Goal: Task Accomplishment & Management: Manage account settings

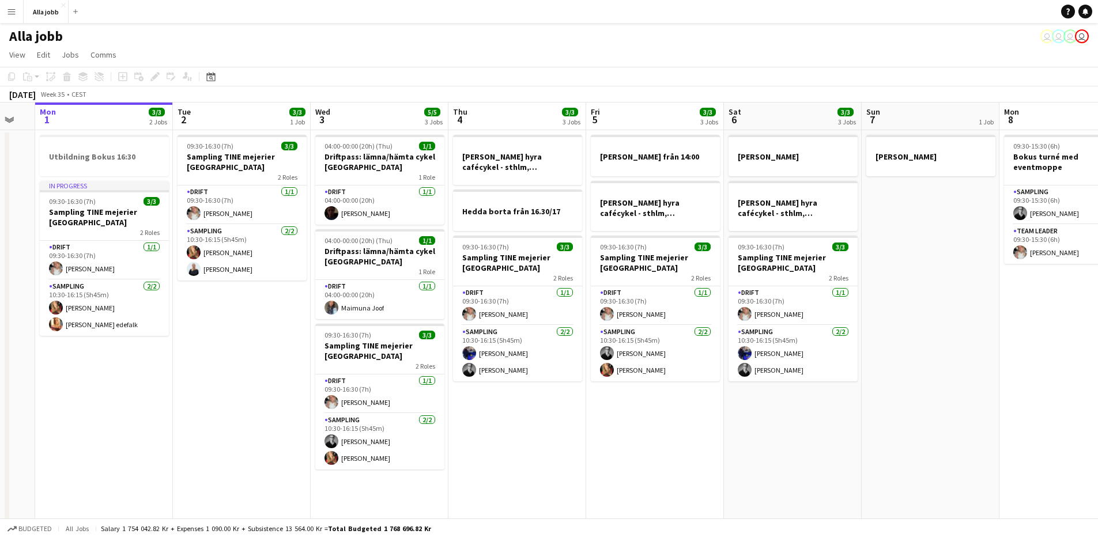
scroll to position [0, 390]
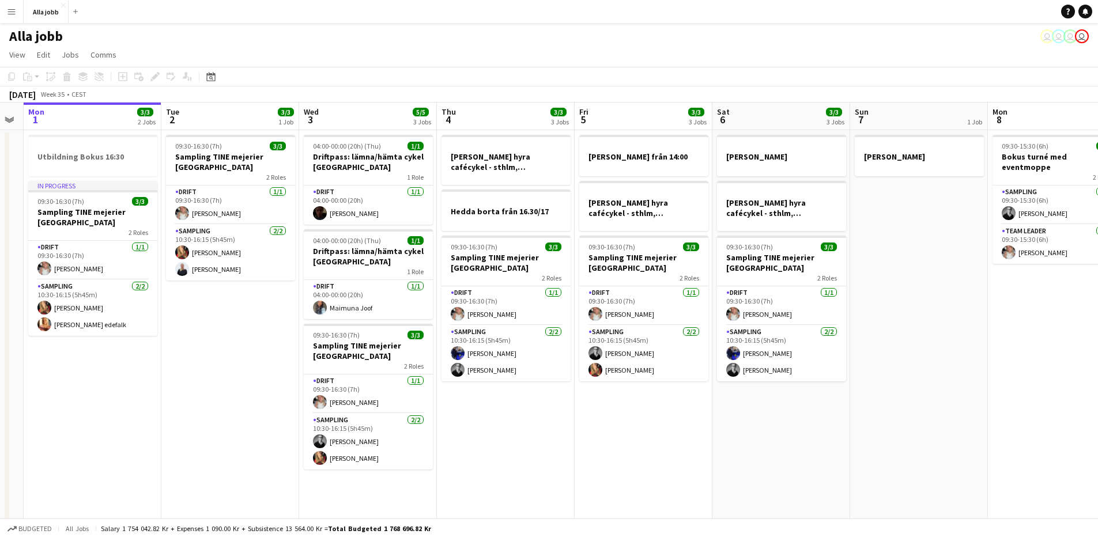
drag, startPoint x: 468, startPoint y: 345, endPoint x: 356, endPoint y: 355, distance: 112.2
click at [356, 355] on app-calendar-viewport "Fri 29 6/6 4 Jobs Sat 30 5/5 2 Jobs Sun 31 Mon 1 3/3 2 Jobs Tue 2 3/3 1 Job Wed…" at bounding box center [549, 330] width 1098 height 455
click at [523, 431] on app-date-cell "[PERSON_NAME] hyra cafécykel - sthlm, [GEOGRAPHIC_DATA], cph Hedda borta från 1…" at bounding box center [506, 343] width 138 height 427
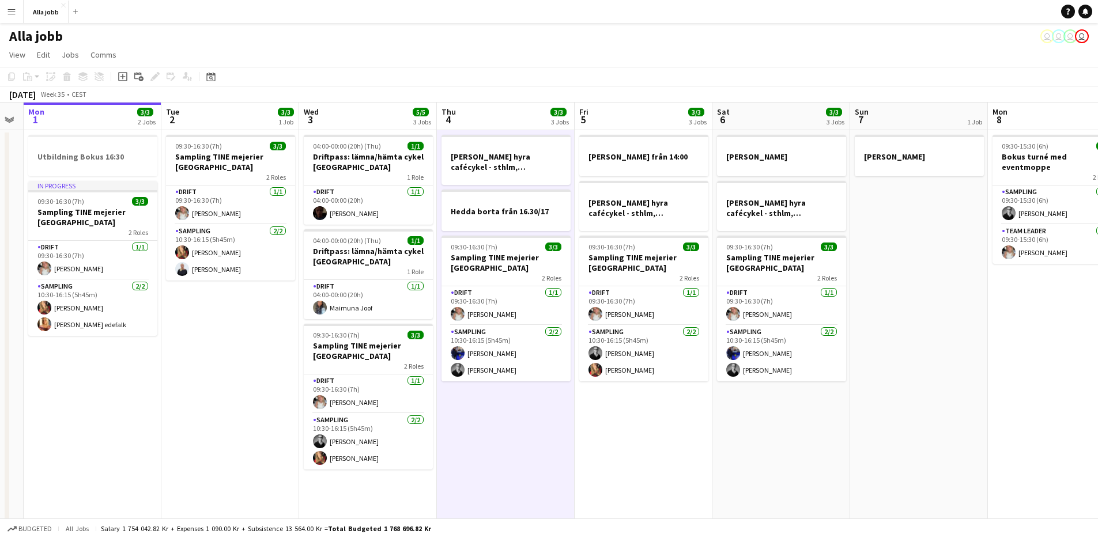
click at [465, 440] on app-date-cell "[PERSON_NAME] hyra cafécykel - sthlm, [GEOGRAPHIC_DATA], cph Hedda borta från 1…" at bounding box center [506, 343] width 138 height 427
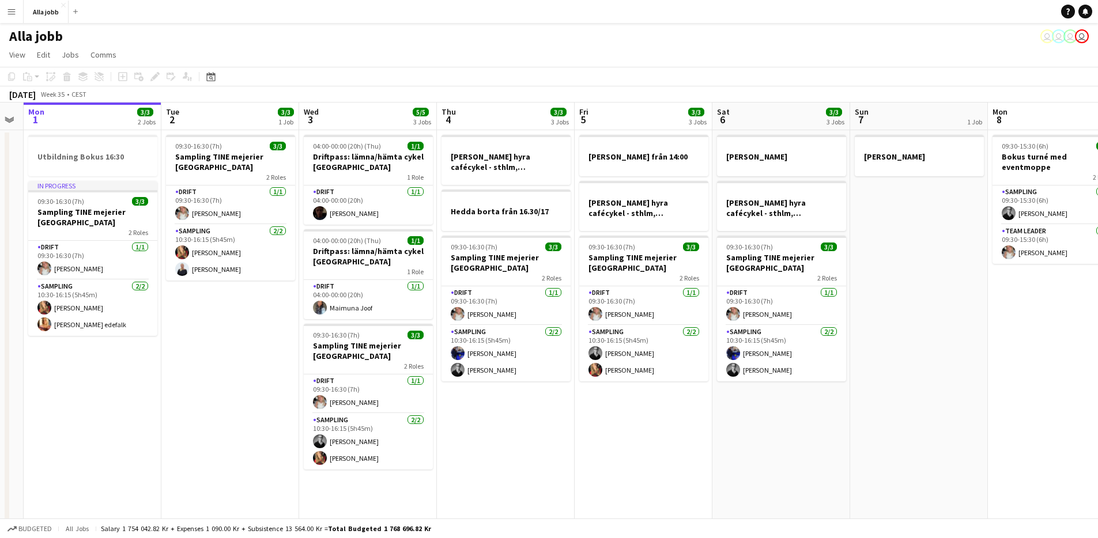
click at [483, 433] on app-date-cell "[PERSON_NAME] hyra cafécykel - sthlm, [GEOGRAPHIC_DATA], cph Hedda borta från 1…" at bounding box center [506, 343] width 138 height 427
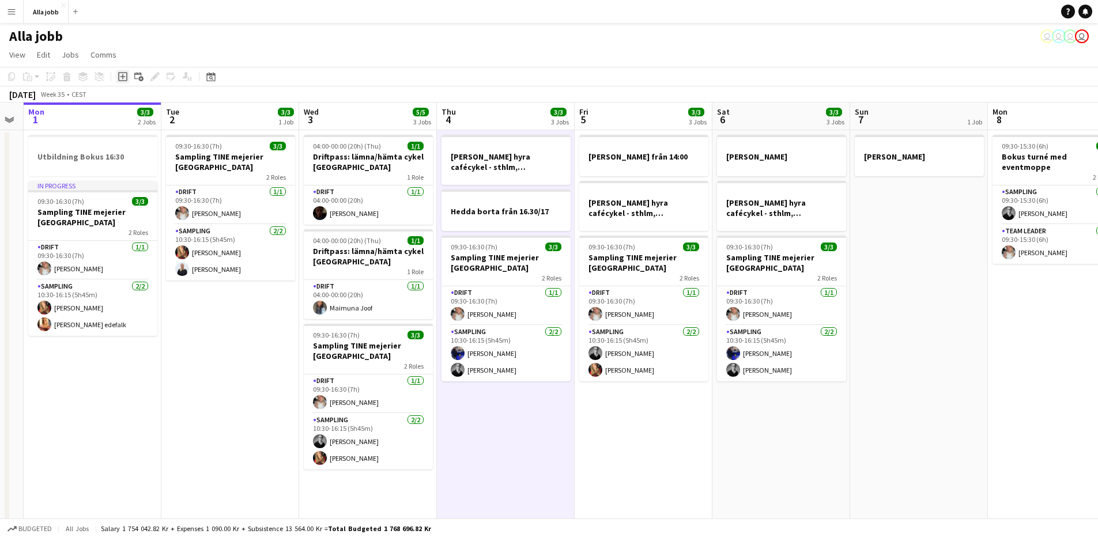
click at [122, 78] on icon at bounding box center [122, 76] width 5 height 5
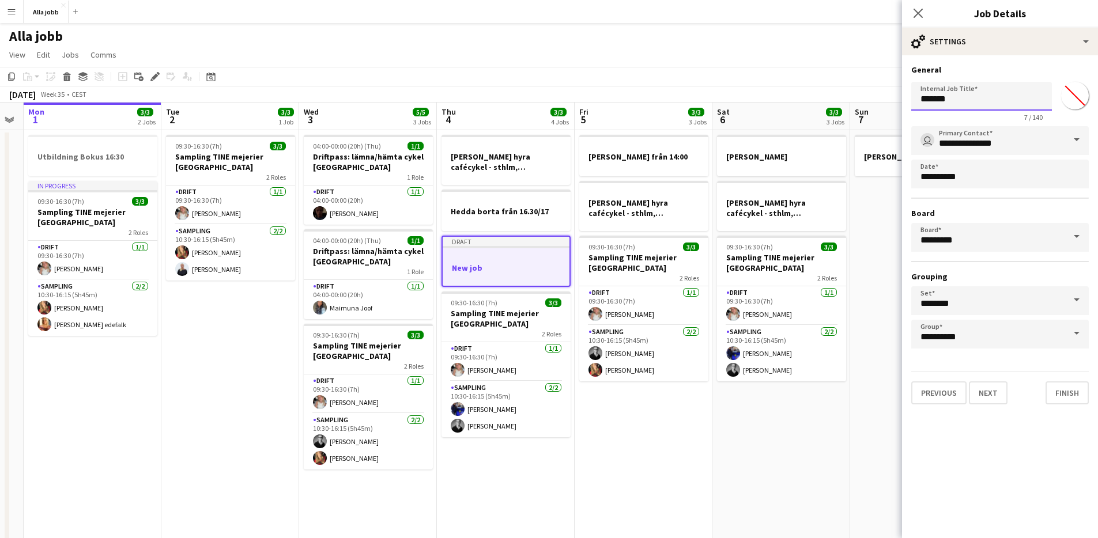
click at [977, 95] on input "*******" at bounding box center [981, 96] width 141 height 29
click at [976, 95] on input "*******" at bounding box center [981, 96] width 141 height 29
type input "**********"
click at [992, 393] on button "Next" at bounding box center [988, 393] width 39 height 23
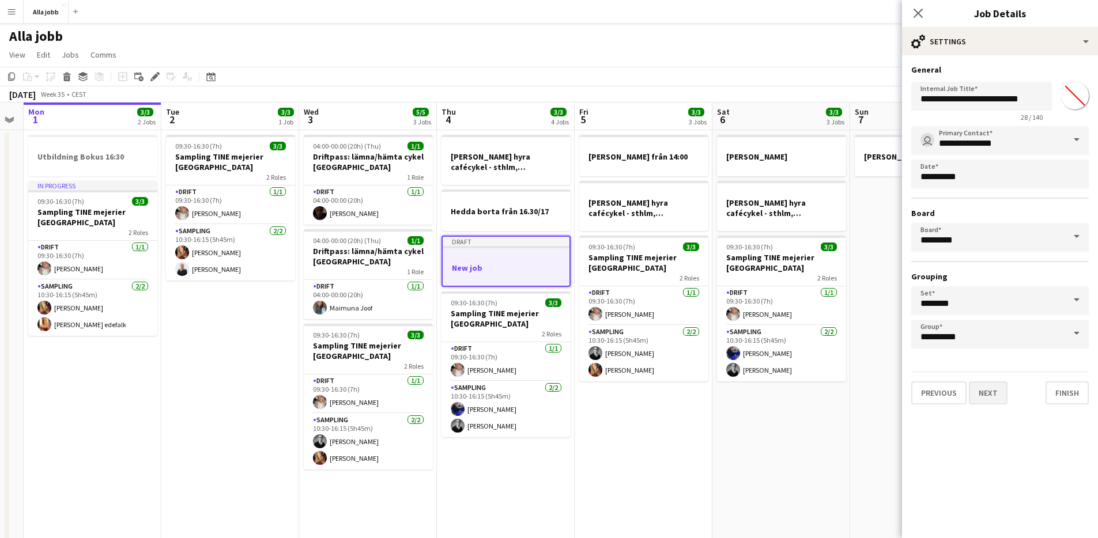
type input "**********"
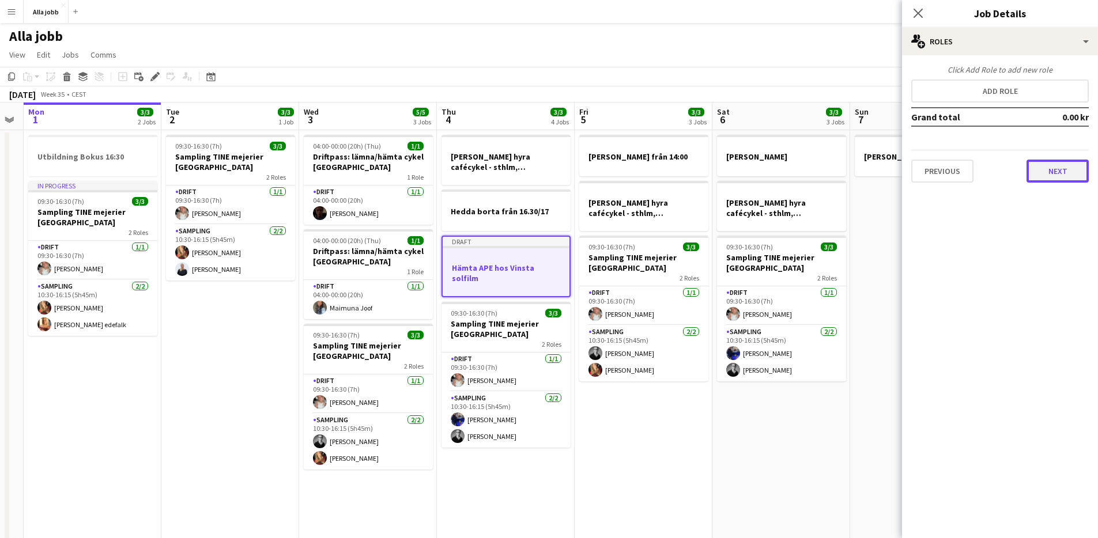
click at [1047, 169] on button "Next" at bounding box center [1058, 171] width 62 height 23
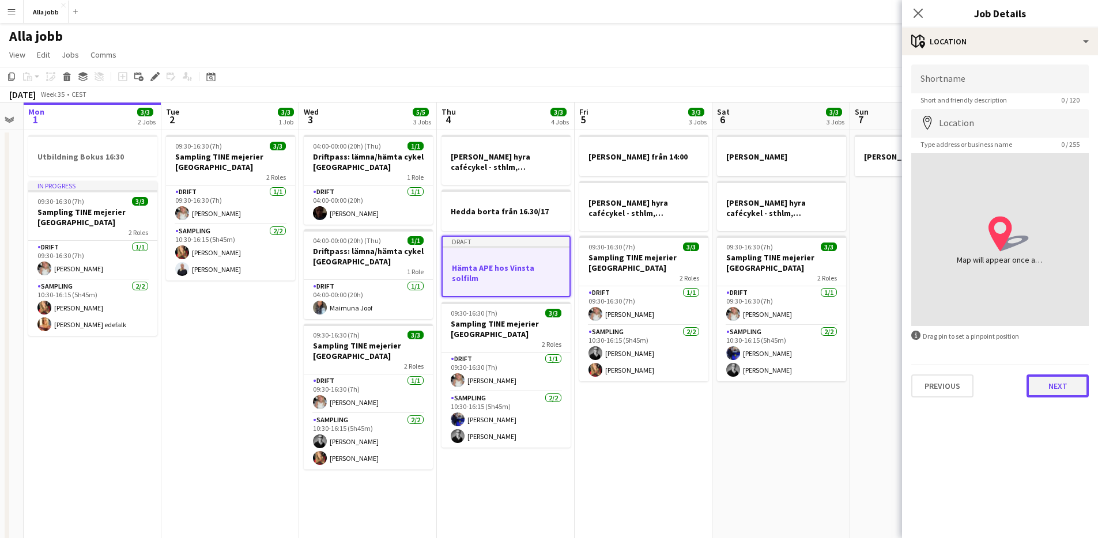
click at [1077, 394] on button "Next" at bounding box center [1058, 386] width 62 height 23
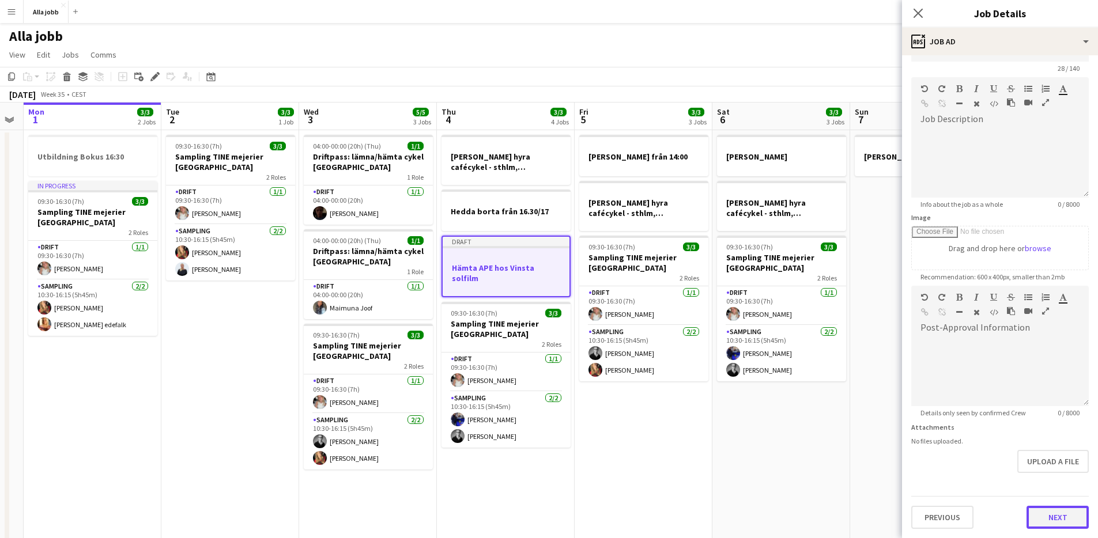
click at [1046, 491] on form "**********" at bounding box center [1000, 281] width 196 height 496
click at [1051, 515] on button "Next" at bounding box center [1058, 517] width 62 height 23
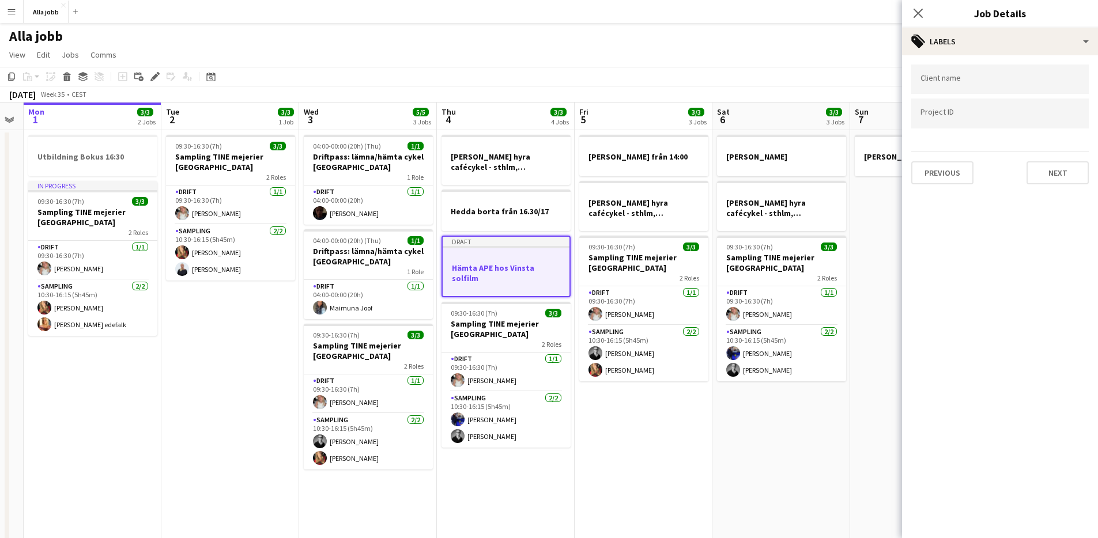
scroll to position [0, 0]
click at [1053, 172] on button "Next" at bounding box center [1058, 172] width 62 height 23
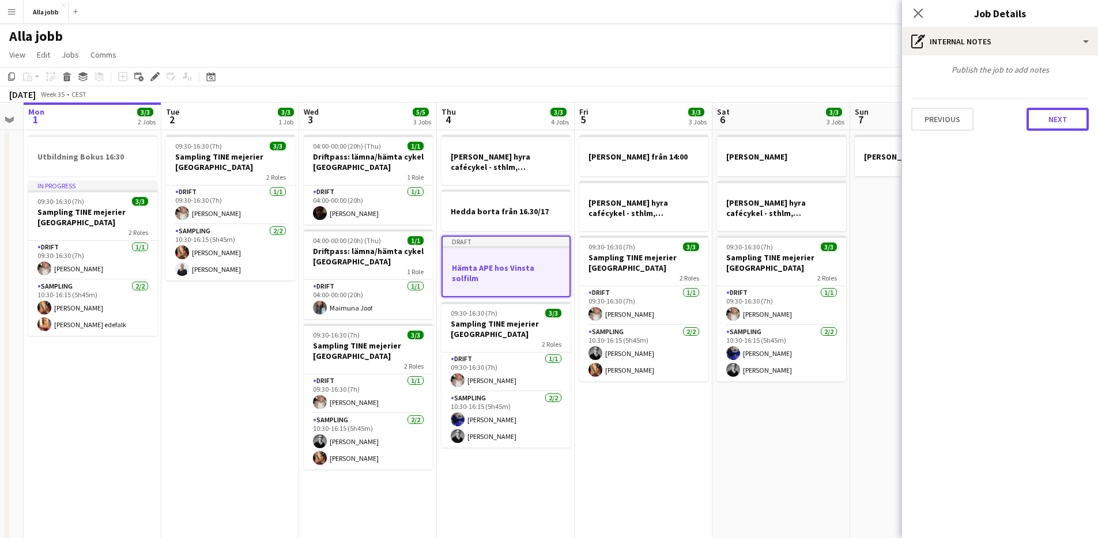
click at [1043, 119] on button "Next" at bounding box center [1058, 119] width 62 height 23
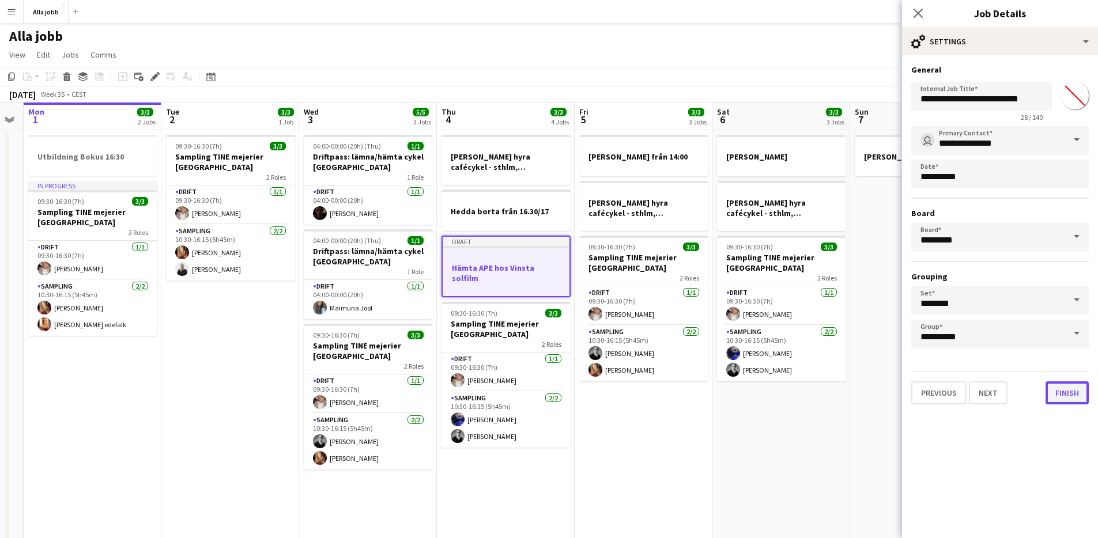
click at [1073, 389] on button "Finish" at bounding box center [1067, 393] width 43 height 23
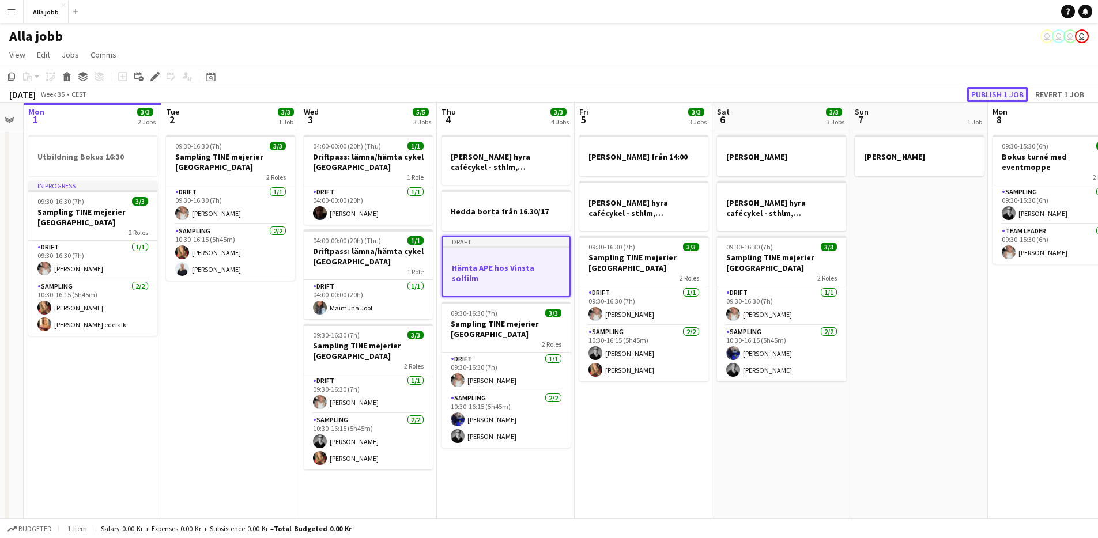
click at [985, 93] on button "Publish 1 job" at bounding box center [998, 94] width 62 height 15
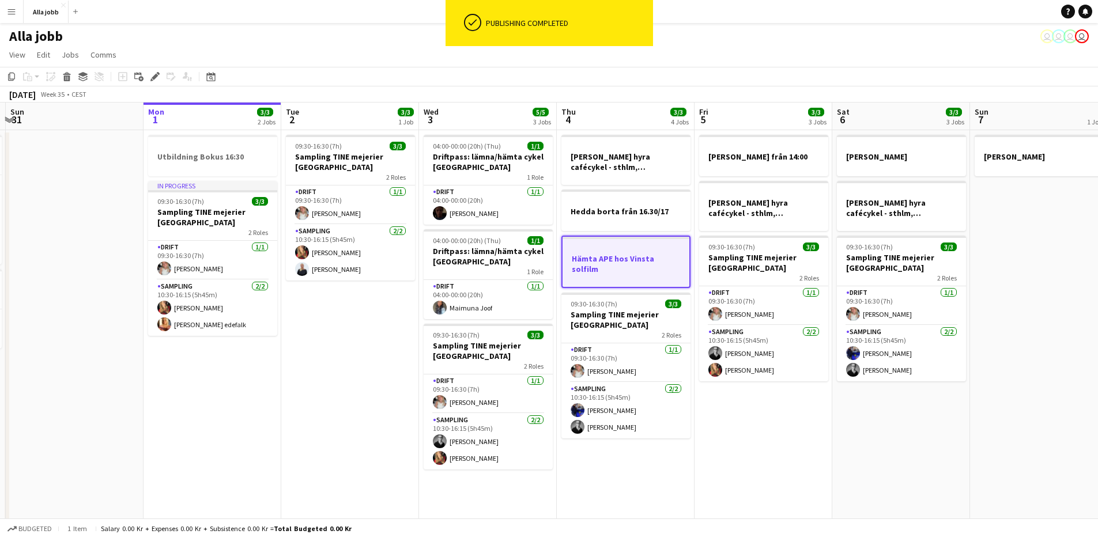
drag, startPoint x: 284, startPoint y: 409, endPoint x: 420, endPoint y: 388, distance: 137.6
click at [420, 388] on app-calendar-viewport "Fri 29 6/6 4 Jobs Sat 30 5/5 2 Jobs Sun 31 Mon 1 3/3 2 Jobs Tue 2 3/3 1 Job Wed…" at bounding box center [549, 330] width 1098 height 455
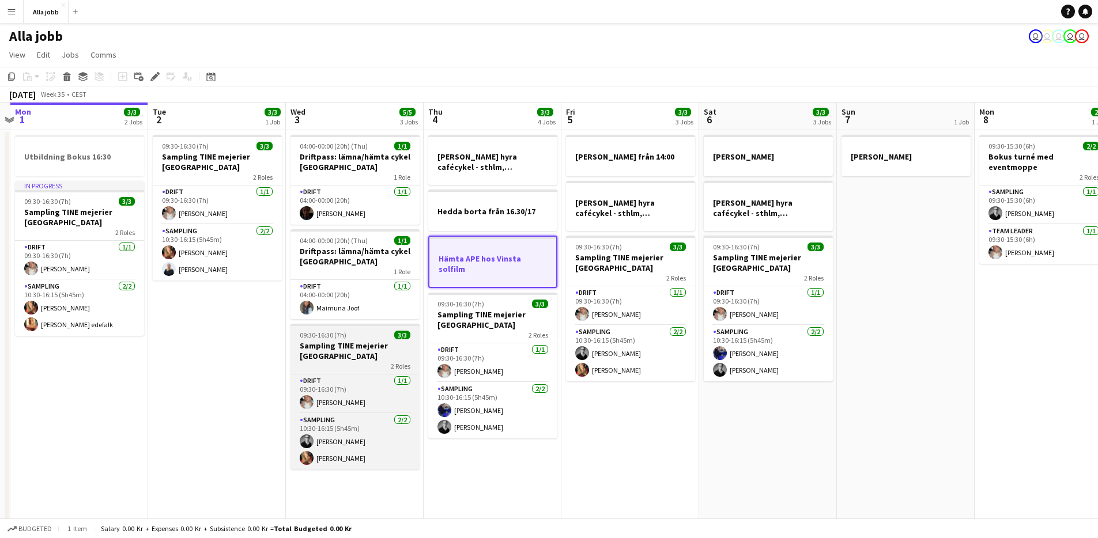
drag, startPoint x: 483, startPoint y: 356, endPoint x: 397, endPoint y: 339, distance: 88.1
click at [189, 326] on app-calendar-viewport "Fri 29 6/6 4 Jobs Sat 30 5/5 2 Jobs Sun 31 Mon 1 3/3 2 Jobs Tue 2 3/3 1 Job Wed…" at bounding box center [549, 371] width 1098 height 536
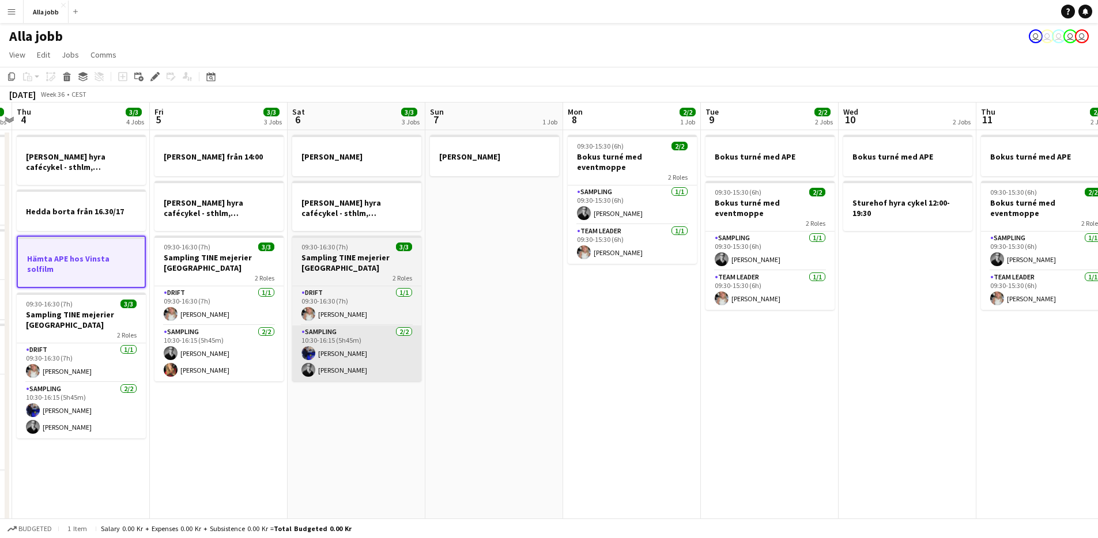
drag, startPoint x: 624, startPoint y: 403, endPoint x: 383, endPoint y: 372, distance: 243.5
click at [280, 348] on app-calendar-viewport "Mon 1 3/3 2 Jobs Tue 2 3/3 1 Job Wed 3 5/5 3 Jobs Thu 4 3/3 4 Jobs Fri 5 3/3 3 …" at bounding box center [549, 371] width 1098 height 536
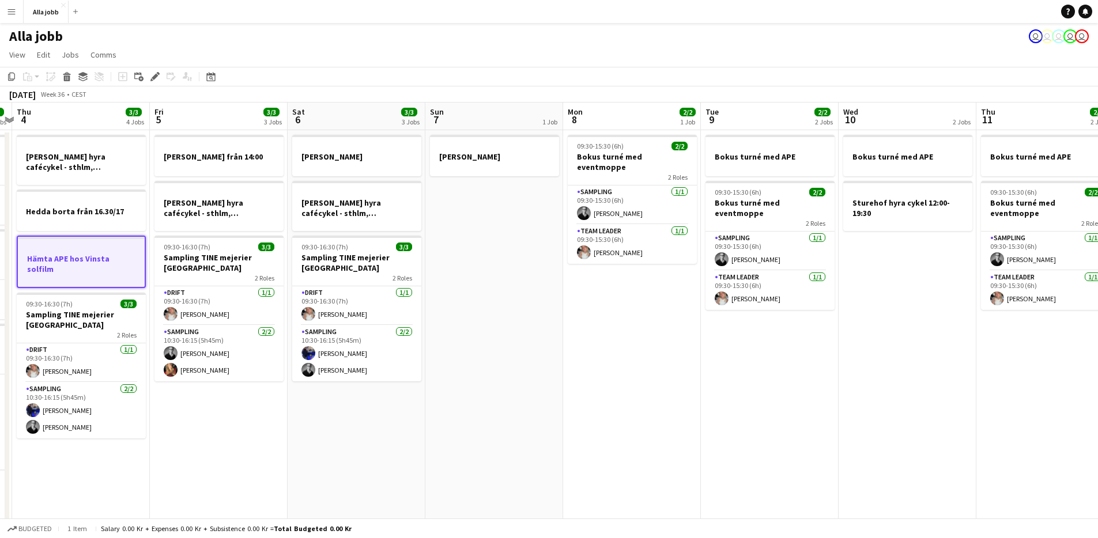
click at [685, 419] on app-date-cell "09:30-15:30 (6h) 2/2 Bokus turné med eventmoppe 2 Roles Sampling [DATE] 09:30-1…" at bounding box center [632, 384] width 138 height 508
click at [684, 419] on app-date-cell "09:30-15:30 (6h) 2/2 Bokus turné med eventmoppe 2 Roles Sampling [DATE] 09:30-1…" at bounding box center [632, 384] width 138 height 508
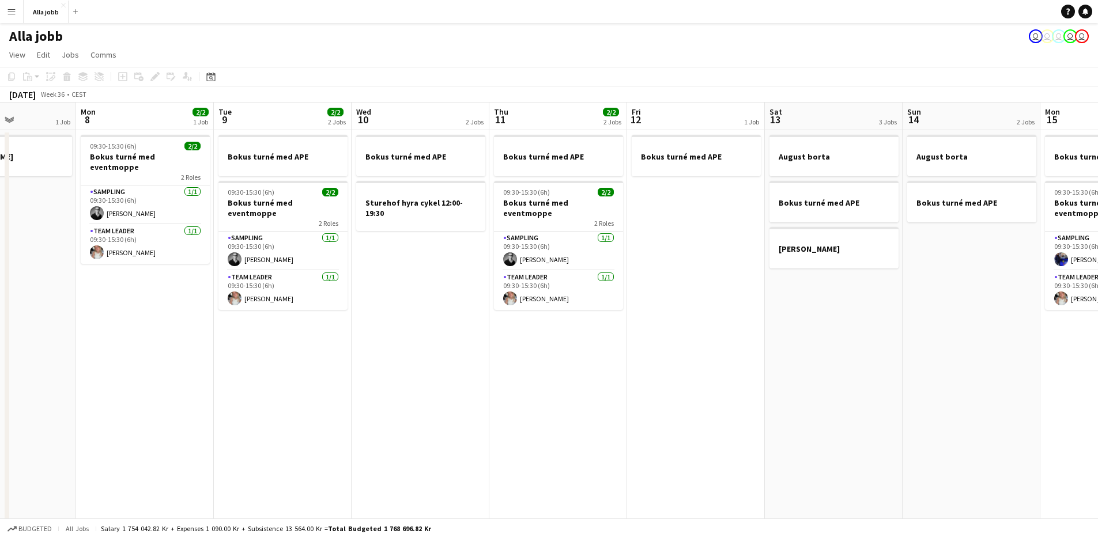
drag, startPoint x: 216, startPoint y: 345, endPoint x: 380, endPoint y: 333, distance: 164.1
click at [198, 344] on app-calendar-viewport "Fri 5 3/3 3 Jobs Sat 6 3/3 3 Jobs Sun 7 1 Job Mon 8 2/2 1 Job Tue 9 2/2 2 Jobs …" at bounding box center [549, 371] width 1098 height 536
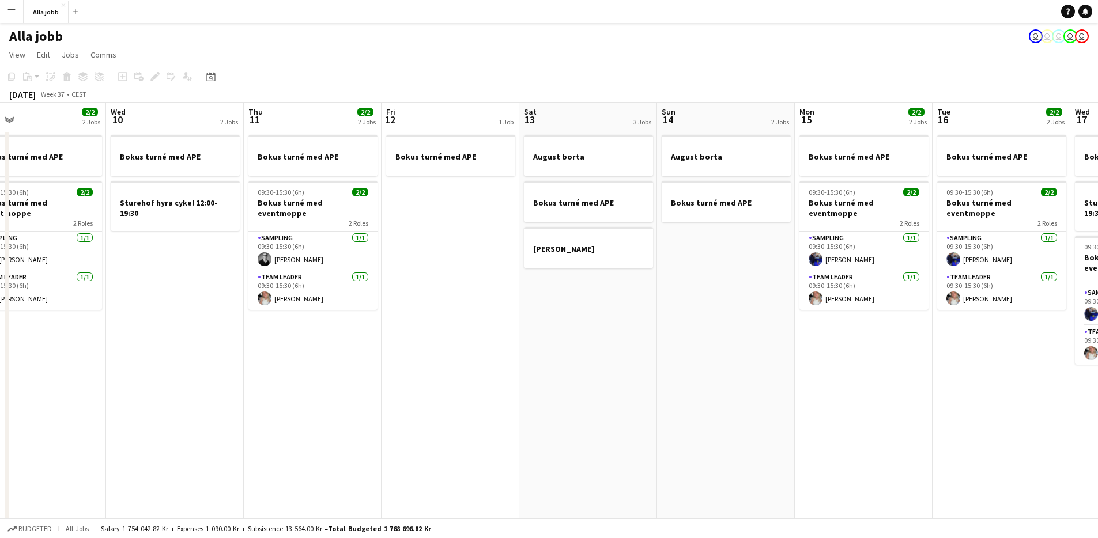
drag, startPoint x: 404, startPoint y: 386, endPoint x: 351, endPoint y: 385, distance: 53.6
click at [351, 385] on app-calendar-viewport "Sat 6 3/3 3 Jobs Sun 7 1 Job Mon 8 2/2 1 Job Tue 9 2/2 2 Jobs Wed 10 2 Jobs Thu…" at bounding box center [549, 371] width 1098 height 536
click at [492, 375] on app-date-cell "Bokus turné med APE" at bounding box center [451, 384] width 138 height 508
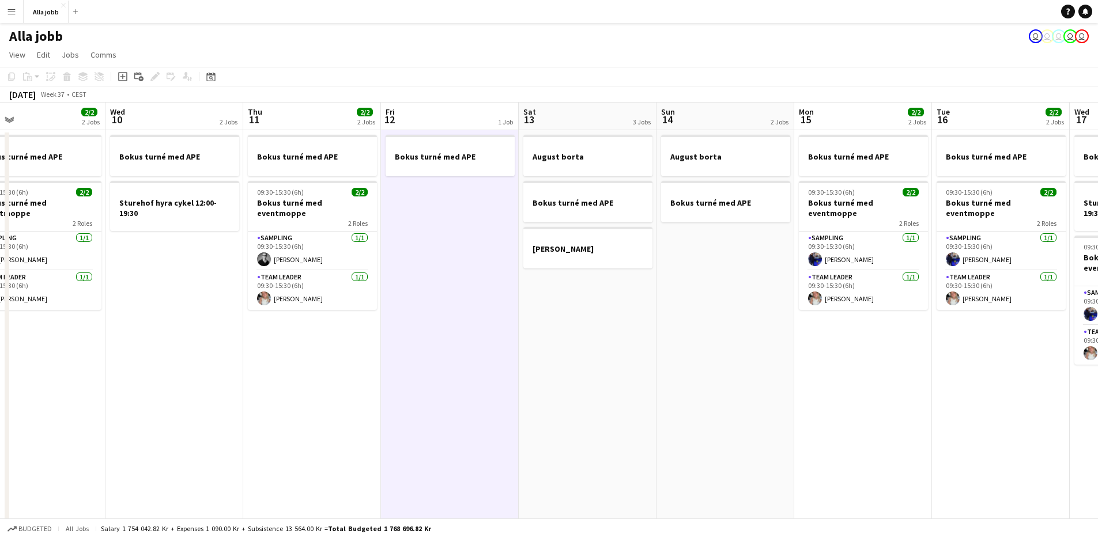
click at [491, 375] on app-date-cell "Bokus turné med APE" at bounding box center [450, 384] width 138 height 508
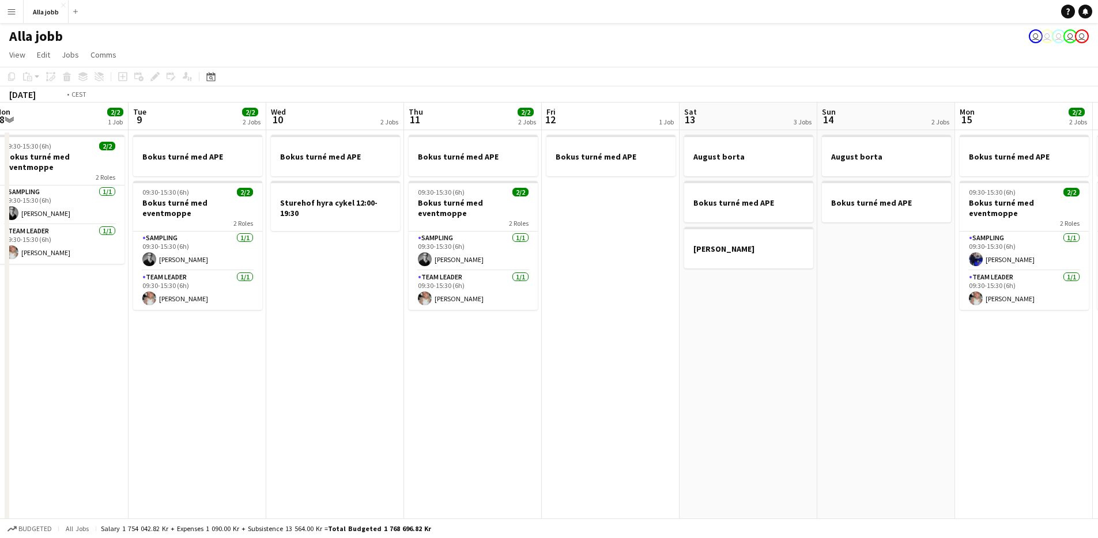
drag, startPoint x: 491, startPoint y: 375, endPoint x: 675, endPoint y: 394, distance: 185.5
click at [674, 394] on app-calendar-viewport "Sat 6 3/3 3 Jobs Sun 7 1 Job Mon 8 2/2 1 Job Tue 9 2/2 2 Jobs Wed 10 2 Jobs Thu…" at bounding box center [549, 371] width 1098 height 536
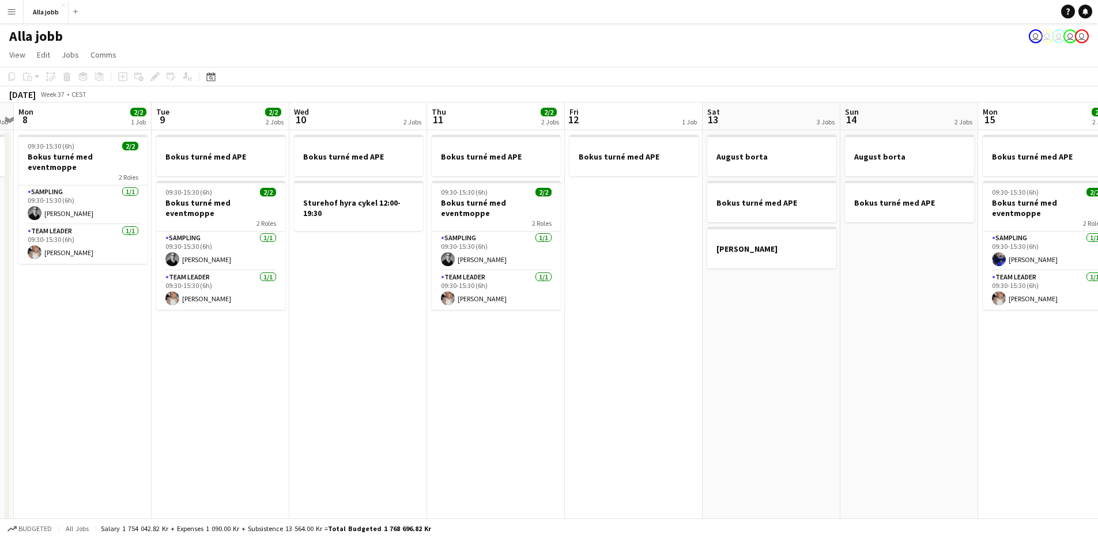
scroll to position [0, 282]
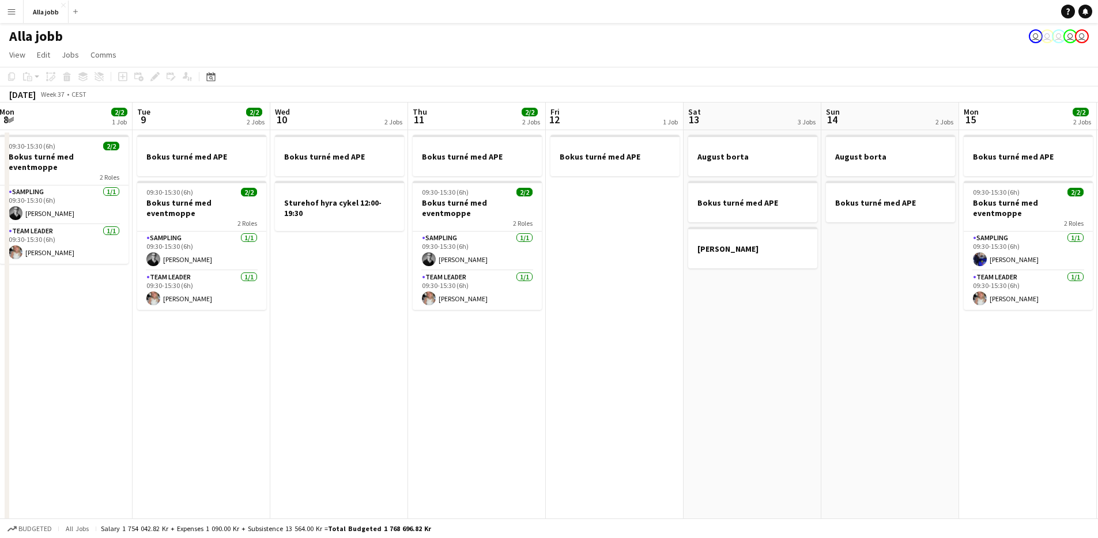
drag, startPoint x: 461, startPoint y: 387, endPoint x: 874, endPoint y: 443, distance: 416.5
click at [854, 438] on app-calendar-viewport "Sat 6 3/3 3 Jobs Sun 7 1 Job Mon 8 2/2 1 Job Tue 9 2/2 2 Jobs Wed 10 2 Jobs Thu…" at bounding box center [549, 371] width 1098 height 536
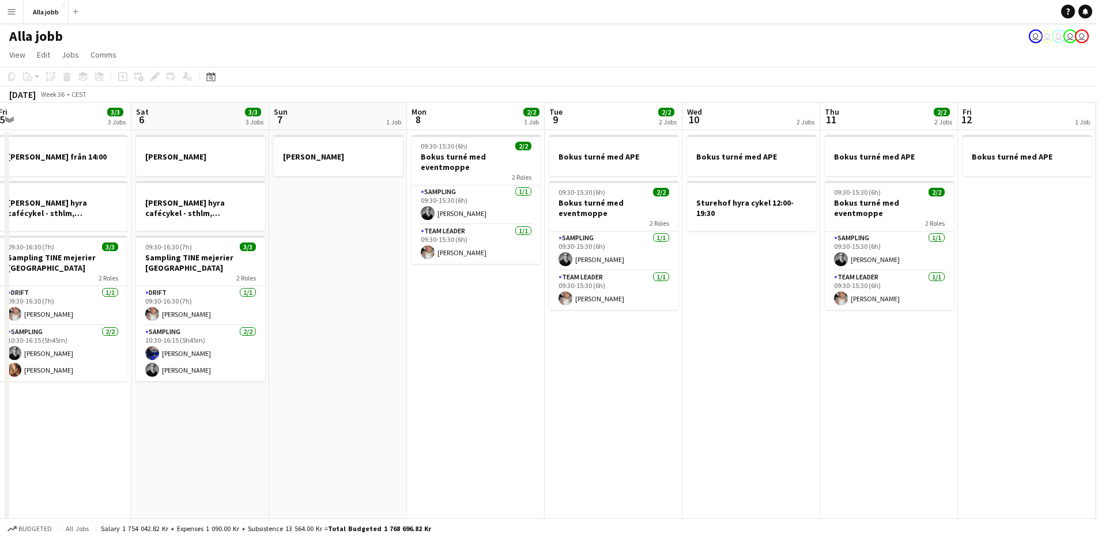
click at [580, 428] on app-date-cell "Bokus turné med APE 09:30-15:30 (6h) 2/2 Bokus turné med eventmoppe 2 Roles Sam…" at bounding box center [614, 384] width 138 height 508
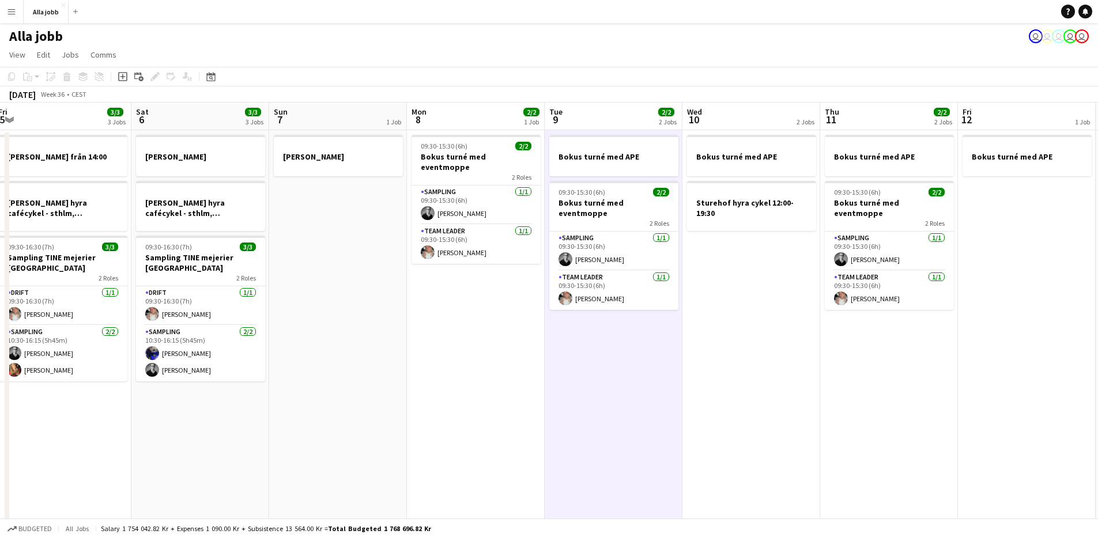
click at [480, 391] on app-date-cell "09:30-15:30 (6h) 2/2 Bokus turné med eventmoppe 2 Roles Sampling [DATE] 09:30-1…" at bounding box center [476, 384] width 138 height 508
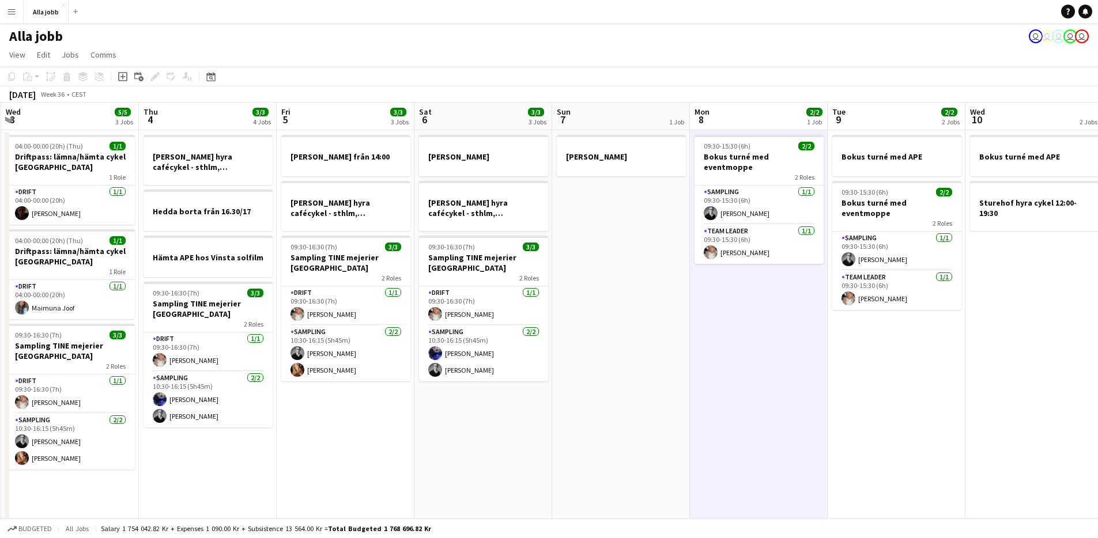
drag, startPoint x: 486, startPoint y: 382, endPoint x: 699, endPoint y: 382, distance: 213.3
click at [752, 385] on app-calendar-viewport "Mon 1 3/3 2 Jobs Tue 2 3/3 1 Job Wed 3 5/5 3 Jobs Thu 4 3/3 4 Jobs Fri 5 3/3 3 …" at bounding box center [549, 371] width 1098 height 536
drag, startPoint x: 680, startPoint y: 384, endPoint x: 616, endPoint y: 390, distance: 64.9
click at [677, 385] on app-calendar-viewport "Mon 1 3/3 2 Jobs Tue 2 3/3 1 Job Wed 3 5/5 3 Jobs Thu 4 3/3 4 Jobs Fri 5 3/3 3 …" at bounding box center [549, 371] width 1098 height 536
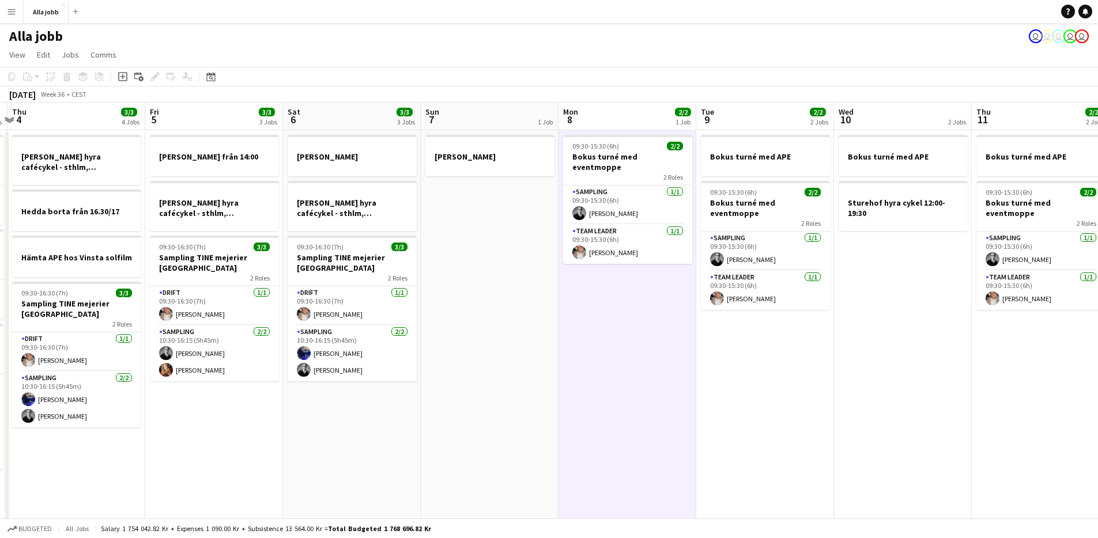
drag, startPoint x: 606, startPoint y: 394, endPoint x: 453, endPoint y: 410, distance: 154.8
click at [453, 410] on app-calendar-viewport "Mon 1 3/3 2 Jobs Tue 2 3/3 1 Job Wed 3 5/5 3 Jobs Thu 4 3/3 4 Jobs Fri 5 3/3 3 …" at bounding box center [549, 371] width 1098 height 536
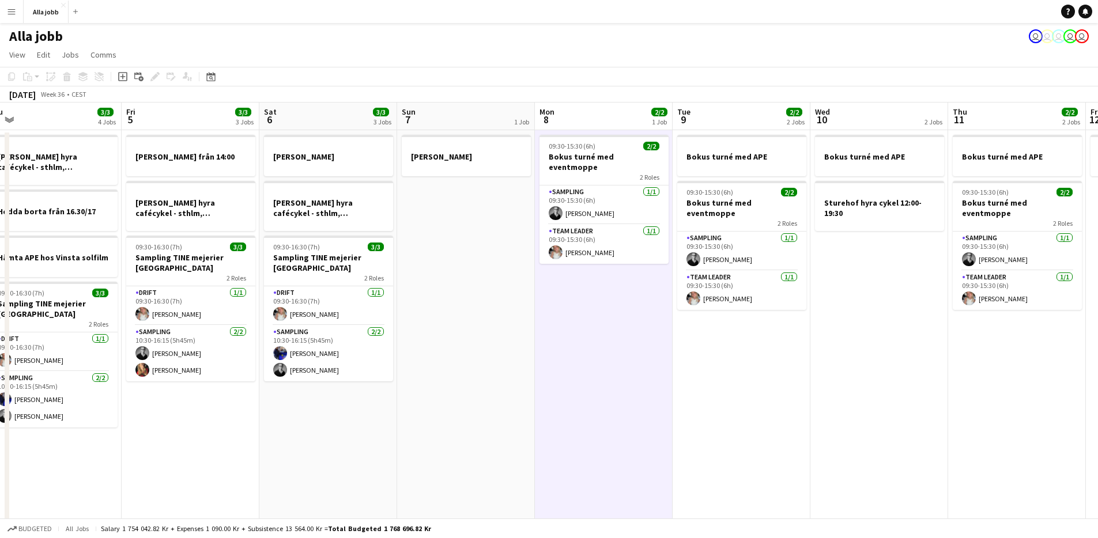
click at [651, 402] on app-date-cell "09:30-15:30 (6h) 2/2 Bokus turné med eventmoppe 2 Roles Sampling [DATE] 09:30-1…" at bounding box center [604, 384] width 138 height 508
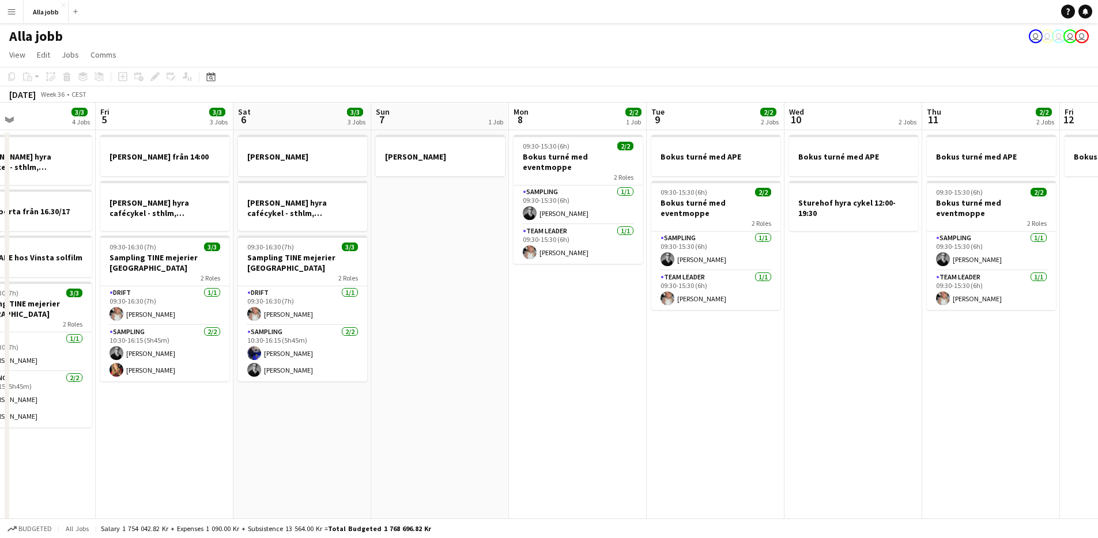
drag, startPoint x: 685, startPoint y: 417, endPoint x: 665, endPoint y: 417, distance: 19.6
click at [665, 417] on app-calendar-viewport "Mon 1 3/3 2 Jobs Tue 2 3/3 1 Job Wed 3 5/5 3 Jobs Thu 4 3/3 4 Jobs Fri 5 3/3 3 …" at bounding box center [549, 371] width 1098 height 536
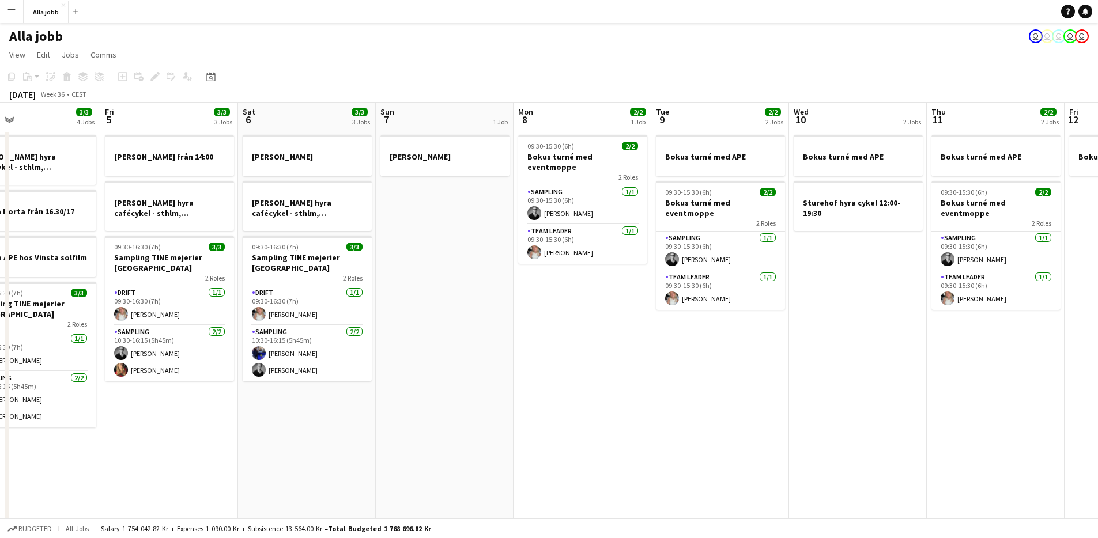
click at [404, 437] on app-calendar-viewport "Mon 1 3/3 2 Jobs Tue 2 3/3 1 Job Wed 3 5/5 3 Jobs Thu 4 3/3 4 Jobs Fri 5 3/3 3 …" at bounding box center [549, 371] width 1098 height 536
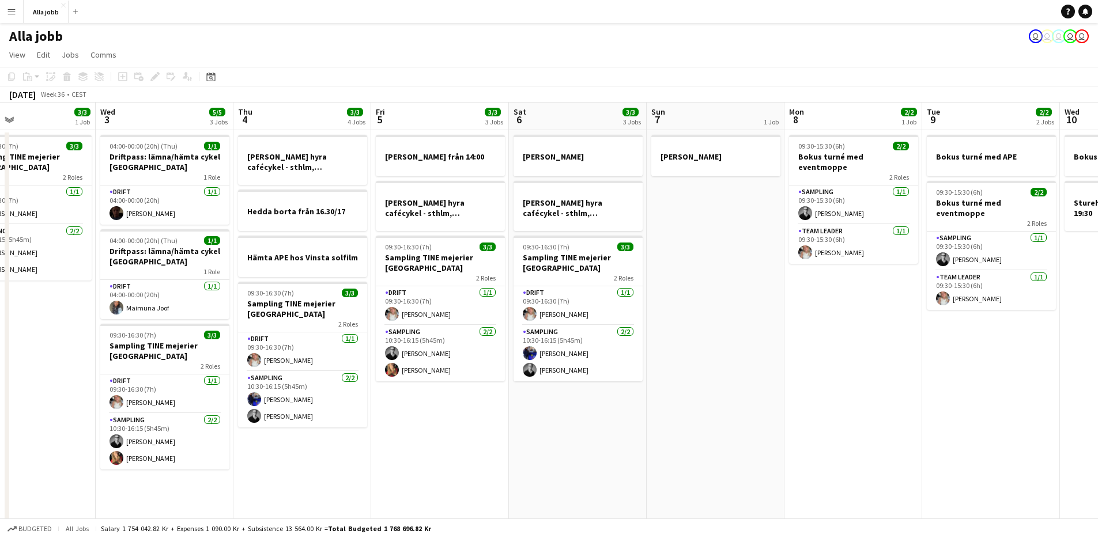
drag, startPoint x: 404, startPoint y: 437, endPoint x: 797, endPoint y: 419, distance: 393.6
click at [812, 417] on app-calendar-viewport "Sun 31 Mon 1 3/3 2 Jobs Tue 2 3/3 1 Job Wed 3 5/5 3 Jobs Thu 4 3/3 4 Jobs Fri 5…" at bounding box center [549, 371] width 1098 height 536
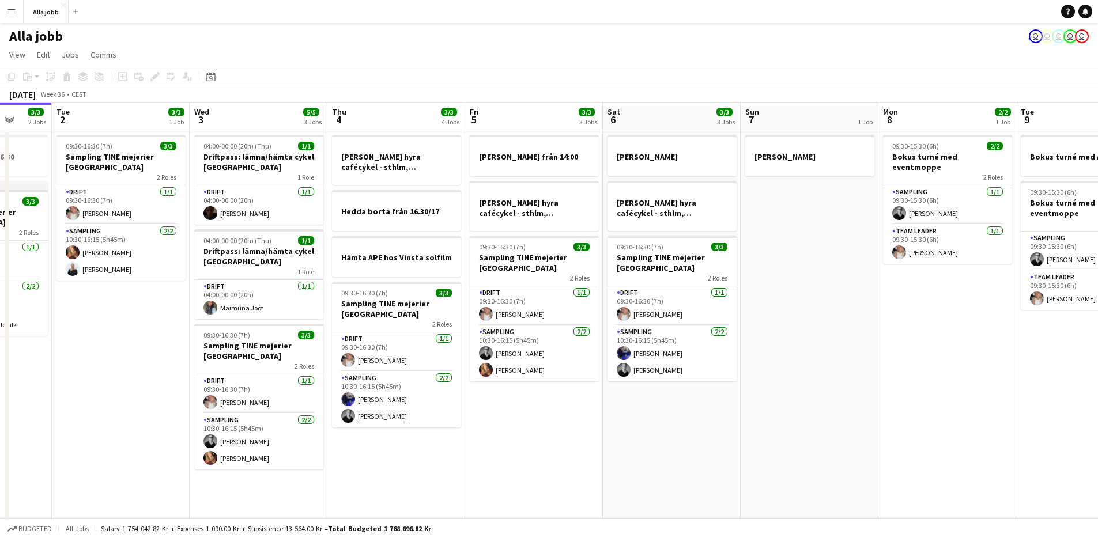
scroll to position [0, 371]
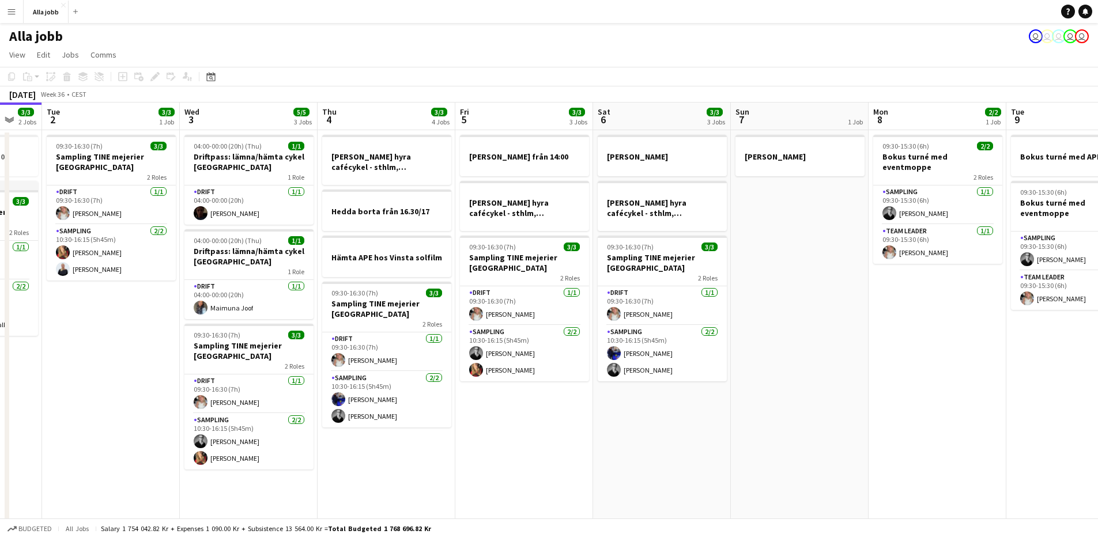
drag, startPoint x: 623, startPoint y: 473, endPoint x: 569, endPoint y: 478, distance: 53.9
click at [569, 478] on app-calendar-viewport "Sat 30 5/5 2 Jobs Sun 31 Mon 1 3/3 2 Jobs Tue 2 3/3 1 Job Wed 3 5/5 3 Jobs Thu …" at bounding box center [549, 371] width 1098 height 536
click at [649, 477] on app-date-cell "[PERSON_NAME] hyra [PERSON_NAME], [GEOGRAPHIC_DATA], cph 09:30-16:30 (7h) 3/3 S…" at bounding box center [662, 384] width 138 height 508
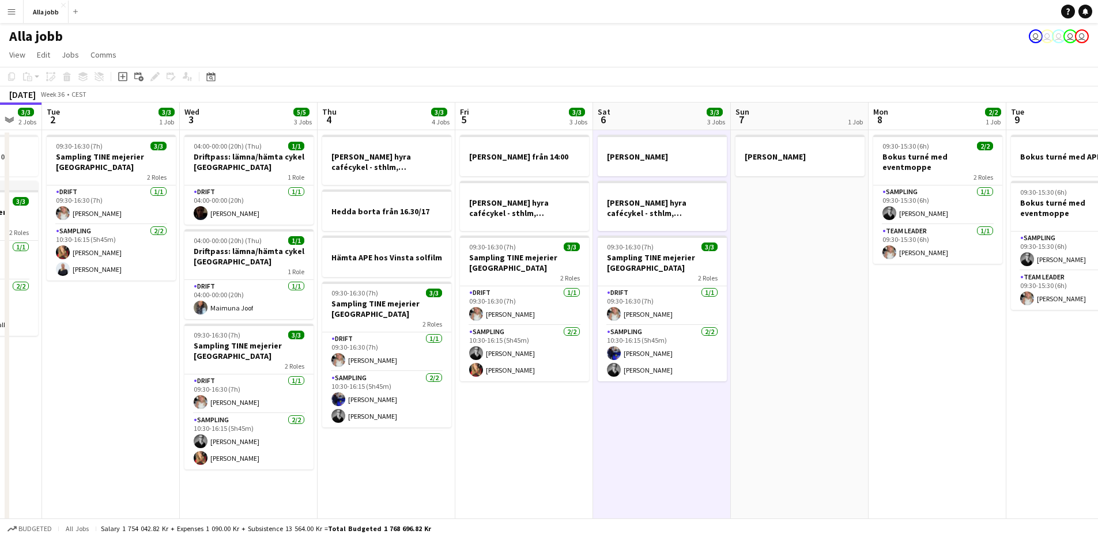
click at [646, 474] on app-date-cell "[PERSON_NAME] hyra [PERSON_NAME], [GEOGRAPHIC_DATA], cph 09:30-16:30 (7h) 3/3 S…" at bounding box center [662, 384] width 138 height 508
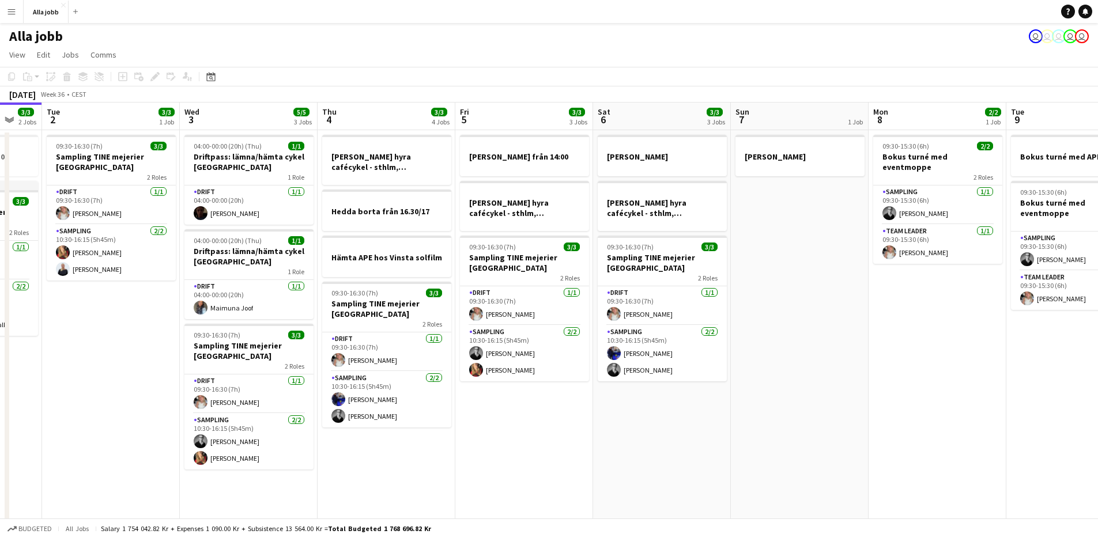
click at [636, 438] on app-date-cell "[PERSON_NAME] hyra [PERSON_NAME], [GEOGRAPHIC_DATA], cph 09:30-16:30 (7h) 3/3 S…" at bounding box center [662, 384] width 138 height 508
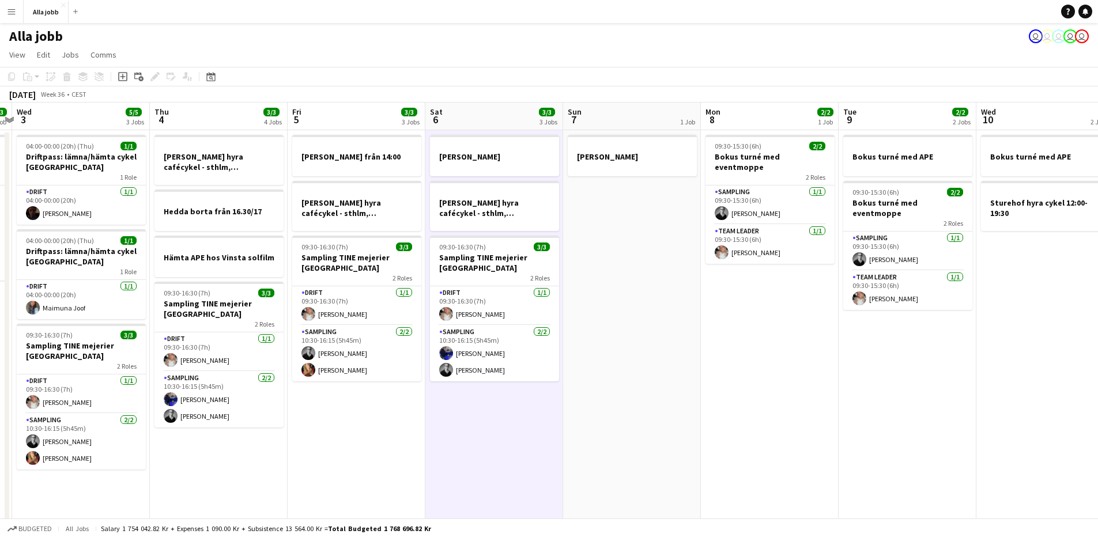
drag, startPoint x: 745, startPoint y: 426, endPoint x: 319, endPoint y: 418, distance: 426.1
click at [319, 418] on app-calendar-viewport "Sun 31 Mon 1 3/3 2 Jobs Tue 2 3/3 1 Job Wed 3 5/5 3 Jobs Thu 4 3/3 4 Jobs Fri 5…" at bounding box center [549, 371] width 1098 height 536
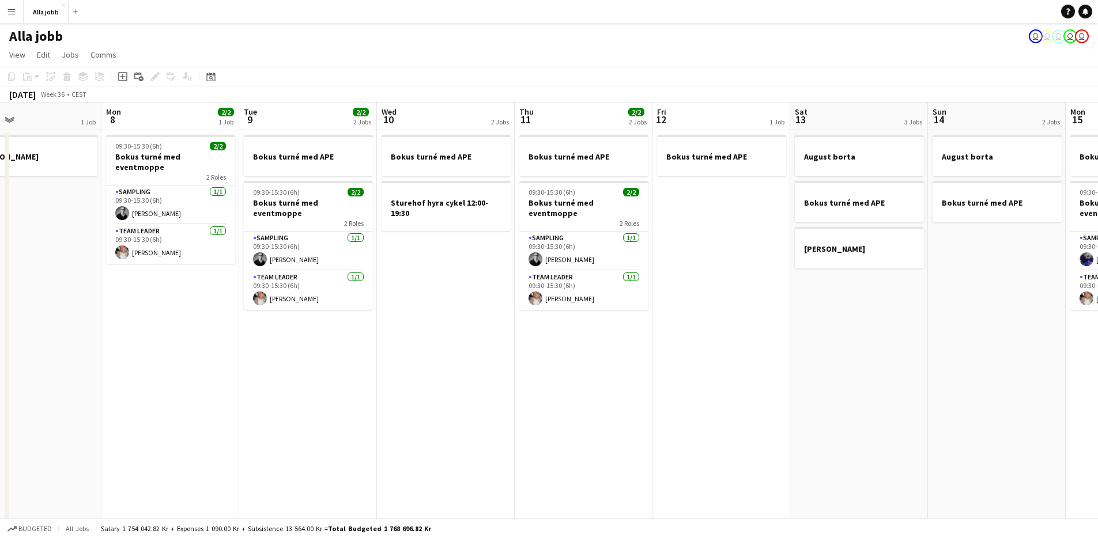
drag, startPoint x: 612, startPoint y: 420, endPoint x: 385, endPoint y: 398, distance: 228.7
click at [355, 403] on app-calendar-viewport "Thu 4 3/3 4 Jobs Fri 5 3/3 3 Jobs Sat 6 3/3 3 Jobs Sun 7 1 Job Mon 8 2/2 1 Job …" at bounding box center [549, 371] width 1098 height 536
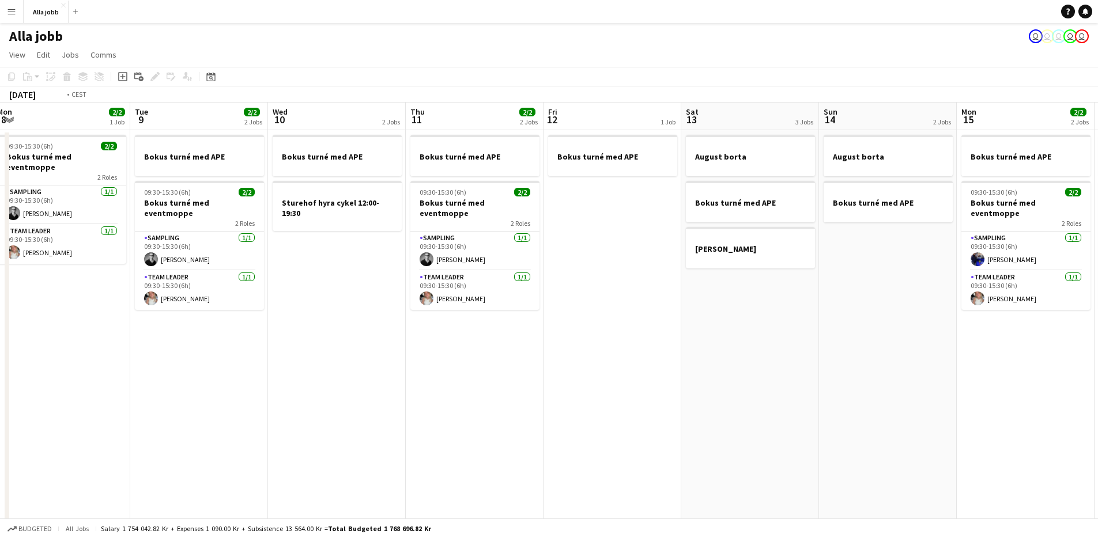
drag, startPoint x: 575, startPoint y: 396, endPoint x: 83, endPoint y: 380, distance: 492.0
click at [83, 380] on app-calendar-viewport "Fri 5 3/3 3 Jobs Sat 6 3/3 3 Jobs Sun 7 1 Job Mon 8 2/2 1 Job Tue 9 2/2 2 Jobs …" at bounding box center [549, 371] width 1098 height 536
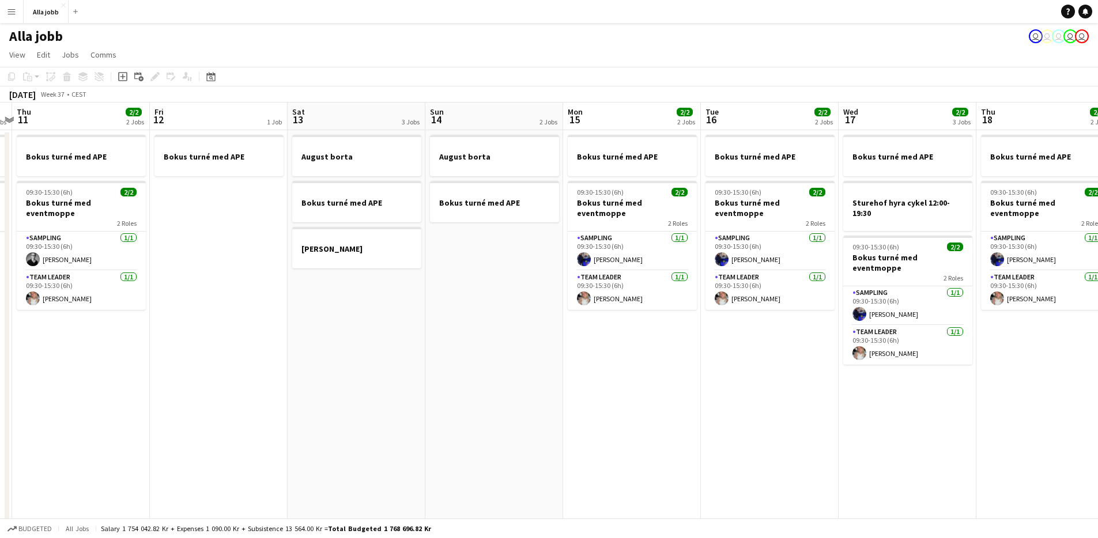
drag, startPoint x: 491, startPoint y: 394, endPoint x: 88, endPoint y: 415, distance: 402.9
click at [88, 415] on app-calendar-viewport "Mon 8 2/2 1 Job Tue 9 2/2 2 Jobs Wed 10 2 Jobs Thu 11 2/2 2 Jobs Fri 12 1 Job S…" at bounding box center [549, 371] width 1098 height 536
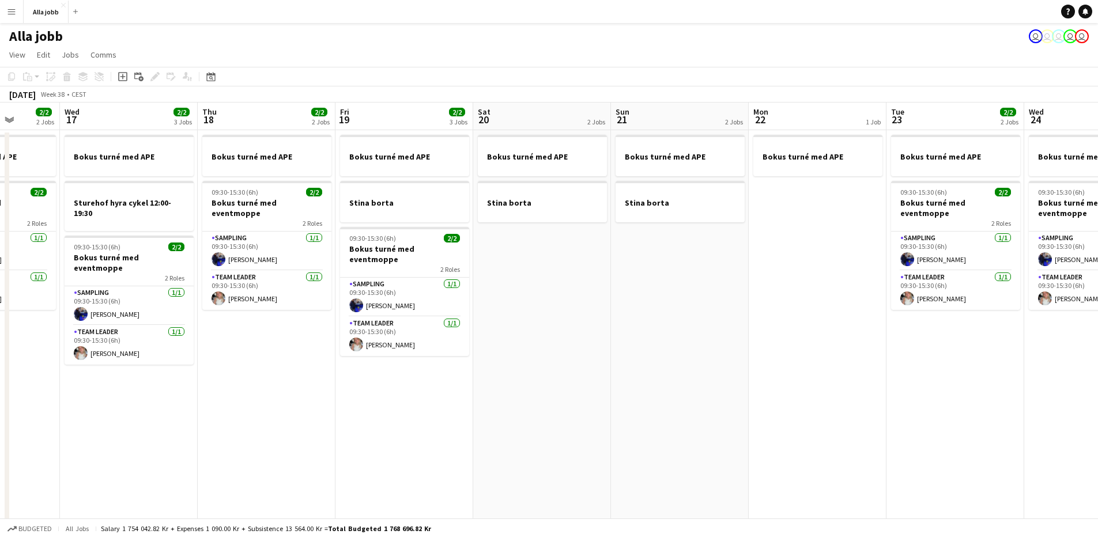
drag, startPoint x: 297, startPoint y: 453, endPoint x: 157, endPoint y: 439, distance: 140.8
click at [115, 459] on app-calendar-viewport "Sun 14 2 Jobs Mon 15 2/2 2 Jobs Tue 16 2/2 2 Jobs Wed 17 2/2 3 Jobs Thu 18 2/2 …" at bounding box center [549, 371] width 1098 height 536
click at [550, 325] on app-date-cell "Bokus turné med APE Stina borta" at bounding box center [543, 384] width 138 height 508
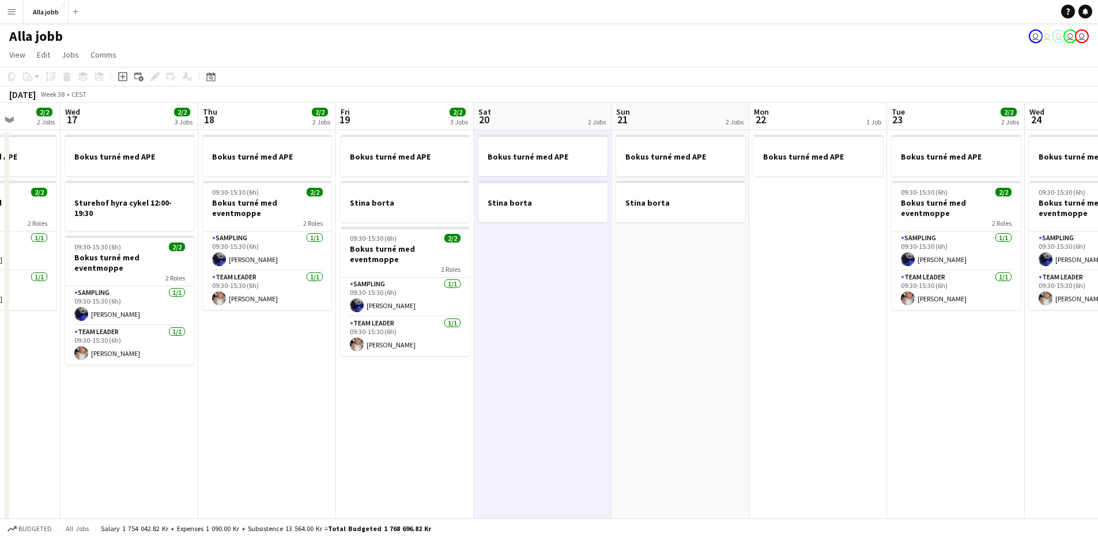
scroll to position [0, 354]
click at [554, 320] on app-date-cell "Bokus turné med APE Stina borta" at bounding box center [542, 384] width 138 height 508
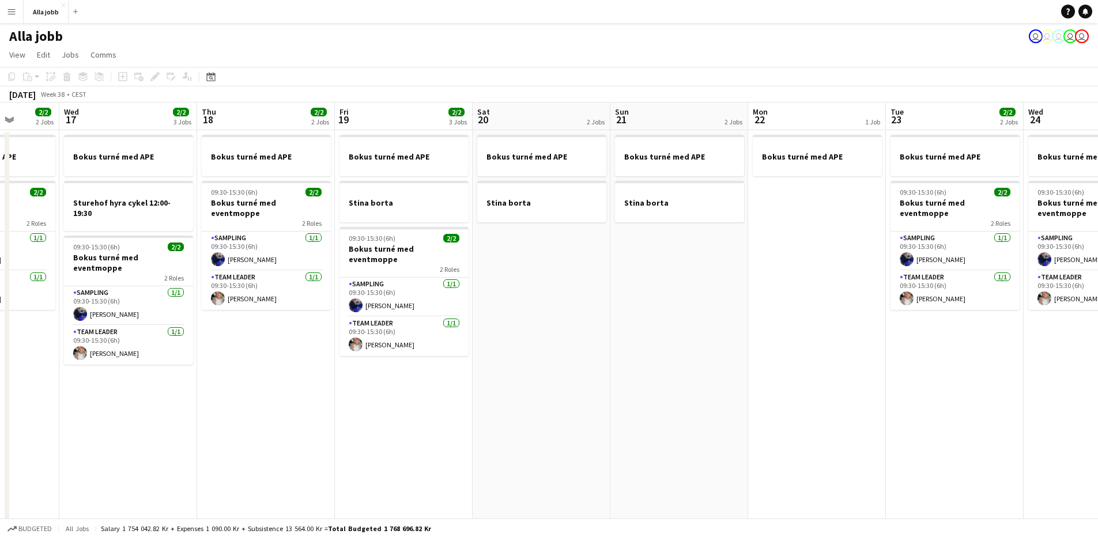
click at [558, 305] on app-date-cell "Bokus turné med APE Stina borta" at bounding box center [542, 384] width 138 height 508
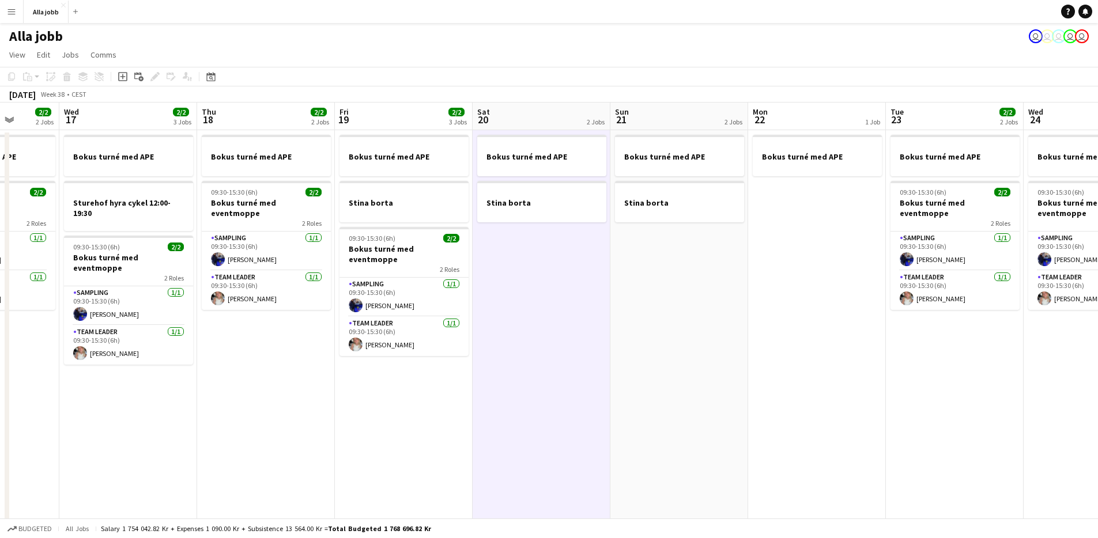
click at [558, 303] on app-date-cell "Bokus turné med APE Stina borta" at bounding box center [542, 384] width 138 height 508
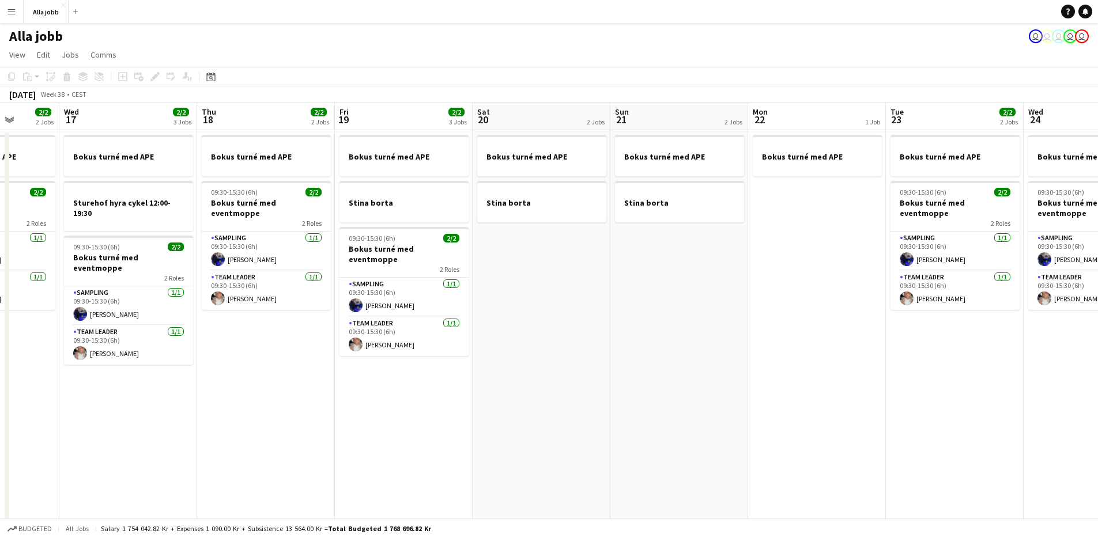
click at [560, 297] on app-date-cell "Bokus turné med APE Stina borta" at bounding box center [542, 384] width 138 height 508
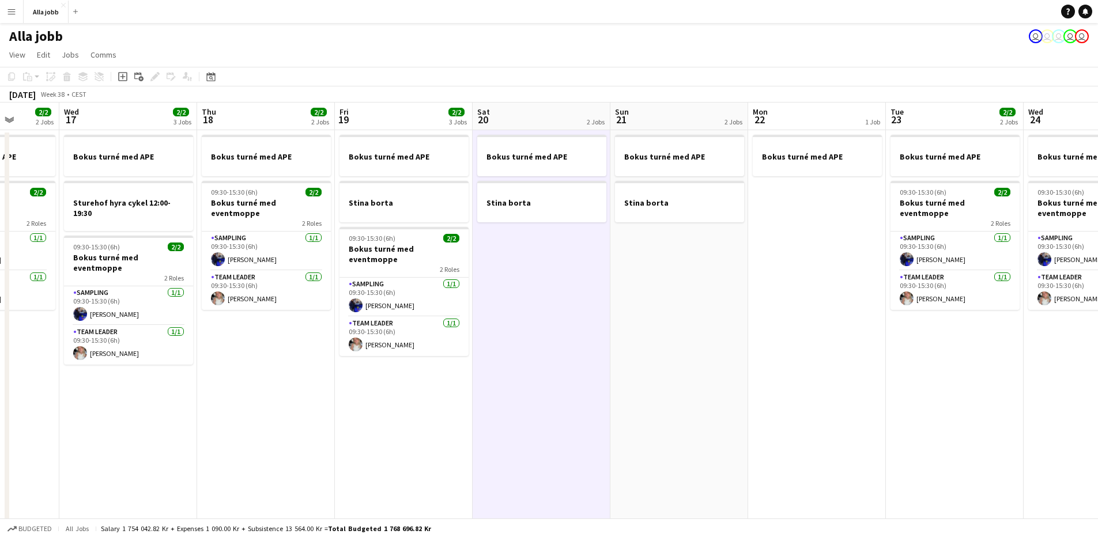
click at [551, 302] on app-date-cell "Bokus turné med APE Stina borta" at bounding box center [542, 384] width 138 height 508
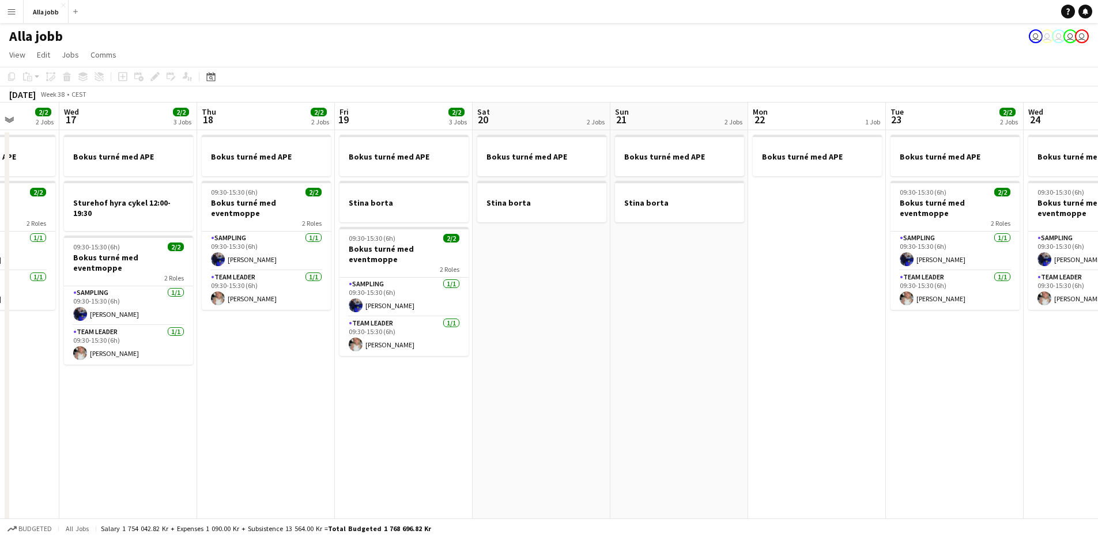
click at [552, 300] on app-date-cell "Bokus turné med APE Stina borta" at bounding box center [542, 384] width 138 height 508
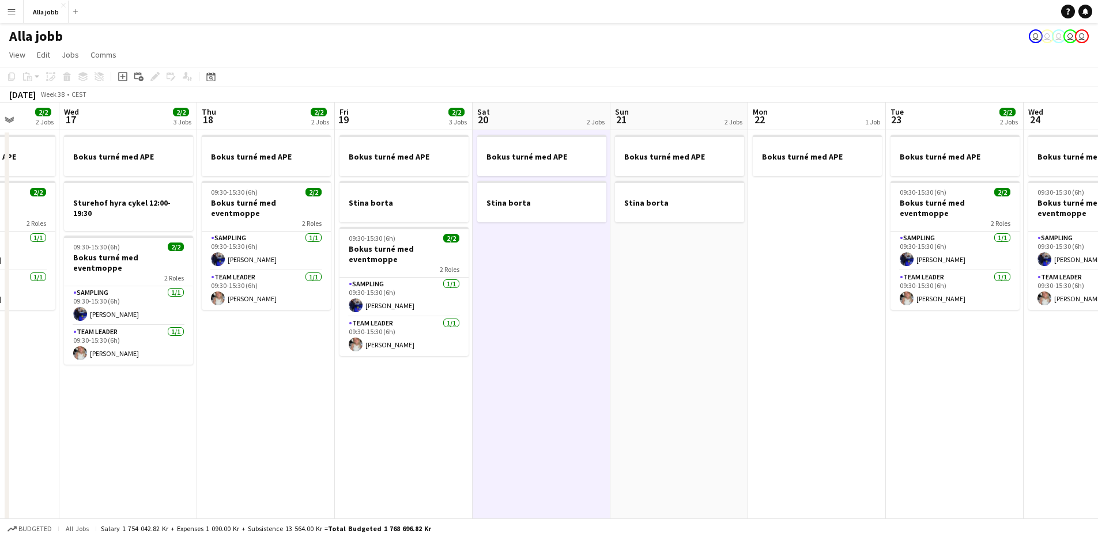
click at [552, 300] on app-date-cell "Bokus turné med APE Stina borta" at bounding box center [542, 384] width 138 height 508
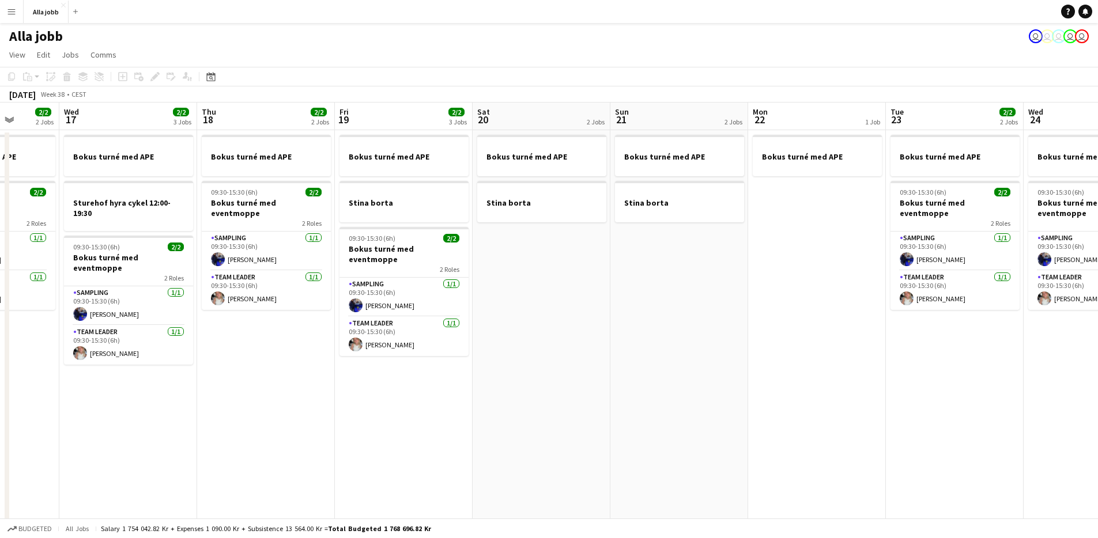
click at [549, 300] on app-date-cell "Bokus turné med APE Stina borta" at bounding box center [542, 384] width 138 height 508
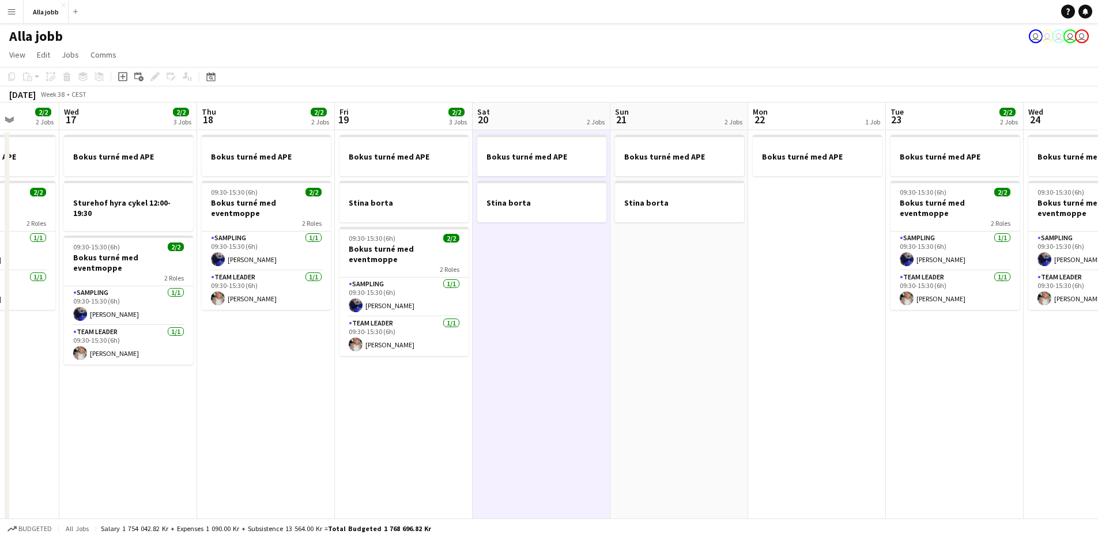
click at [549, 300] on app-date-cell "Bokus turné med APE Stina borta" at bounding box center [542, 384] width 138 height 508
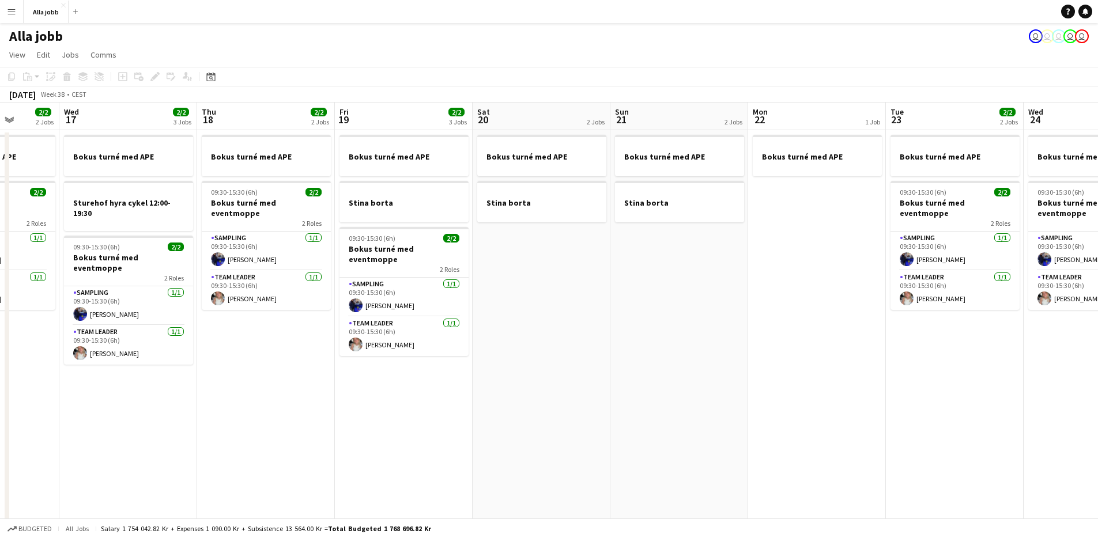
click at [549, 300] on app-date-cell "Bokus turné med APE Stina borta" at bounding box center [542, 384] width 138 height 508
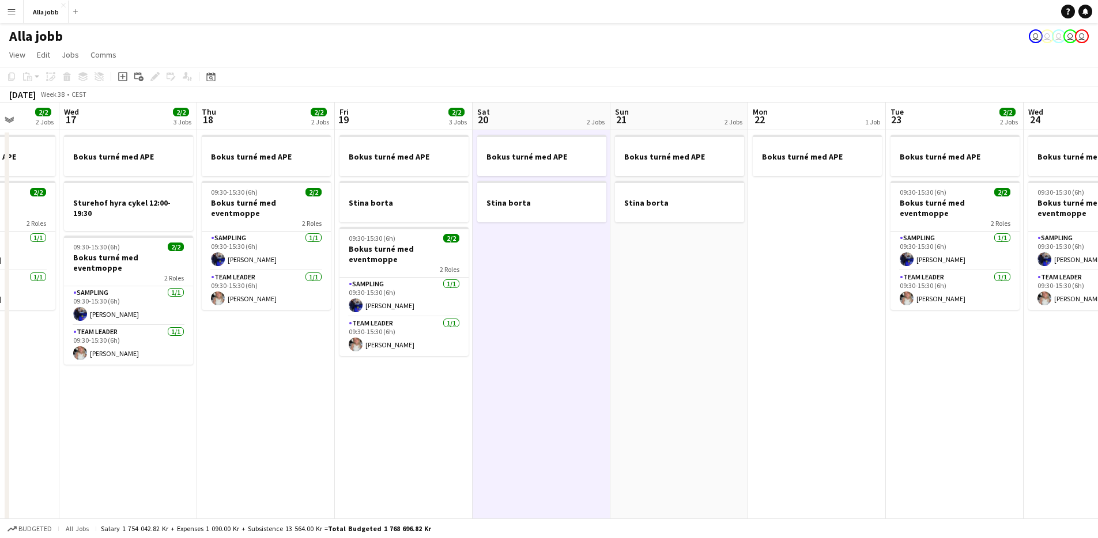
click at [549, 300] on app-date-cell "Bokus turné med APE Stina borta" at bounding box center [542, 384] width 138 height 508
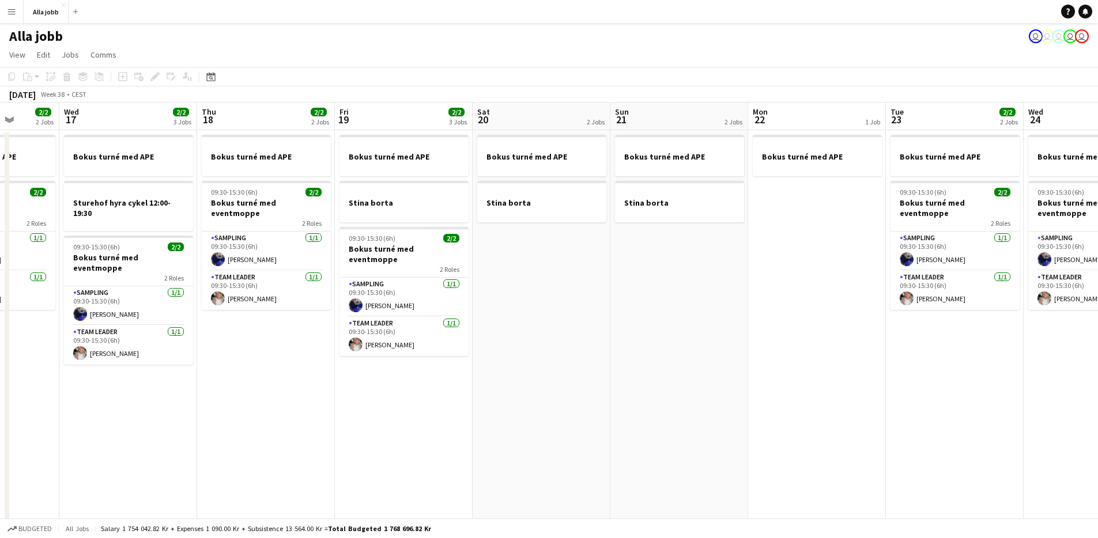
click at [549, 300] on app-date-cell "Bokus turné med APE Stina borta" at bounding box center [542, 384] width 138 height 508
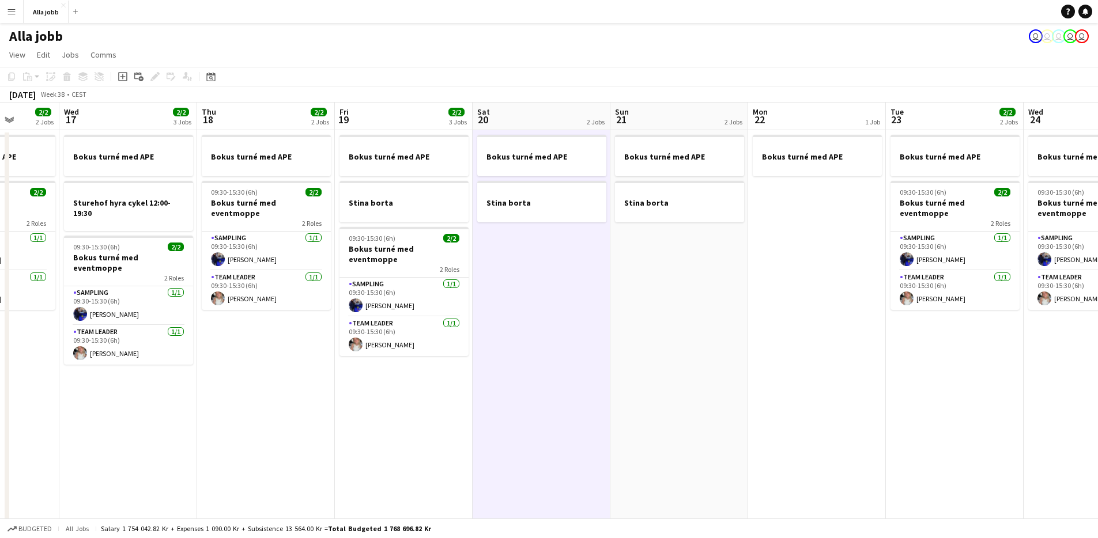
click at [550, 300] on app-date-cell "Bokus turné med APE Stina borta" at bounding box center [542, 384] width 138 height 508
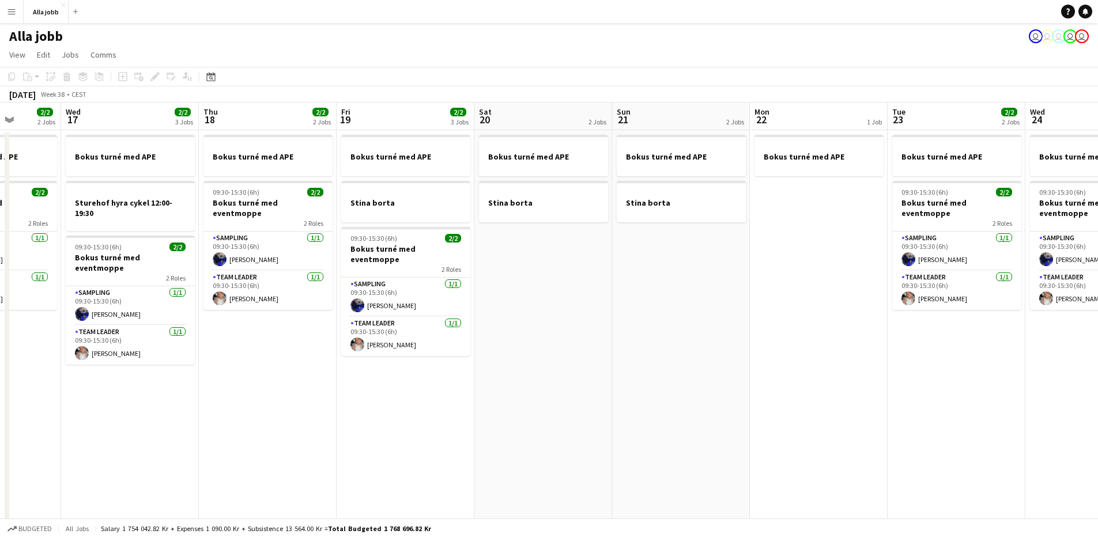
click at [550, 299] on app-date-cell "Bokus turné med APE Stina borta" at bounding box center [543, 384] width 138 height 508
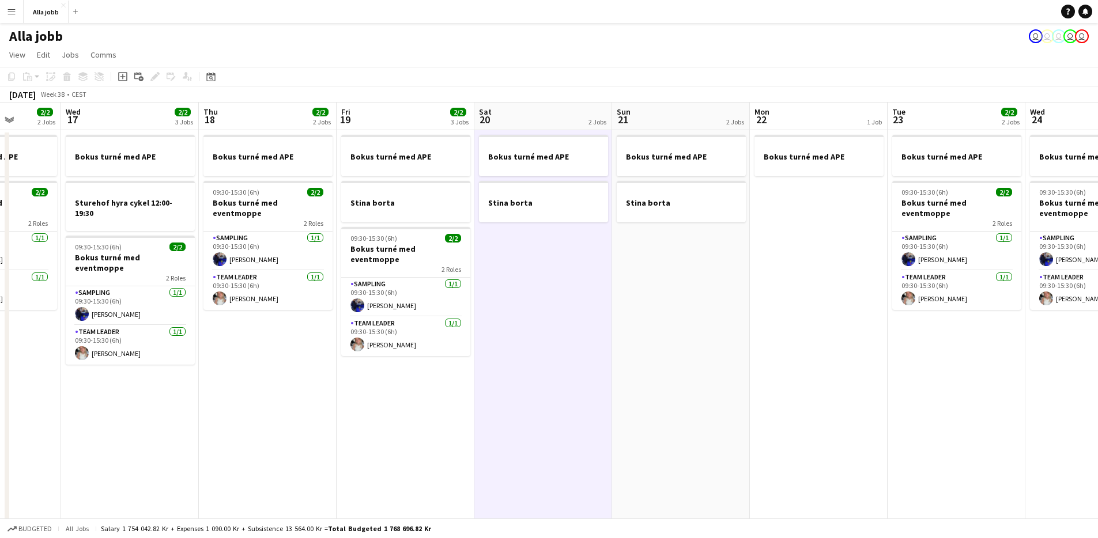
click at [550, 299] on app-date-cell "Bokus turné med APE Stina borta" at bounding box center [543, 384] width 138 height 508
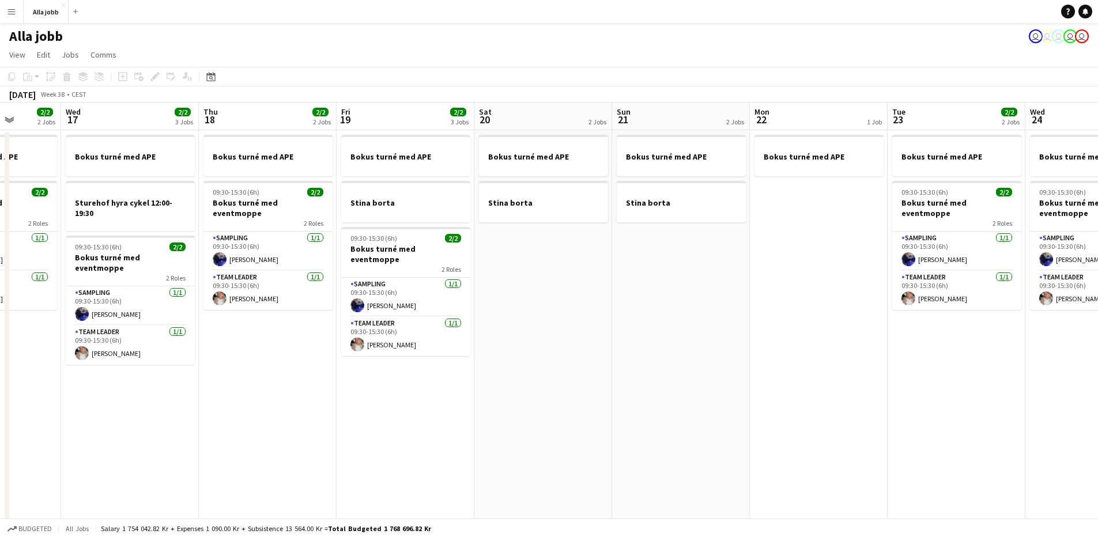
click at [547, 298] on app-date-cell "Bokus turné med APE Stina borta" at bounding box center [543, 384] width 138 height 508
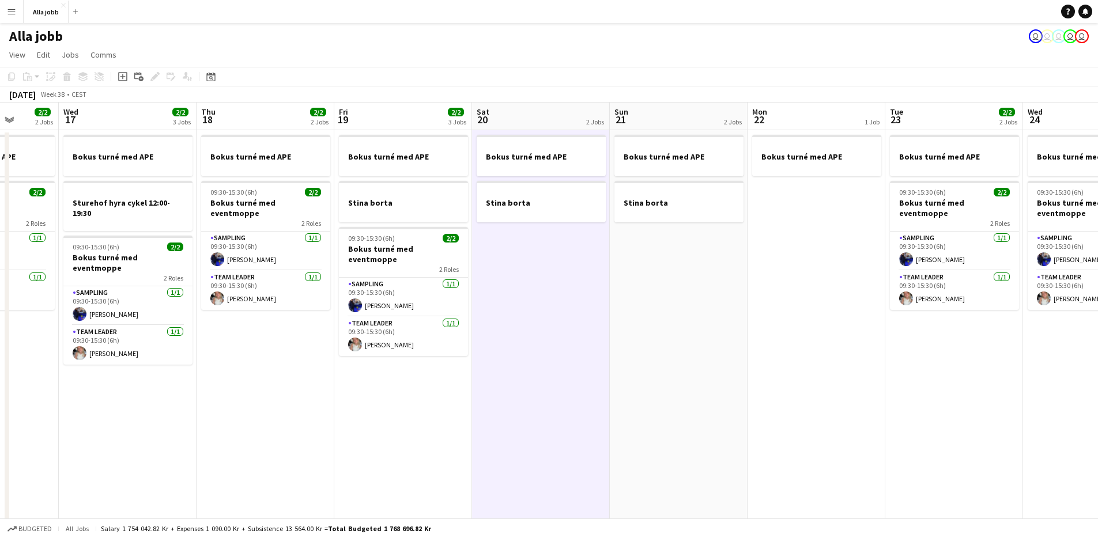
scroll to position [0, 353]
click at [552, 297] on app-date-cell "Bokus turné med APE Stina borta" at bounding box center [542, 384] width 138 height 508
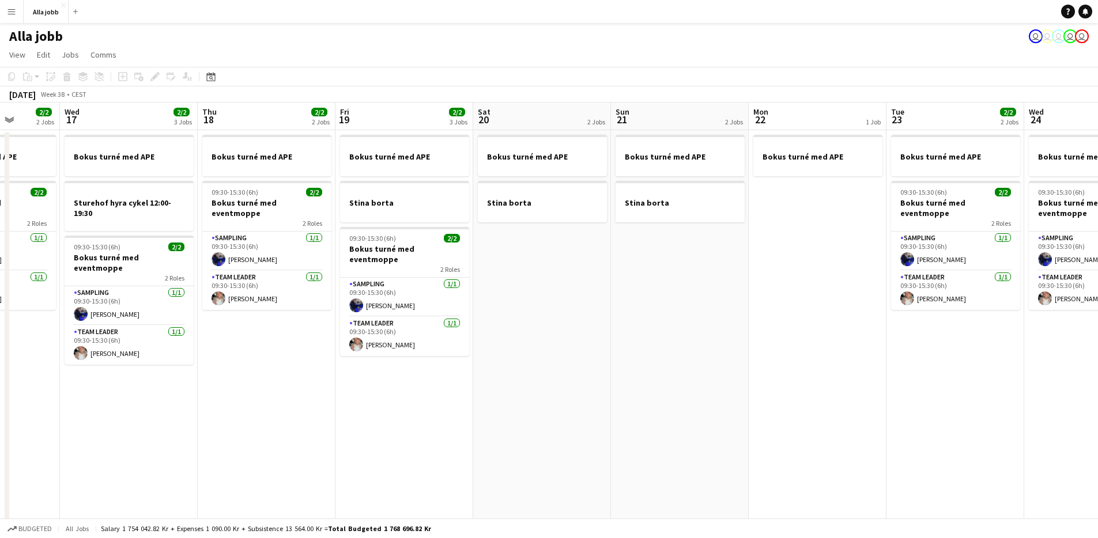
click at [547, 293] on app-date-cell "Bokus turné med APE Stina borta" at bounding box center [542, 384] width 138 height 508
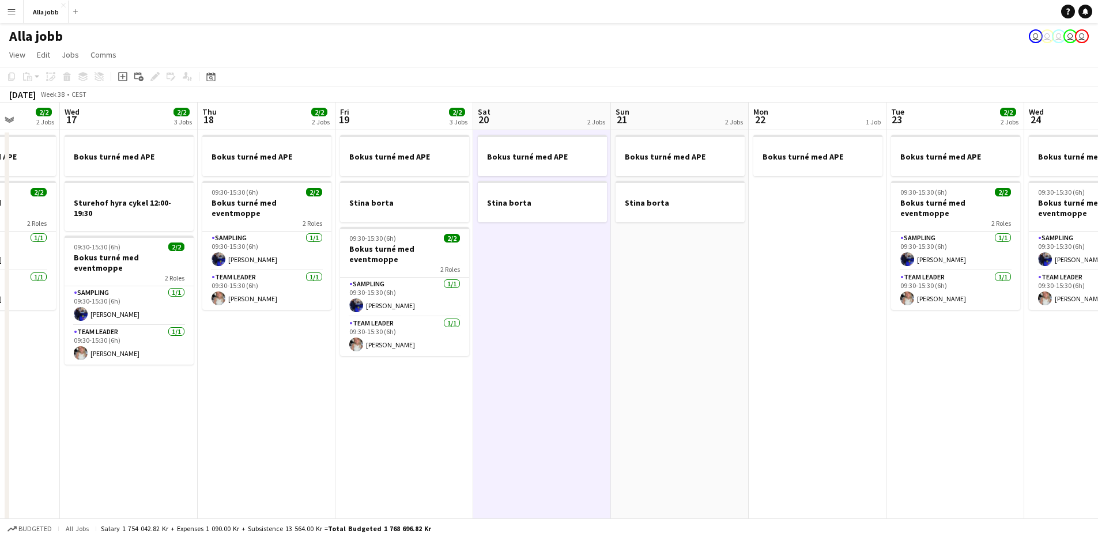
click at [602, 280] on app-date-cell "Bokus turné med APE Stina borta" at bounding box center [542, 384] width 138 height 508
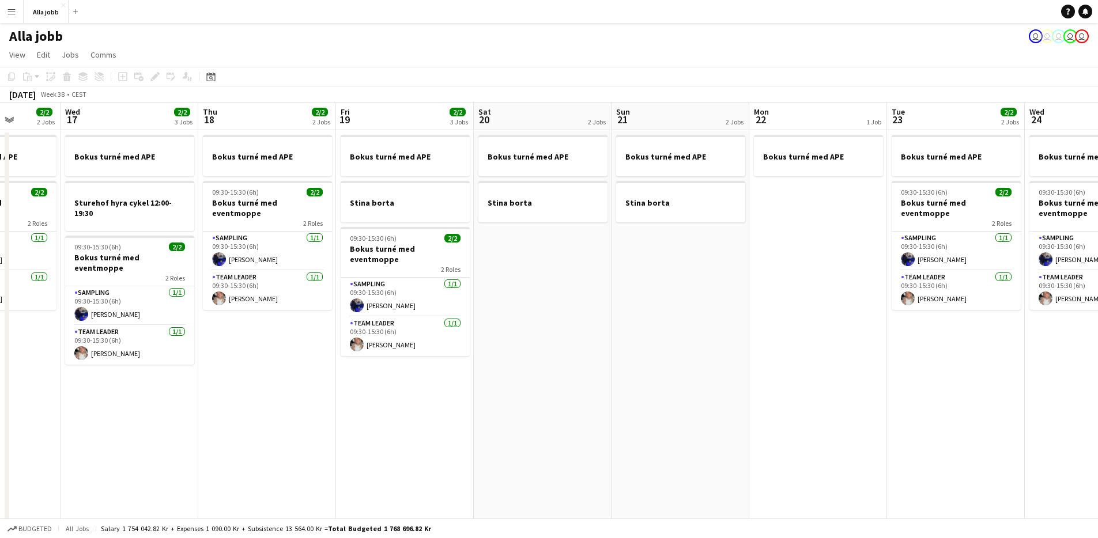
drag, startPoint x: 568, startPoint y: 273, endPoint x: 560, endPoint y: 273, distance: 8.1
click at [565, 274] on app-date-cell "Bokus turné med APE Stina borta" at bounding box center [543, 384] width 138 height 508
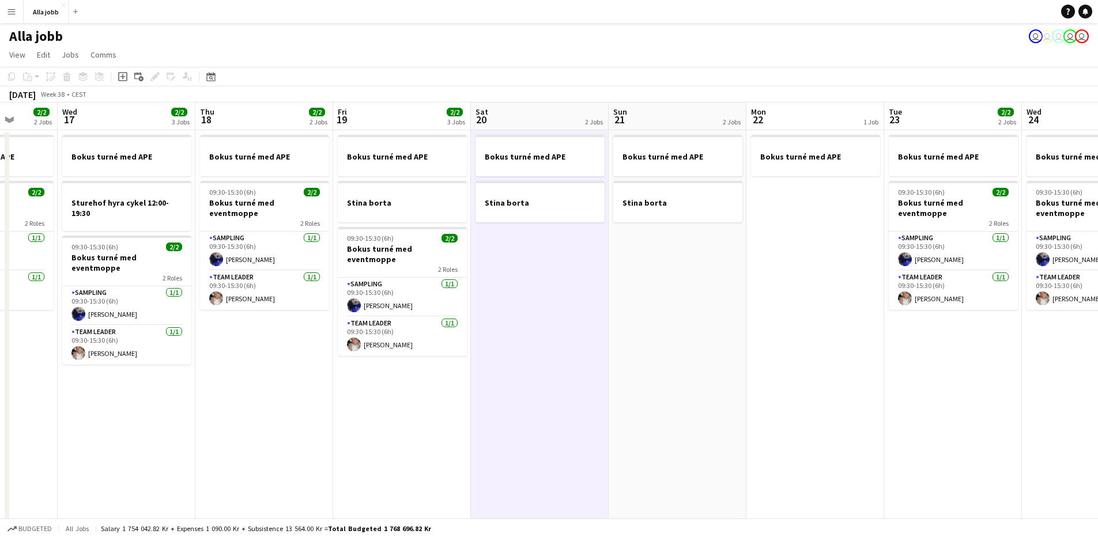
drag, startPoint x: 538, startPoint y: 270, endPoint x: 518, endPoint y: 269, distance: 20.8
click at [537, 270] on app-date-cell "Bokus turné med APE Stina borta" at bounding box center [540, 384] width 138 height 508
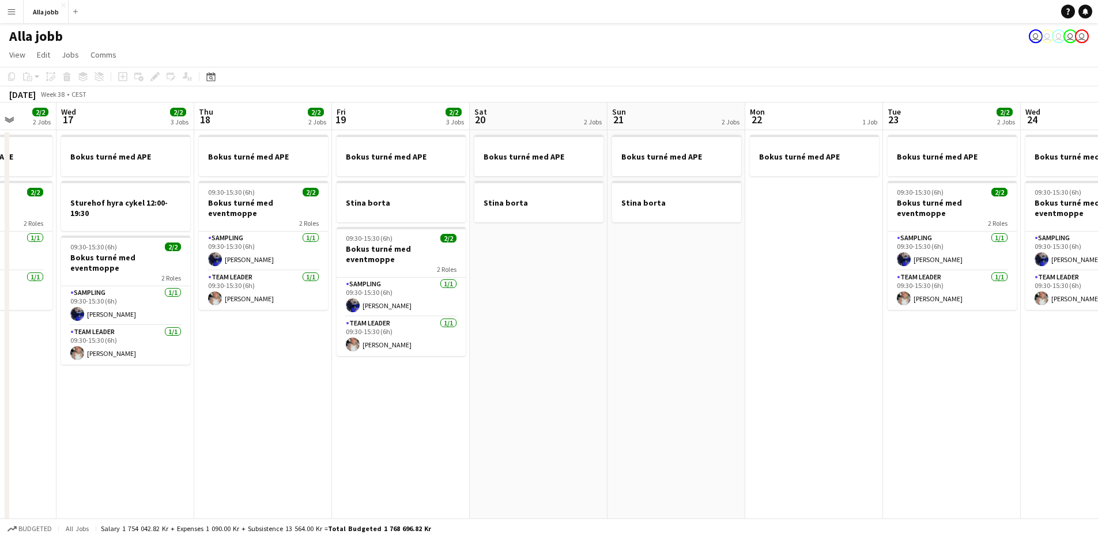
drag, startPoint x: 517, startPoint y: 269, endPoint x: 498, endPoint y: 268, distance: 19.6
click at [508, 269] on app-calendar-viewport "Sun 14 2 Jobs Mon 15 2/2 2 Jobs Tue 16 2/2 2 Jobs Wed 17 2/2 3 Jobs Thu 18 2/2 …" at bounding box center [549, 371] width 1098 height 536
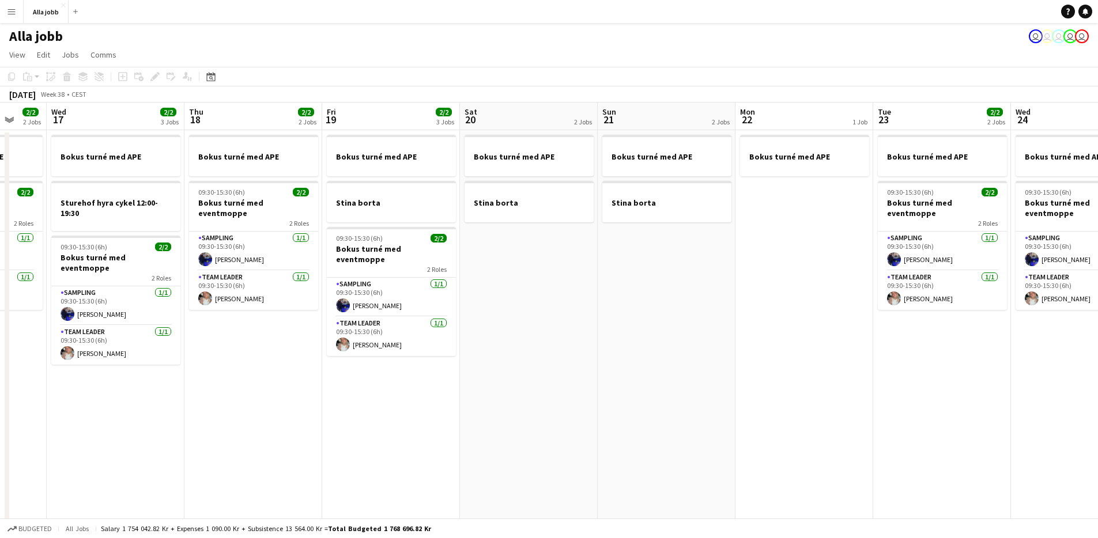
click at [500, 267] on app-date-cell "Bokus turné med APE Stina borta" at bounding box center [529, 384] width 138 height 508
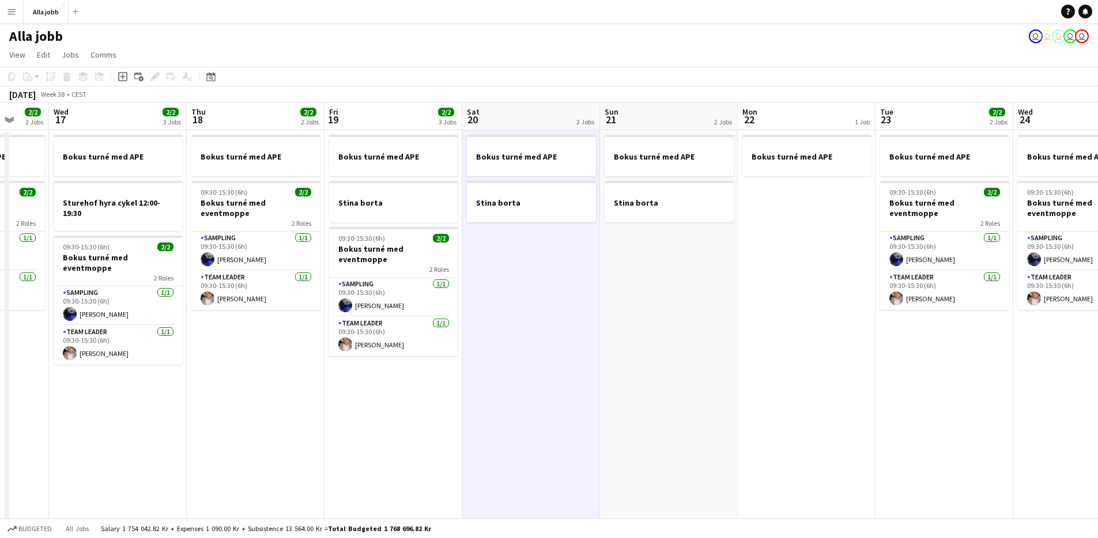
click at [500, 267] on app-date-cell "Bokus turné med APE Stina borta" at bounding box center [531, 384] width 138 height 508
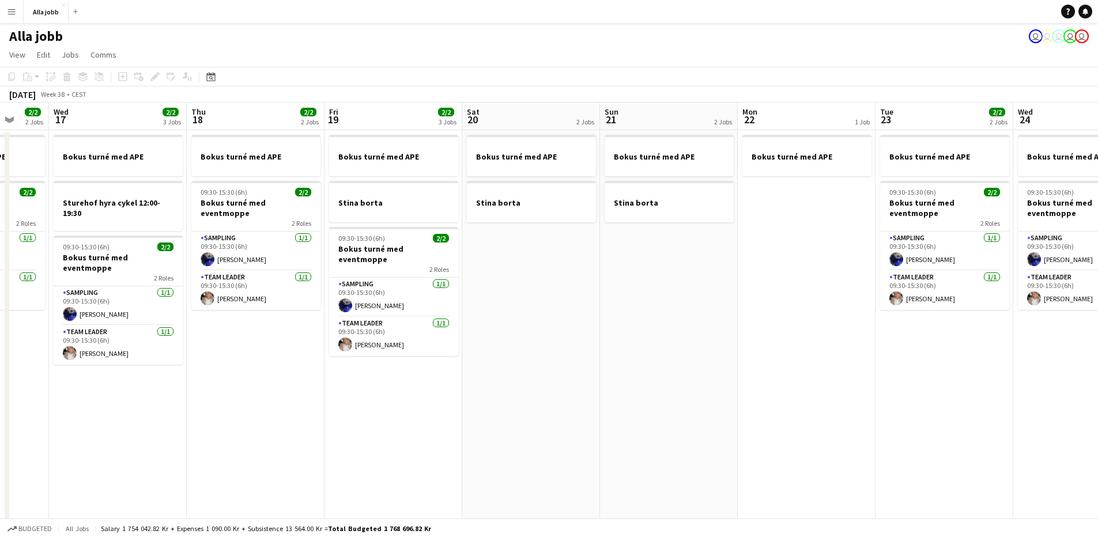
click at [500, 267] on app-date-cell "Bokus turné med APE Stina borta" at bounding box center [531, 384] width 138 height 508
click at [503, 267] on app-date-cell "Bokus turné med APE Stina borta" at bounding box center [531, 384] width 138 height 508
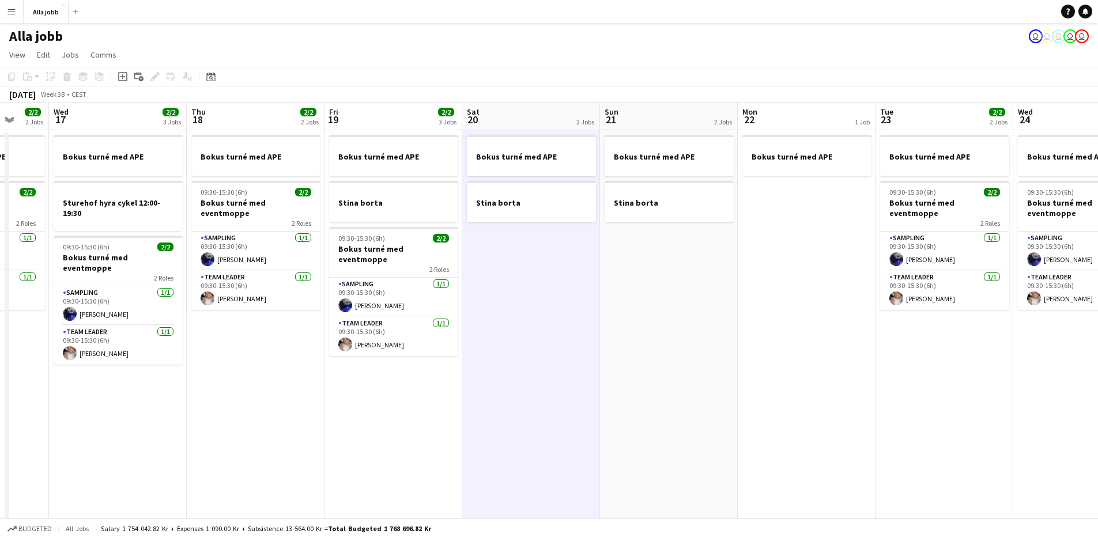
click at [551, 283] on app-date-cell "Bokus turné med APE Stina borta" at bounding box center [531, 384] width 138 height 508
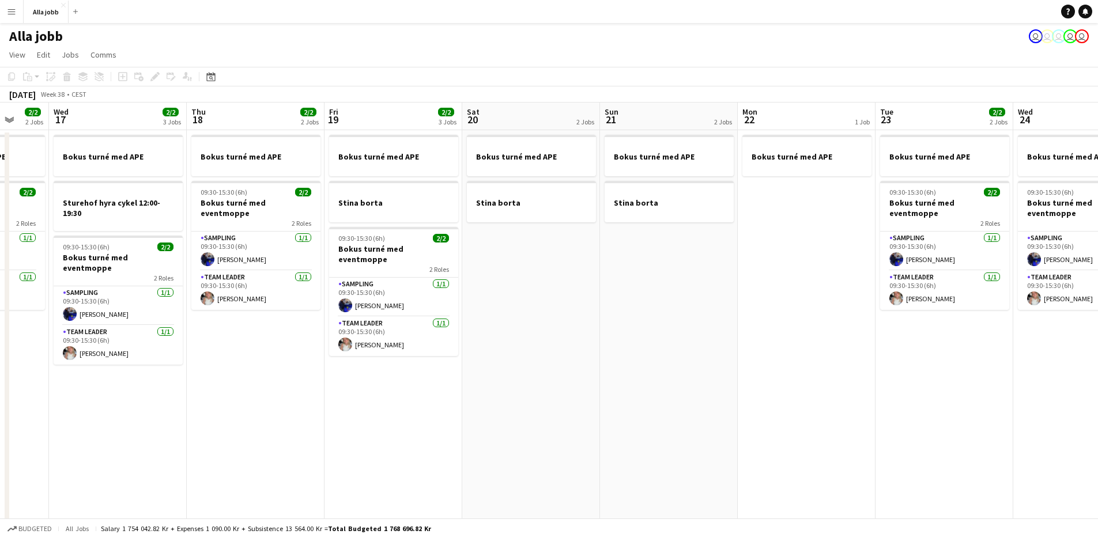
click at [551, 283] on app-date-cell "Bokus turné med APE Stina borta" at bounding box center [531, 384] width 138 height 508
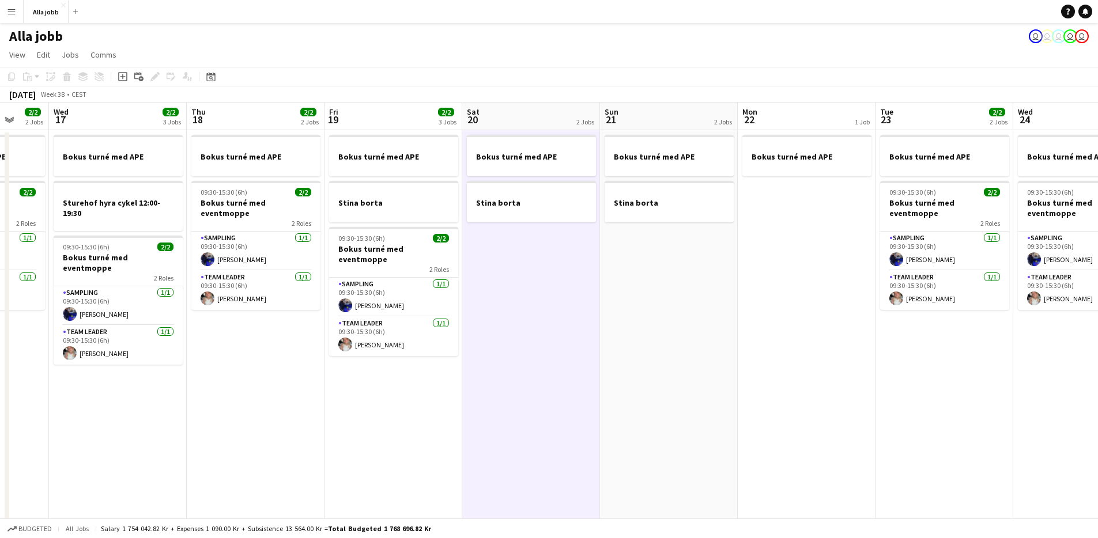
click at [596, 301] on app-date-cell "Bokus turné med APE Stina borta" at bounding box center [531, 384] width 138 height 508
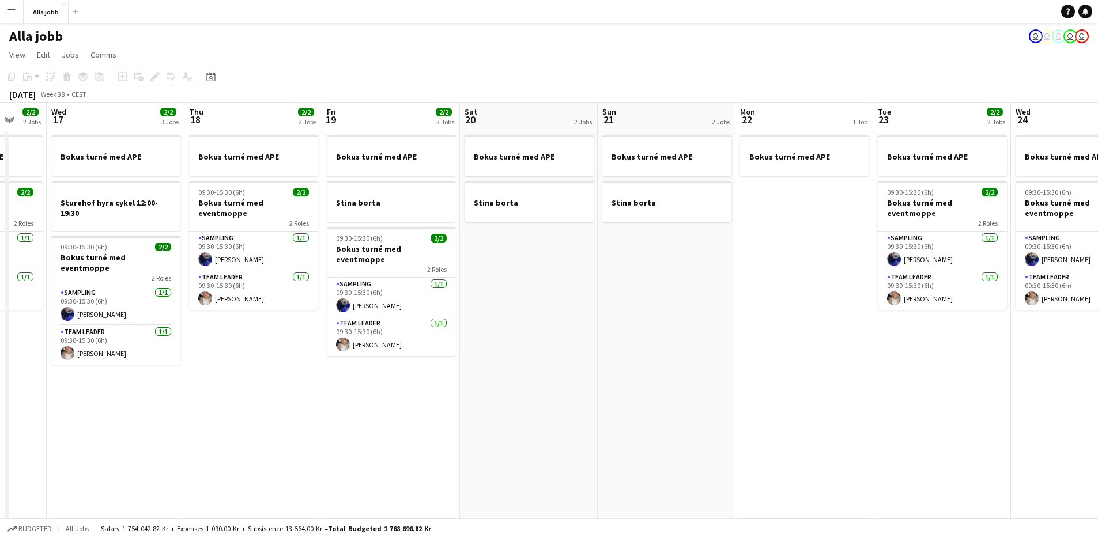
click at [537, 284] on app-date-cell "Bokus turné med APE Stina borta" at bounding box center [529, 384] width 138 height 508
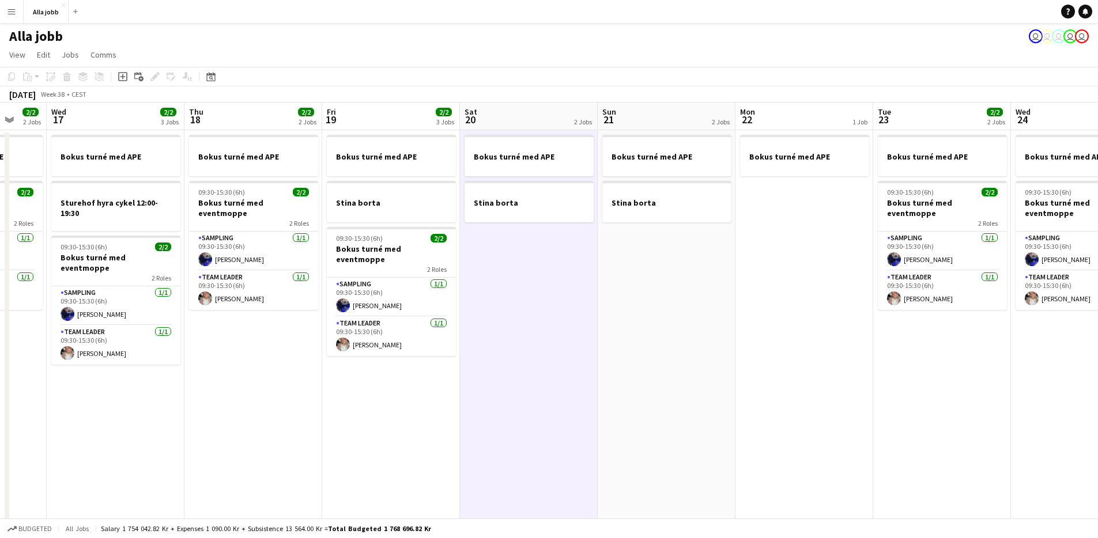
click at [537, 284] on app-date-cell "Bokus turné med APE Stina borta" at bounding box center [529, 384] width 138 height 508
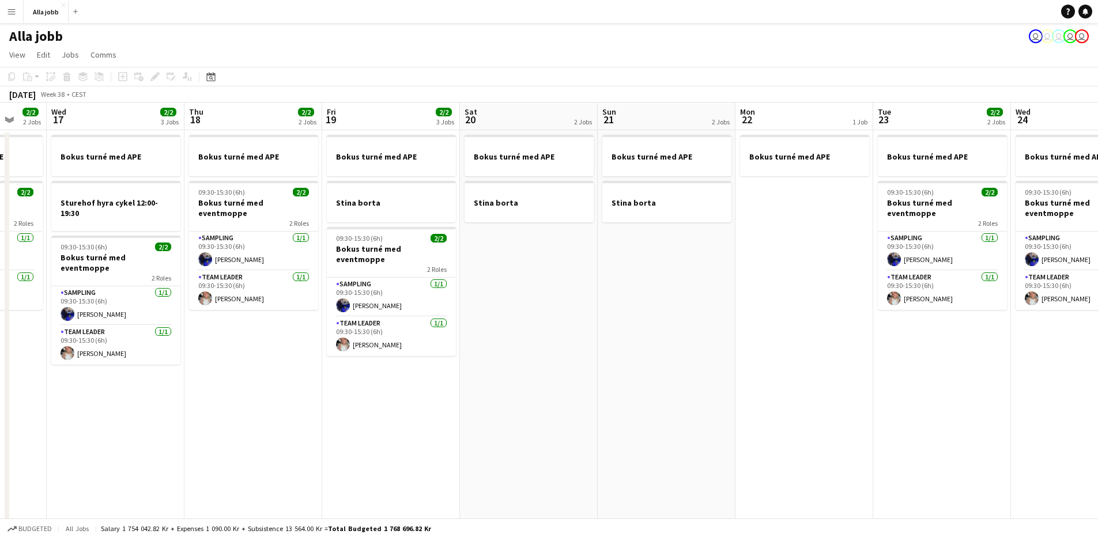
click at [526, 274] on app-date-cell "Bokus turné med APE Stina borta" at bounding box center [529, 384] width 138 height 508
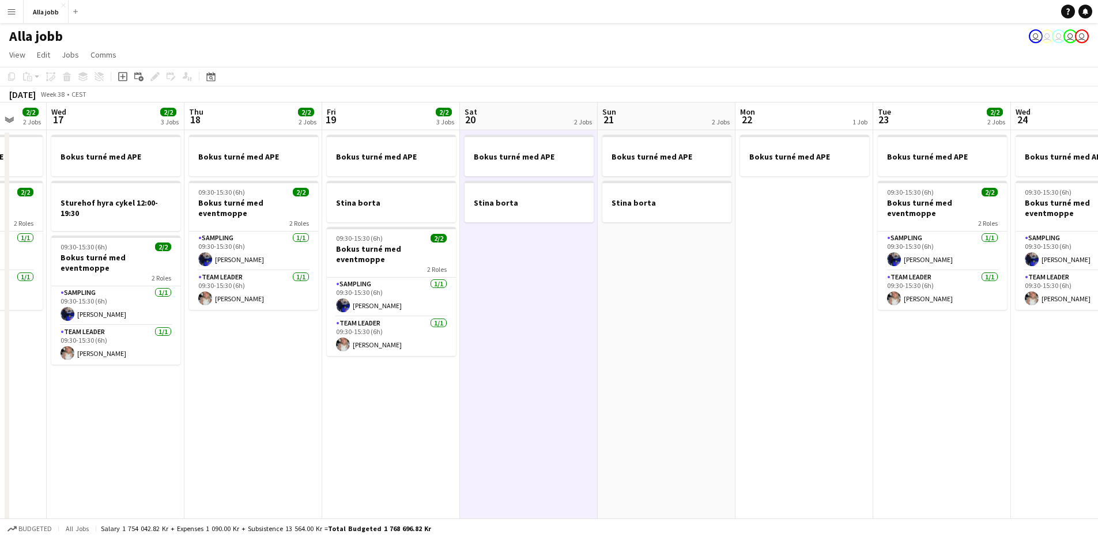
drag, startPoint x: 648, startPoint y: 254, endPoint x: 636, endPoint y: 253, distance: 12.2
click at [647, 254] on app-date-cell "Bokus turné med APE Stina borta" at bounding box center [667, 384] width 138 height 508
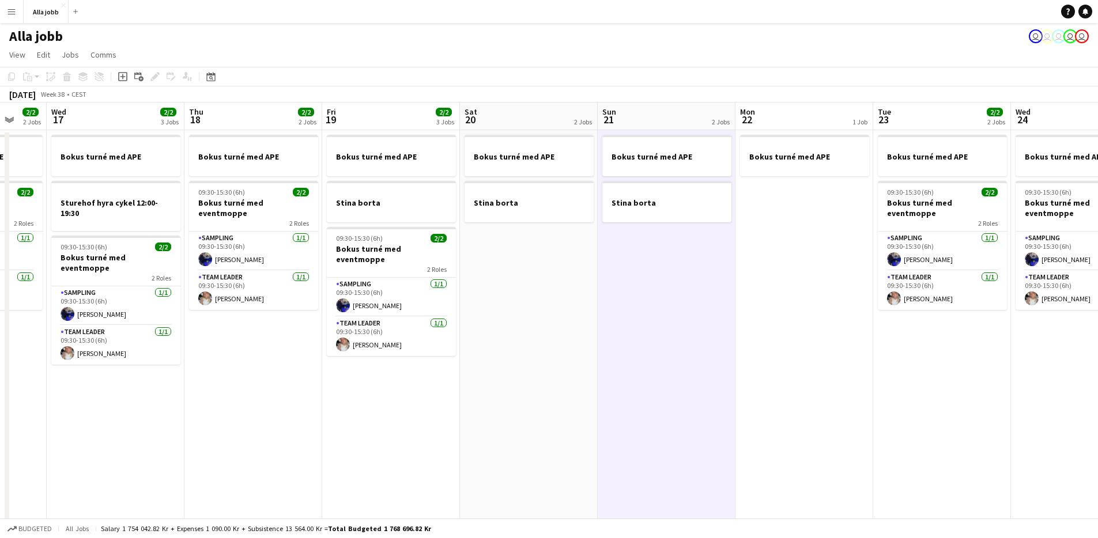
scroll to position [0, 367]
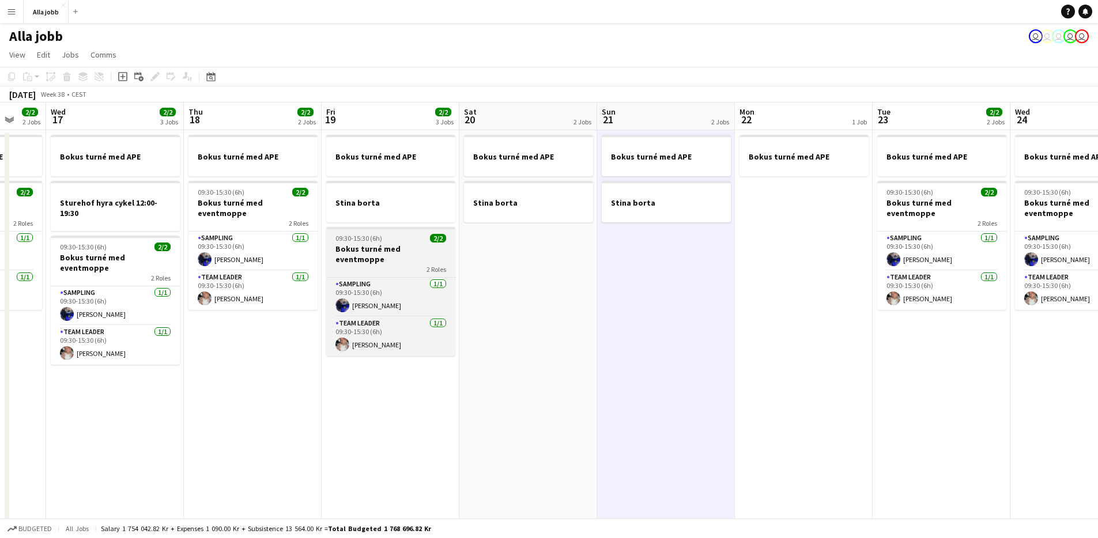
click at [428, 265] on span "2 Roles" at bounding box center [437, 269] width 20 height 9
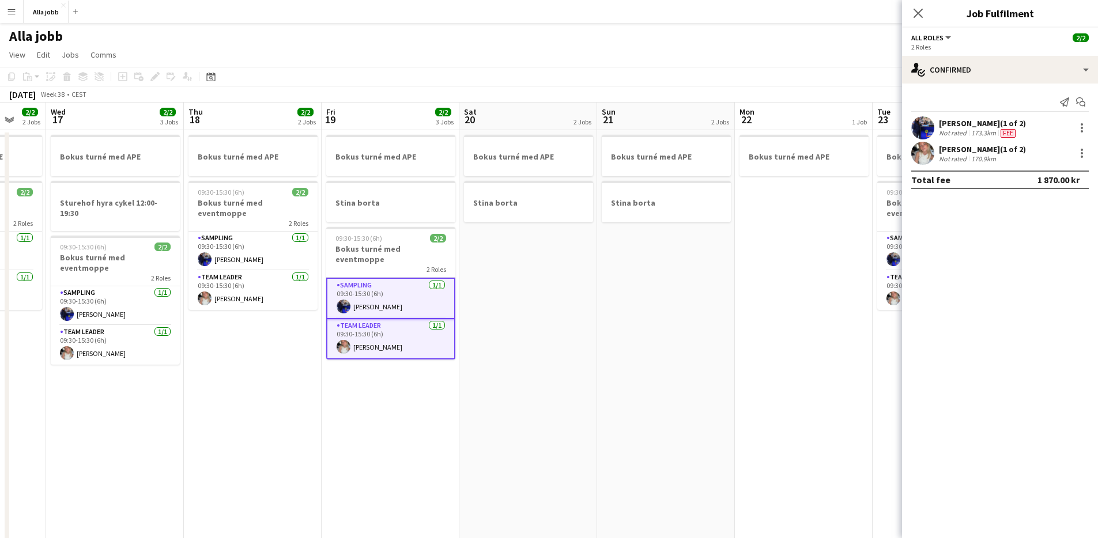
click at [491, 266] on app-date-cell "Bokus turné med APE Stina borta" at bounding box center [528, 384] width 138 height 508
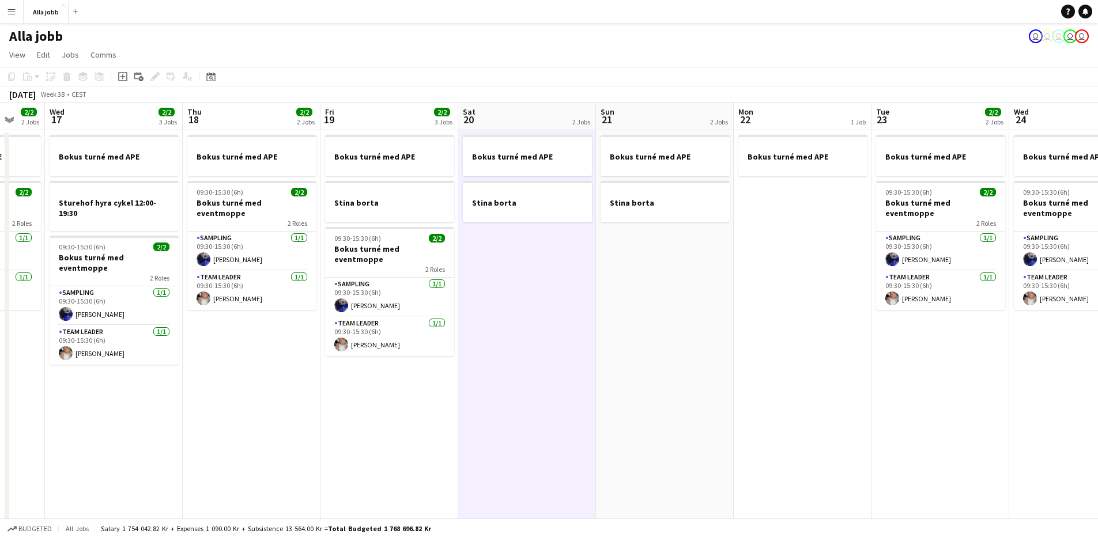
click at [552, 276] on app-date-cell "Bokus turné med APE Stina borta" at bounding box center [527, 384] width 138 height 508
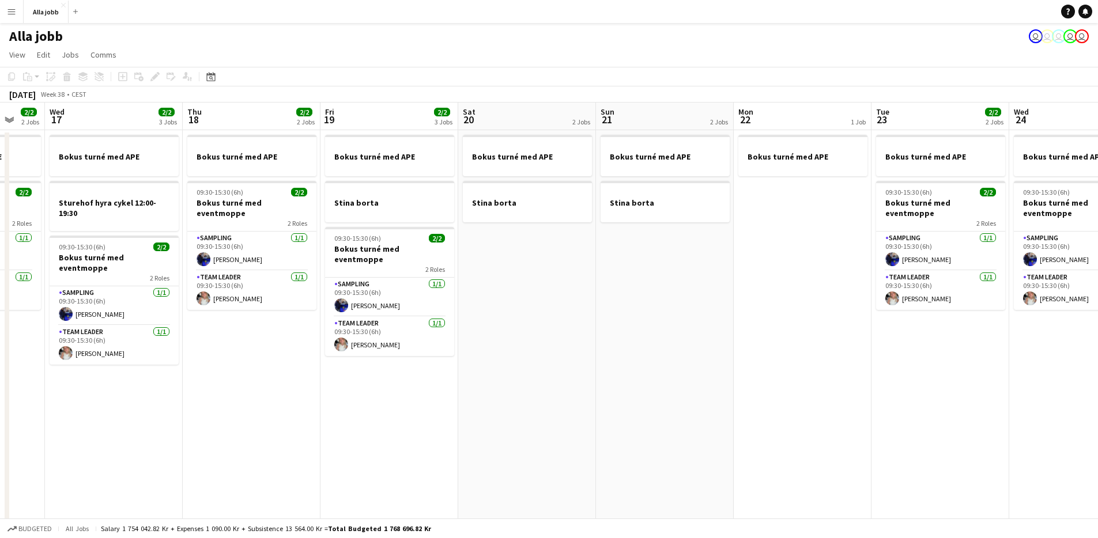
drag, startPoint x: 687, startPoint y: 263, endPoint x: 615, endPoint y: 261, distance: 72.1
click at [686, 263] on app-date-cell "Bokus turné med APE Stina borta" at bounding box center [665, 384] width 138 height 508
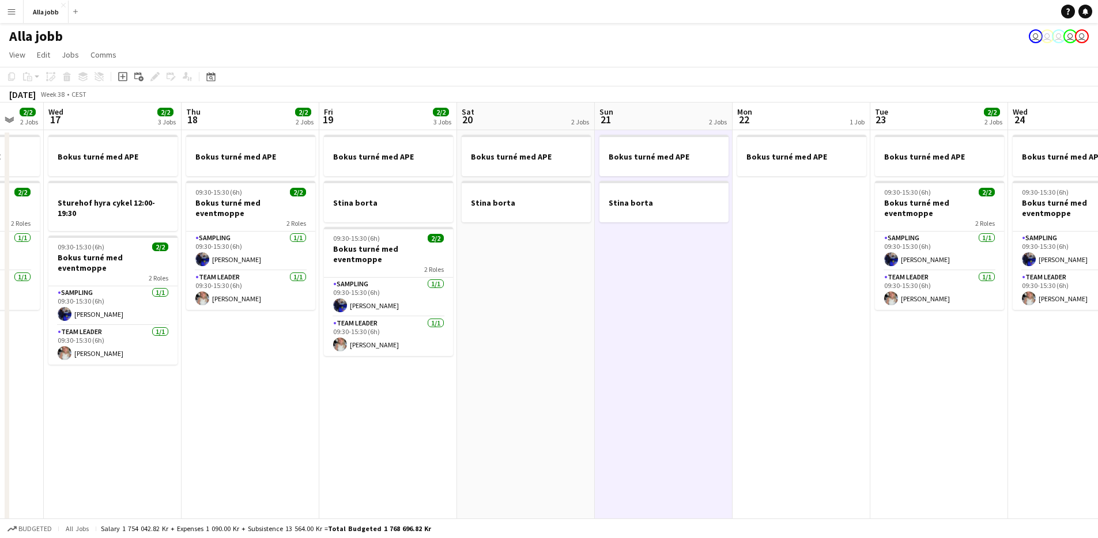
click at [496, 265] on app-date-cell "Bokus turné med APE Stina borta" at bounding box center [526, 384] width 138 height 508
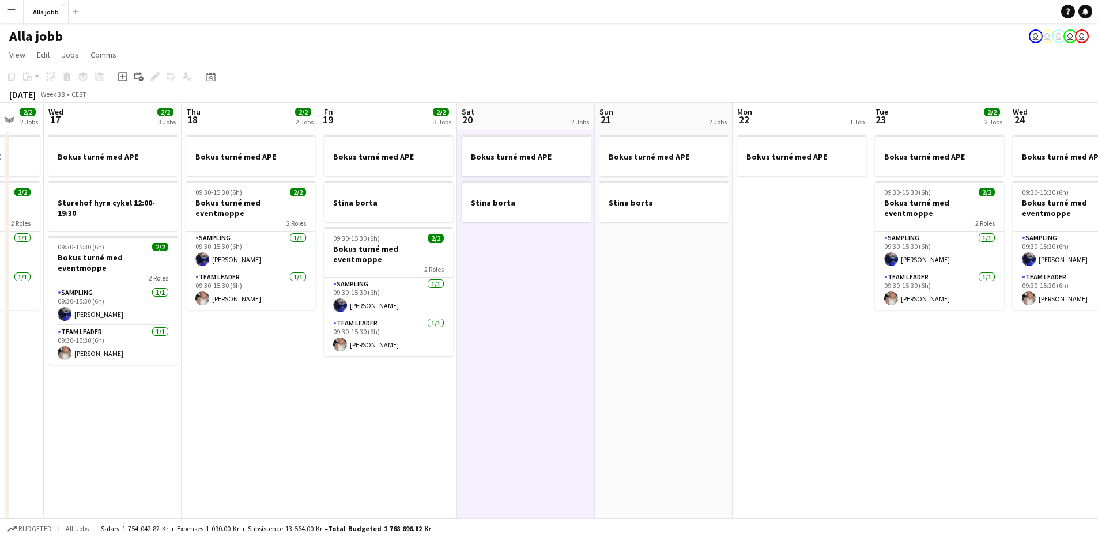
click at [626, 259] on app-date-cell "Bokus turné med APE Stina borta" at bounding box center [664, 384] width 138 height 508
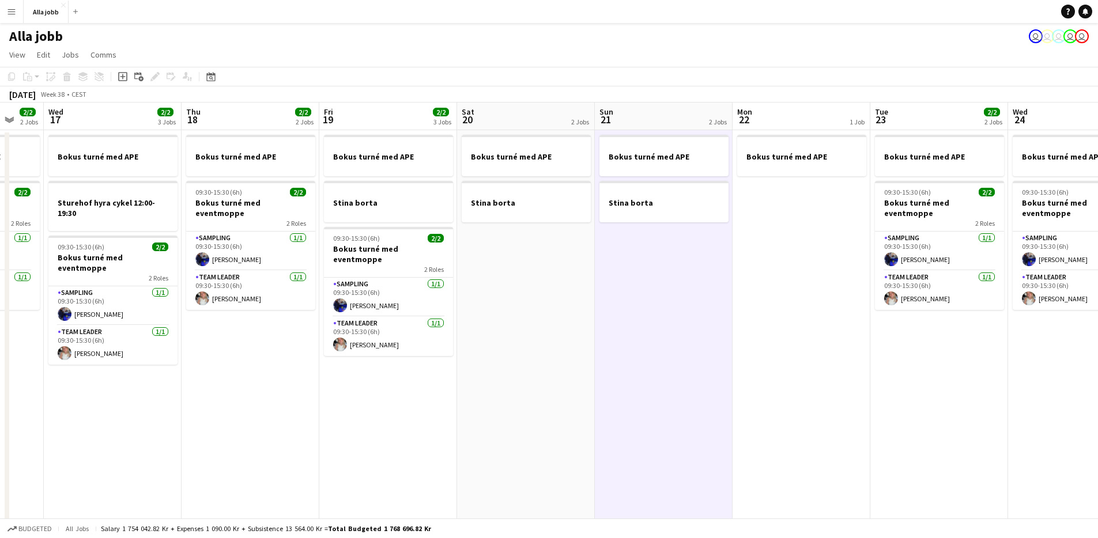
click at [566, 267] on app-calendar-viewport "Sun 14 2 Jobs Mon 15 2/2 2 Jobs Tue 16 2/2 2 Jobs Wed 17 2/2 3 Jobs Thu 18 2/2 …" at bounding box center [549, 371] width 1098 height 536
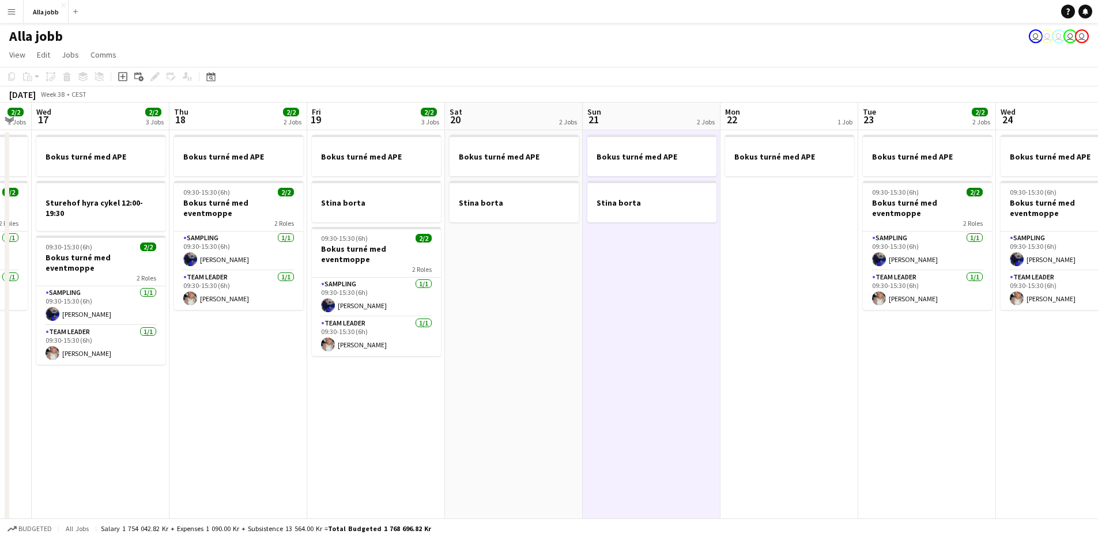
click at [566, 267] on app-date-cell "Bokus turné med APE Stina borta" at bounding box center [514, 384] width 138 height 508
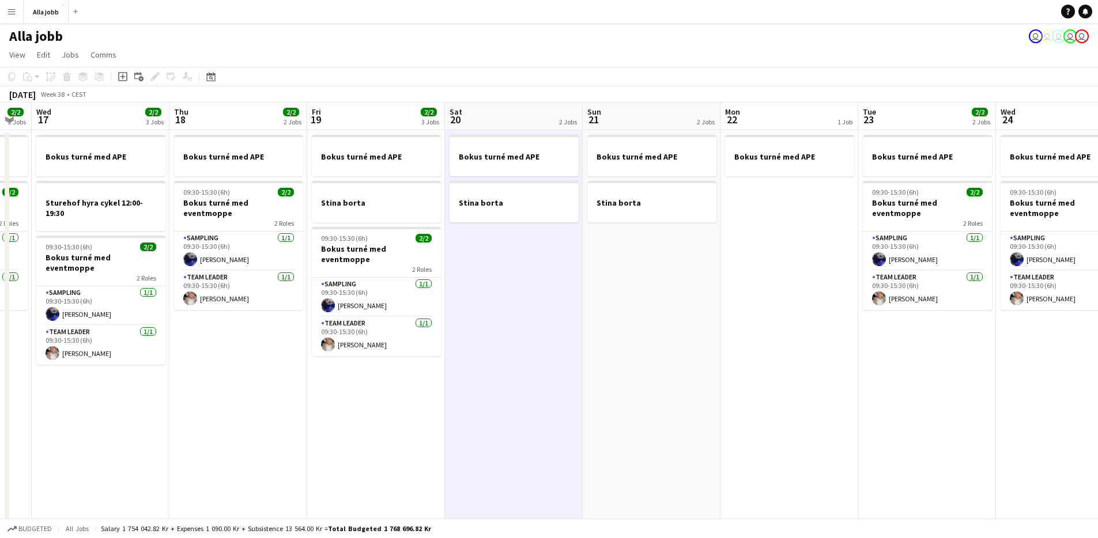
click at [566, 267] on app-date-cell "Bokus turné med APE Stina borta" at bounding box center [514, 384] width 138 height 508
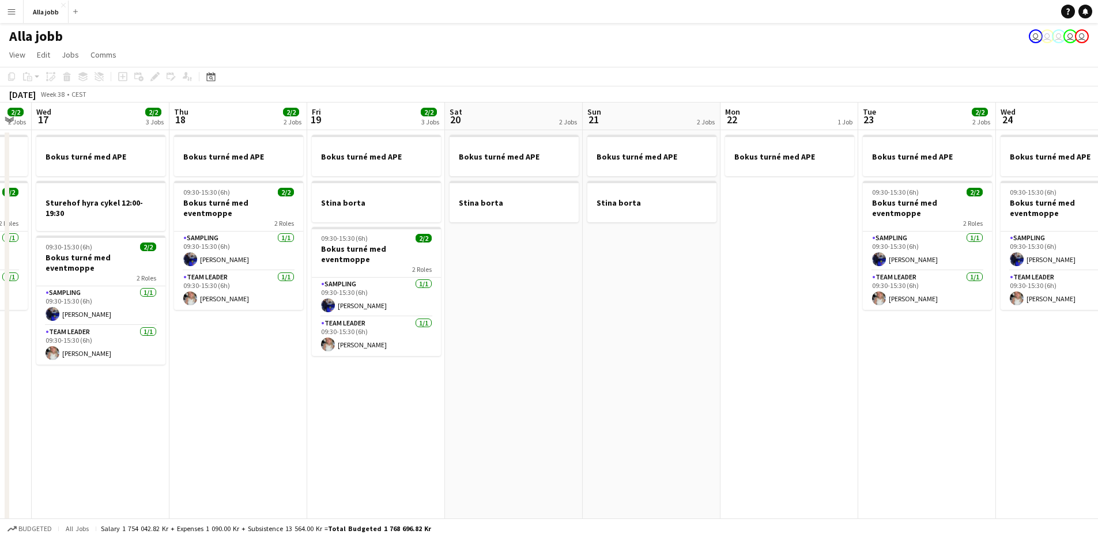
click at [636, 274] on app-date-cell "Bokus turné med APE Stina borta" at bounding box center [652, 384] width 138 height 508
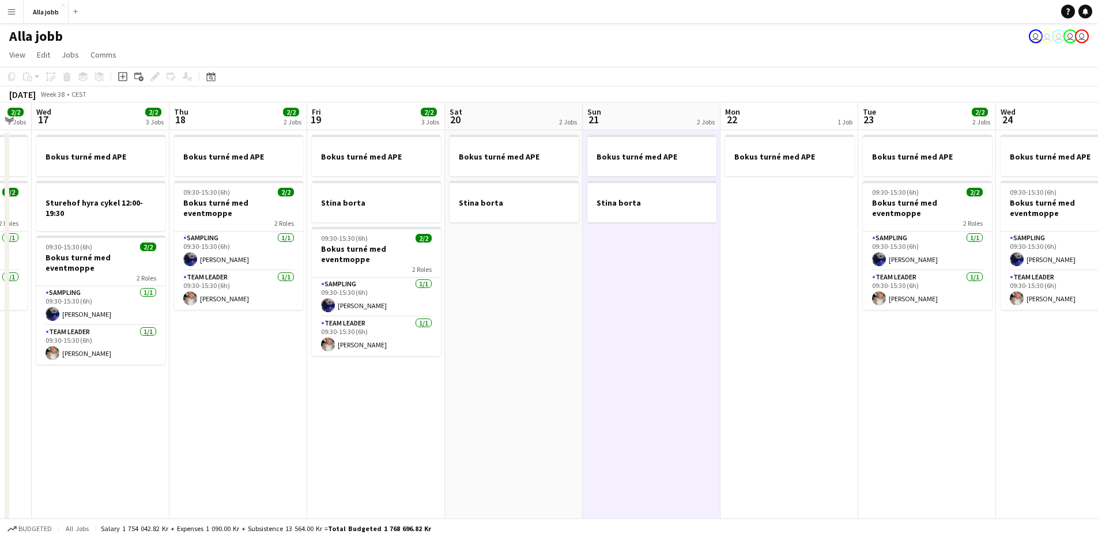
click at [509, 276] on app-date-cell "Bokus turné med APE Stina borta" at bounding box center [514, 384] width 138 height 508
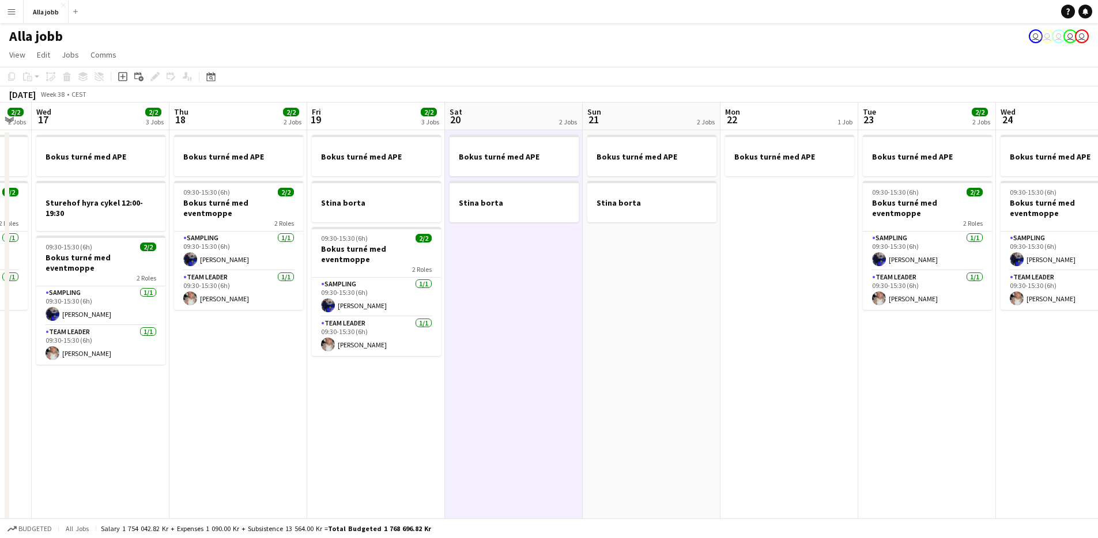
drag, startPoint x: 510, startPoint y: 276, endPoint x: 596, endPoint y: 282, distance: 86.1
click at [514, 276] on app-calendar-viewport "Sun 14 2 Jobs Mon 15 2/2 2 Jobs Tue 16 2/2 2 Jobs Wed 17 2/2 3 Jobs Thu 18 2/2 …" at bounding box center [549, 371] width 1098 height 536
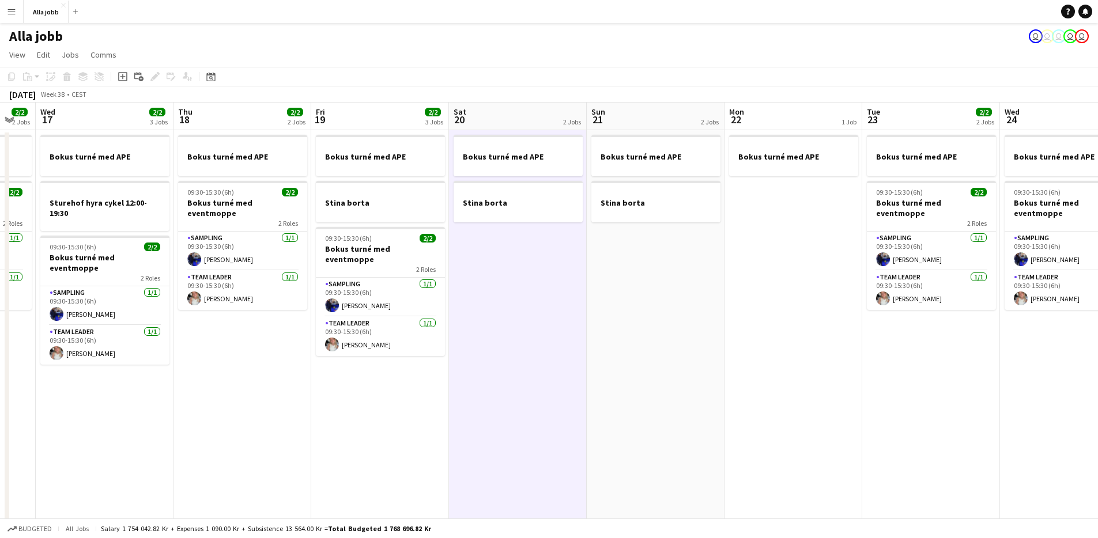
click at [596, 282] on app-date-cell "Bokus turné med APE Stina borta" at bounding box center [656, 384] width 138 height 508
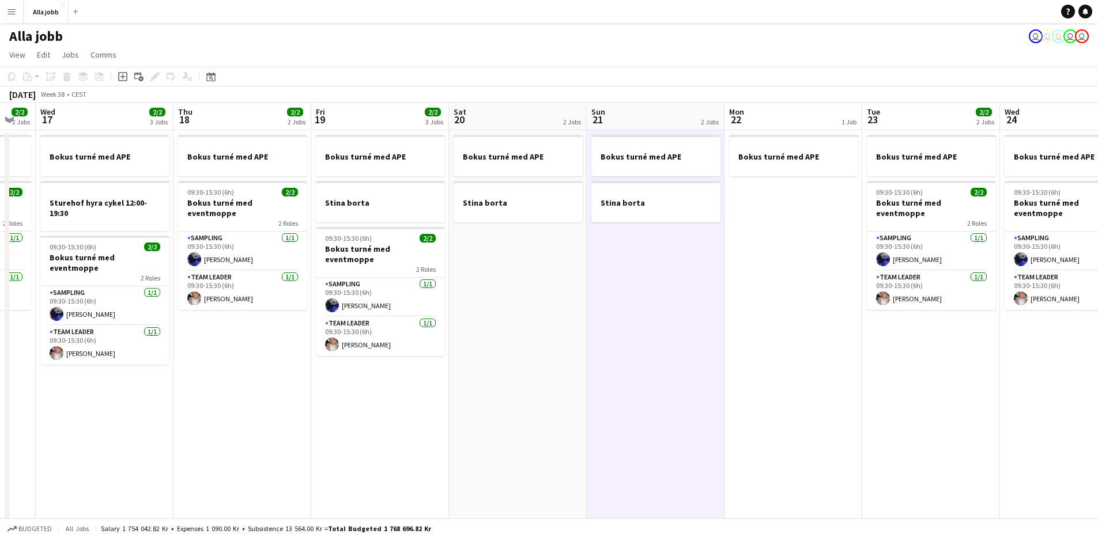
click at [479, 272] on app-date-cell "Bokus turné med APE Stina borta" at bounding box center [518, 384] width 138 height 508
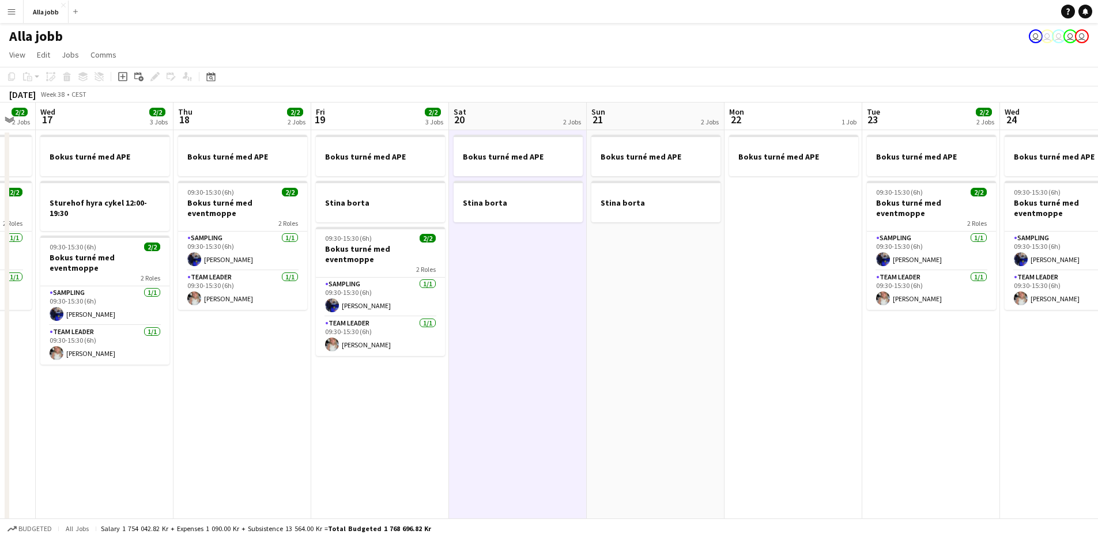
click at [606, 276] on app-date-cell "Bokus turné med APE Stina borta" at bounding box center [656, 384] width 138 height 508
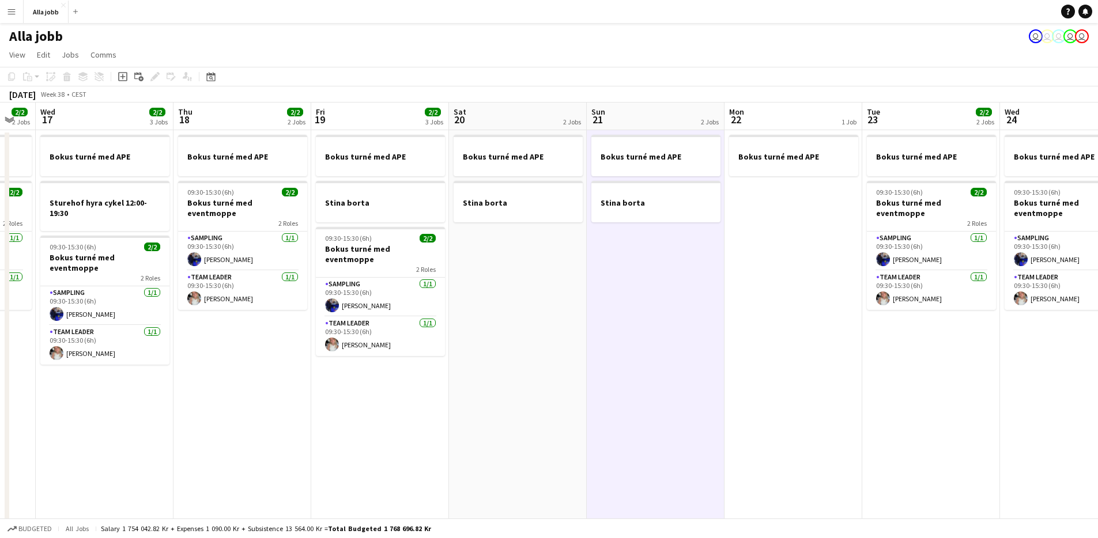
click at [544, 270] on app-date-cell "Bokus turné med APE Stina borta" at bounding box center [518, 384] width 138 height 508
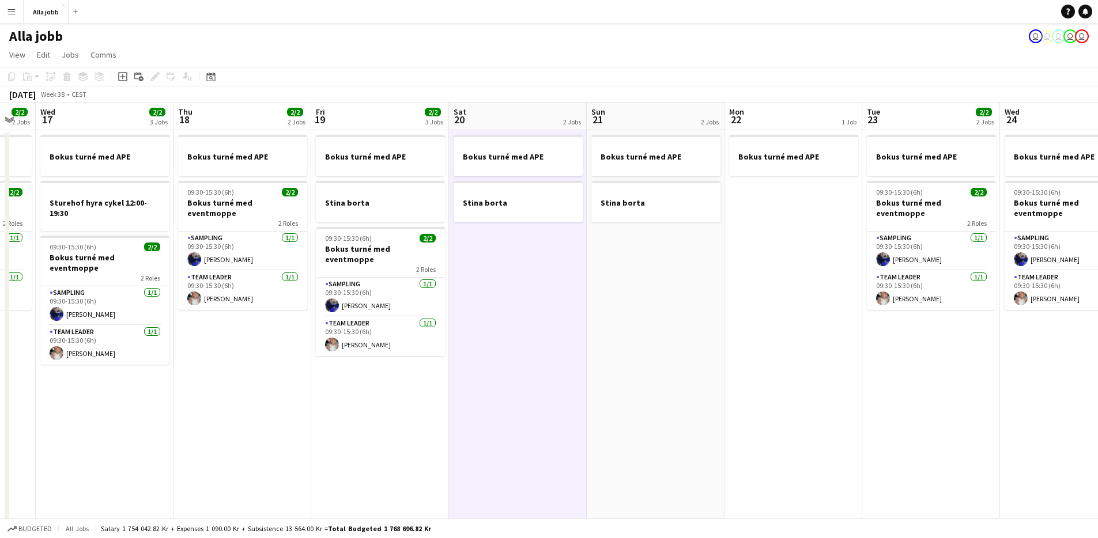
click at [623, 280] on app-date-cell "Bokus turné med APE Stina borta" at bounding box center [656, 384] width 138 height 508
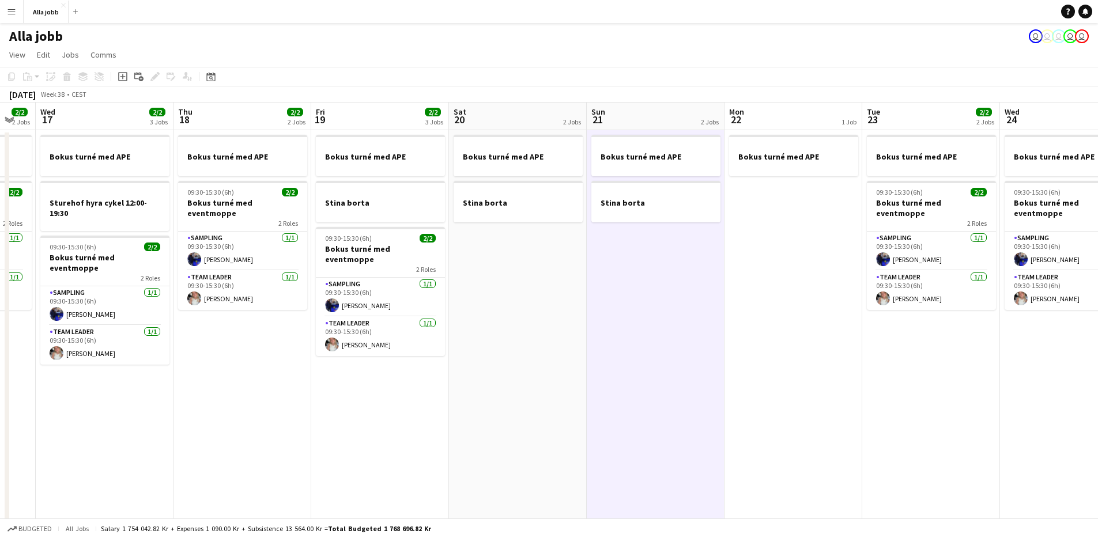
click at [538, 274] on app-date-cell "Bokus turné med APE Stina borta" at bounding box center [518, 384] width 138 height 508
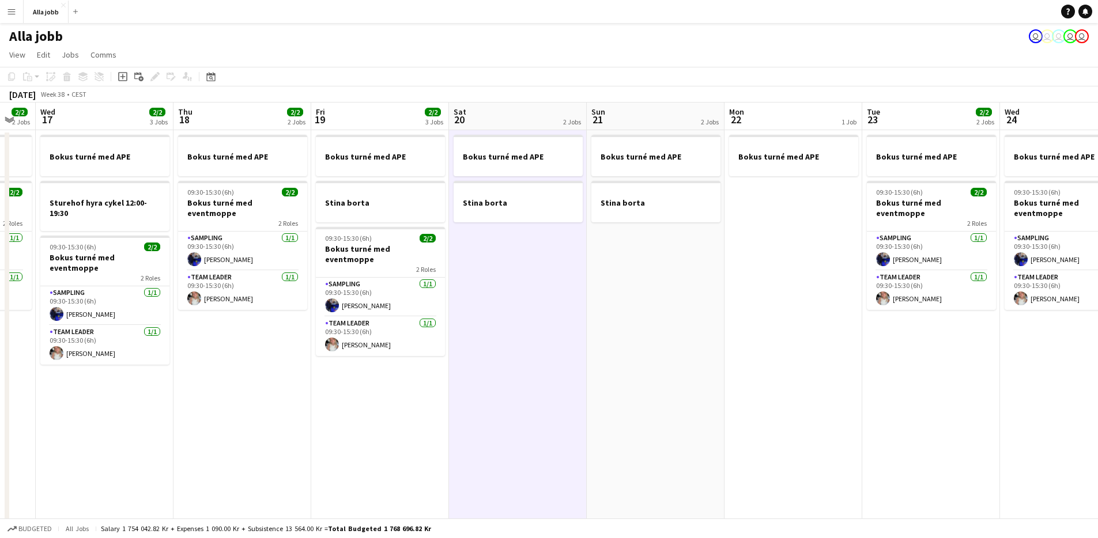
click at [666, 274] on app-date-cell "Bokus turné med APE Stina borta" at bounding box center [656, 384] width 138 height 508
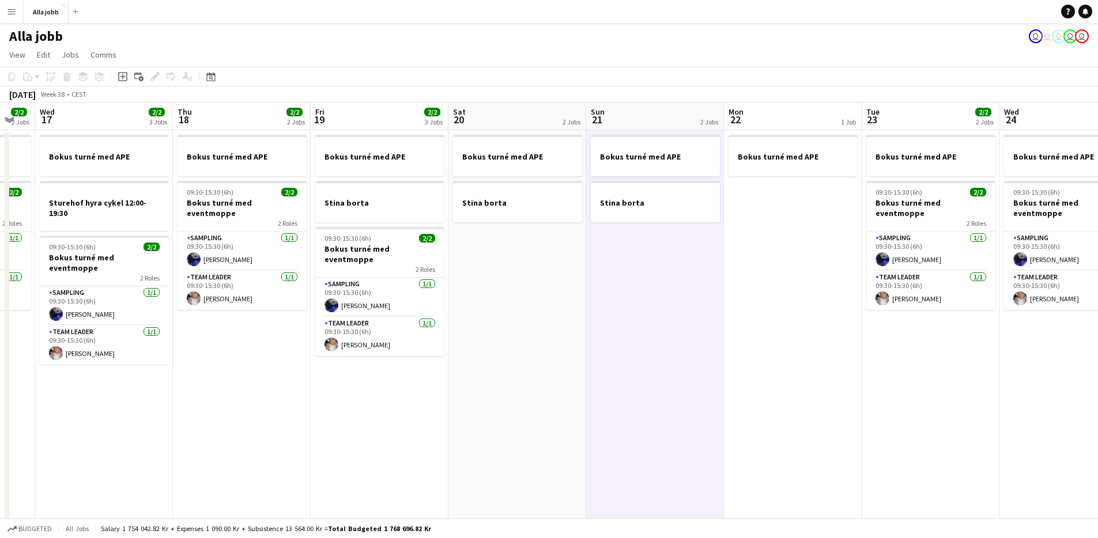
click at [539, 274] on app-date-cell "Bokus turné med APE Stina borta" at bounding box center [518, 384] width 138 height 508
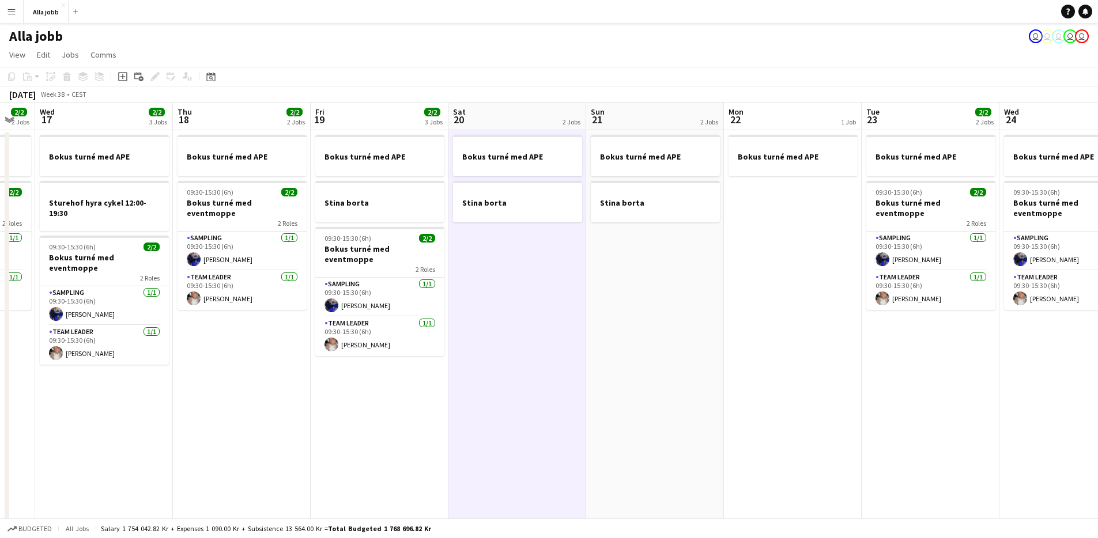
click at [615, 277] on app-date-cell "Bokus turné med APE Stina borta" at bounding box center [655, 384] width 138 height 508
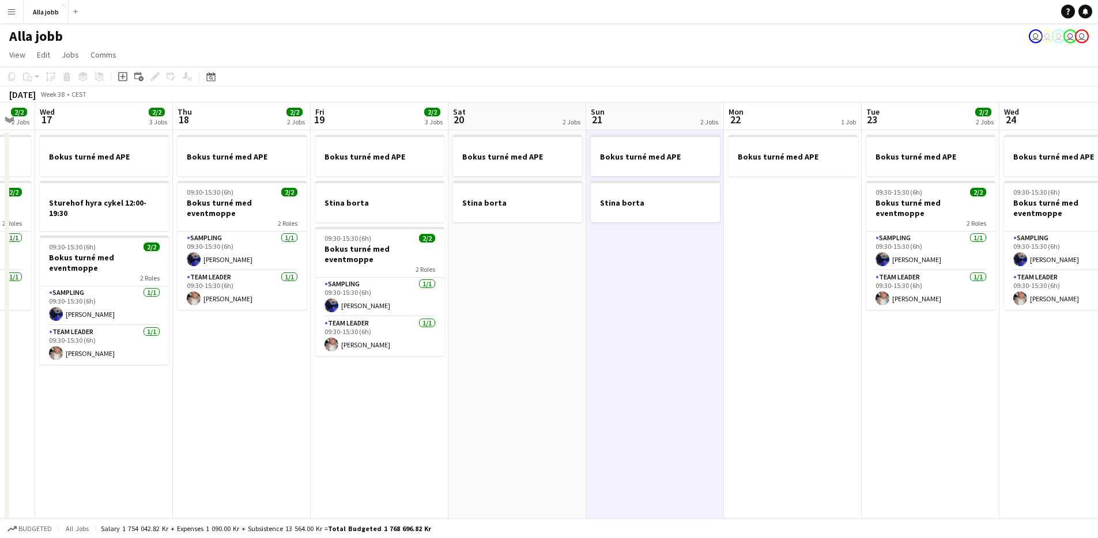
drag, startPoint x: 544, startPoint y: 283, endPoint x: 642, endPoint y: 276, distance: 98.8
click at [544, 283] on app-date-cell "Bokus turné med APE Stina borta" at bounding box center [518, 384] width 138 height 508
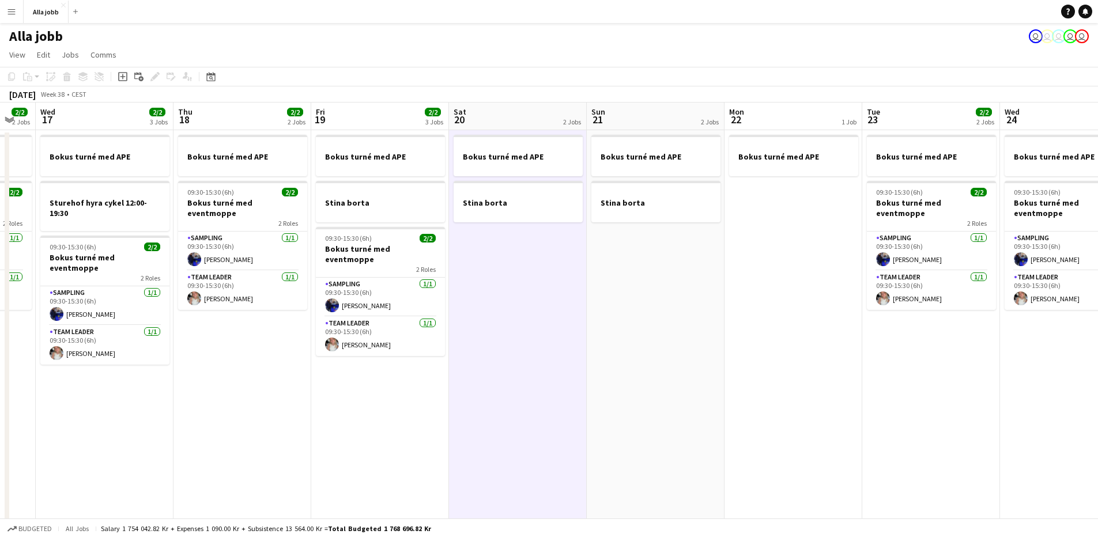
drag, startPoint x: 643, startPoint y: 276, endPoint x: 625, endPoint y: 276, distance: 18.4
click at [633, 275] on app-calendar-viewport "Sun 14 2 Jobs Mon 15 2/2 2 Jobs Tue 16 2/2 2 Jobs Wed 17 2/2 3 Jobs Thu 18 2/2 …" at bounding box center [549, 371] width 1098 height 536
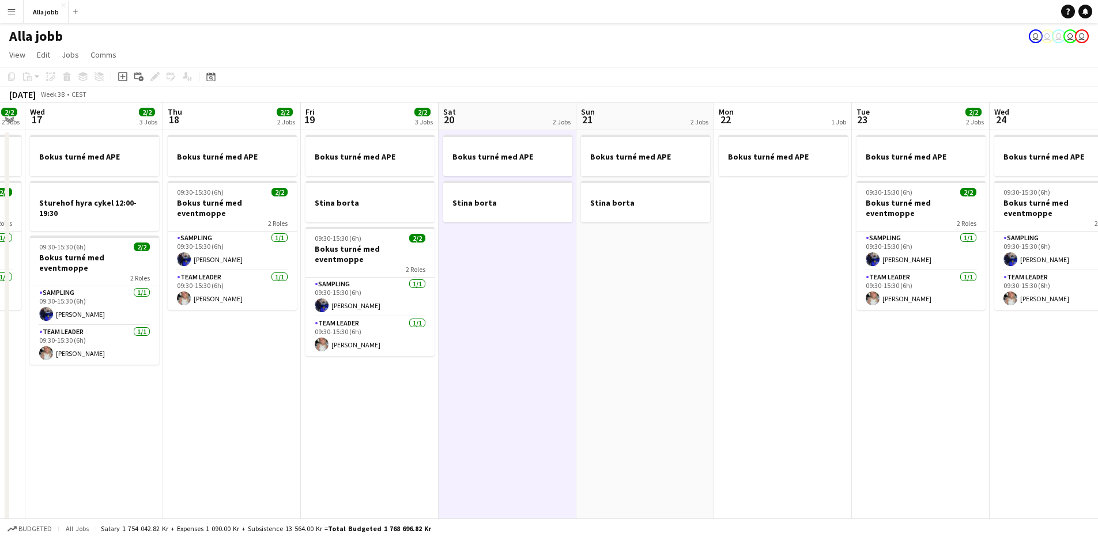
click at [578, 275] on app-date-cell "Bokus turné med APE Stina borta" at bounding box center [645, 384] width 138 height 508
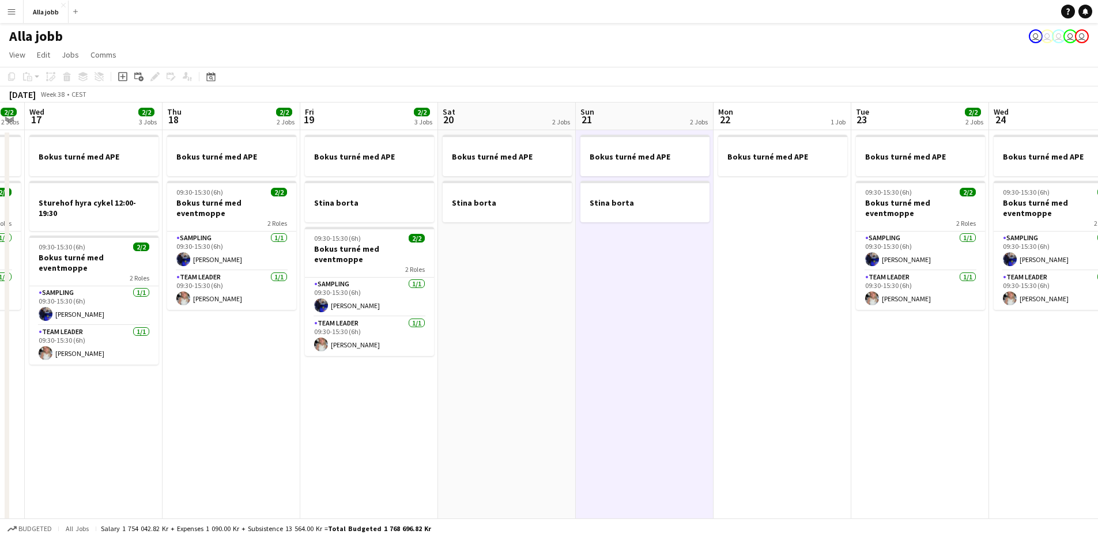
click at [611, 278] on app-date-cell "Bokus turné med APE Stina borta" at bounding box center [645, 384] width 138 height 508
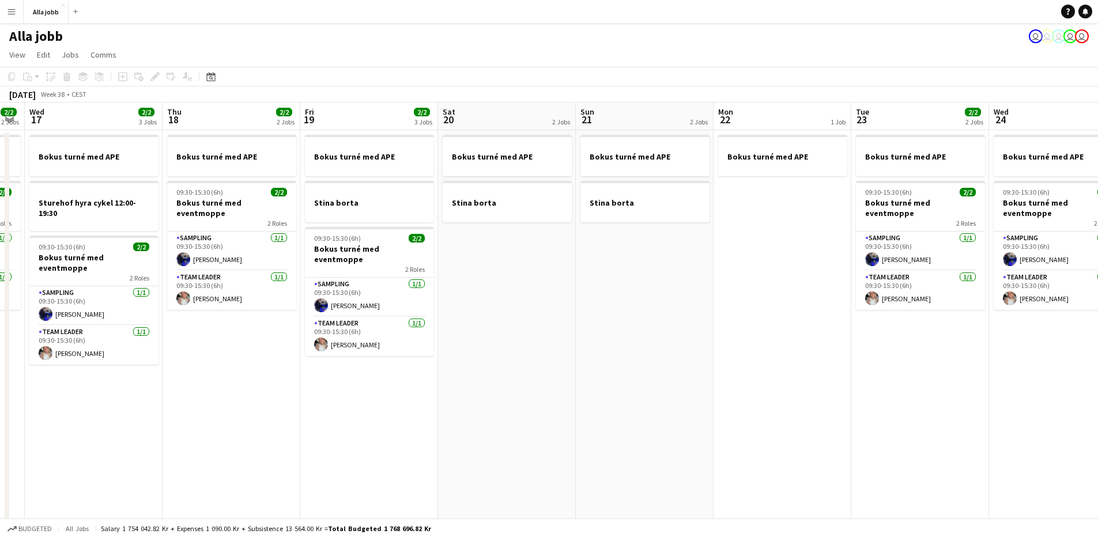
click at [529, 261] on app-date-cell "Bokus turné med APE Stina borta" at bounding box center [507, 384] width 138 height 508
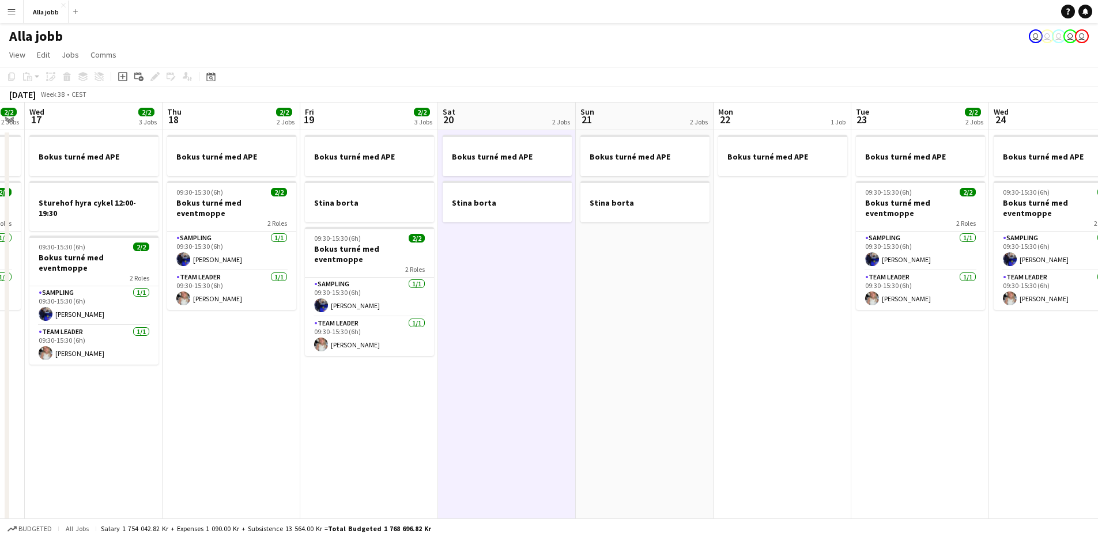
drag, startPoint x: 529, startPoint y: 261, endPoint x: 542, endPoint y: 258, distance: 14.1
click at [532, 261] on app-calendar-viewport "Sun 14 2 Jobs Mon 15 2/2 2 Jobs Tue 16 2/2 2 Jobs Wed 17 2/2 3 Jobs Thu 18 2/2 …" at bounding box center [549, 371] width 1098 height 536
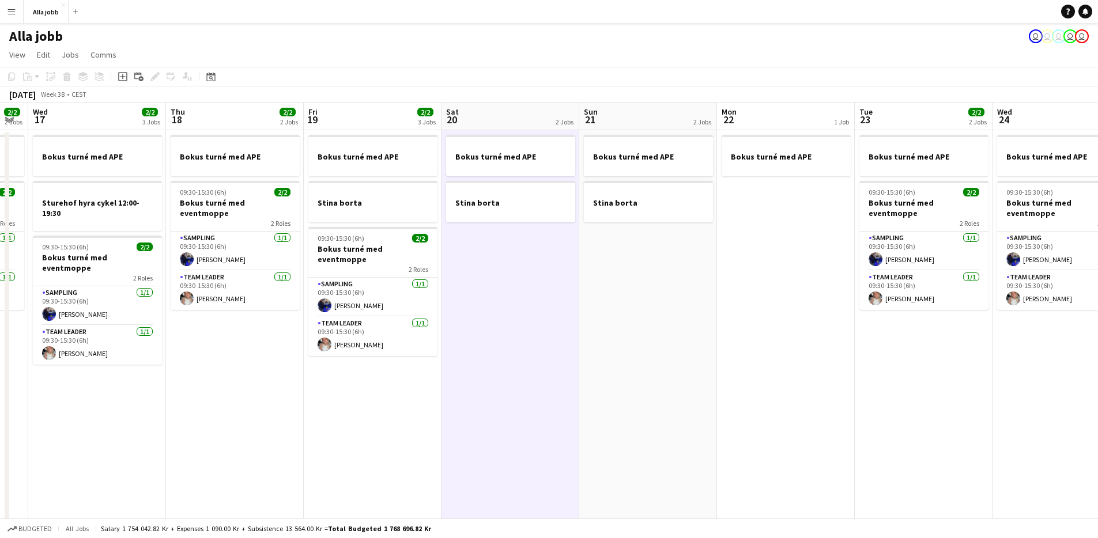
click at [542, 258] on app-date-cell "Bokus turné med APE Stina borta" at bounding box center [511, 384] width 138 height 508
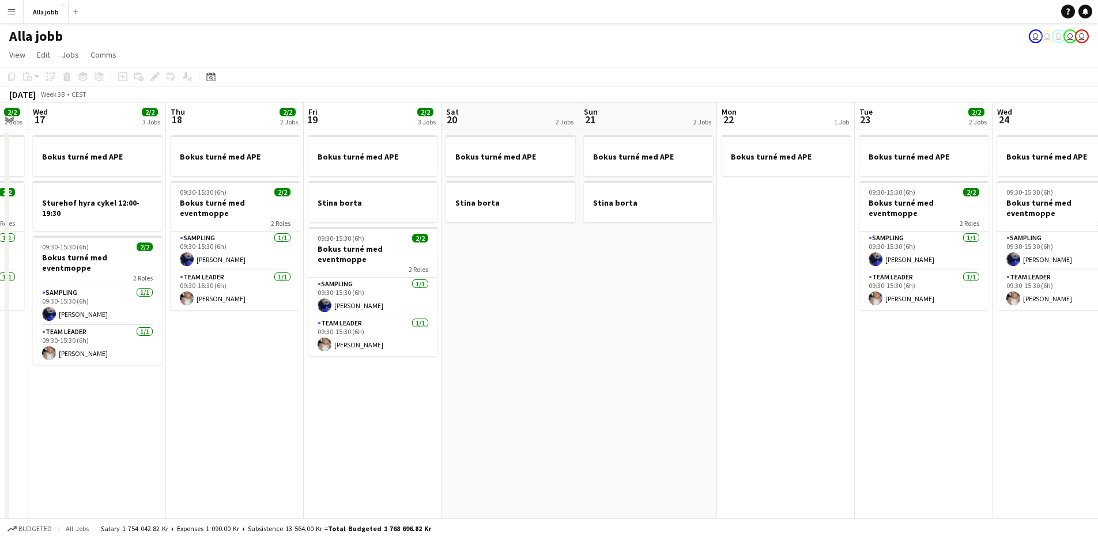
click at [542, 258] on app-date-cell "Bokus turné med APE Stina borta" at bounding box center [511, 384] width 138 height 508
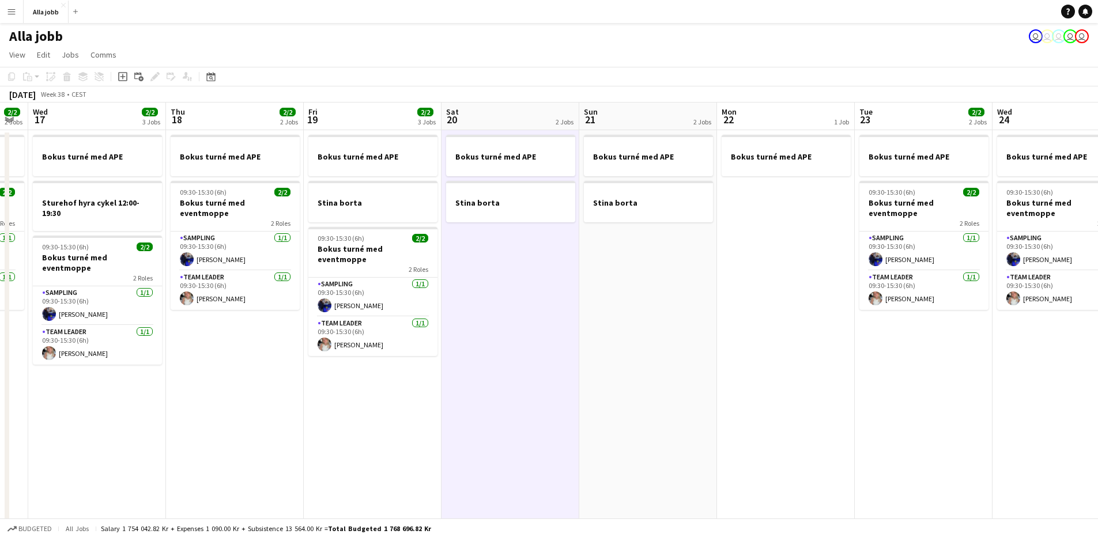
click at [583, 265] on app-date-cell "Bokus turné med APE Stina borta" at bounding box center [648, 384] width 138 height 508
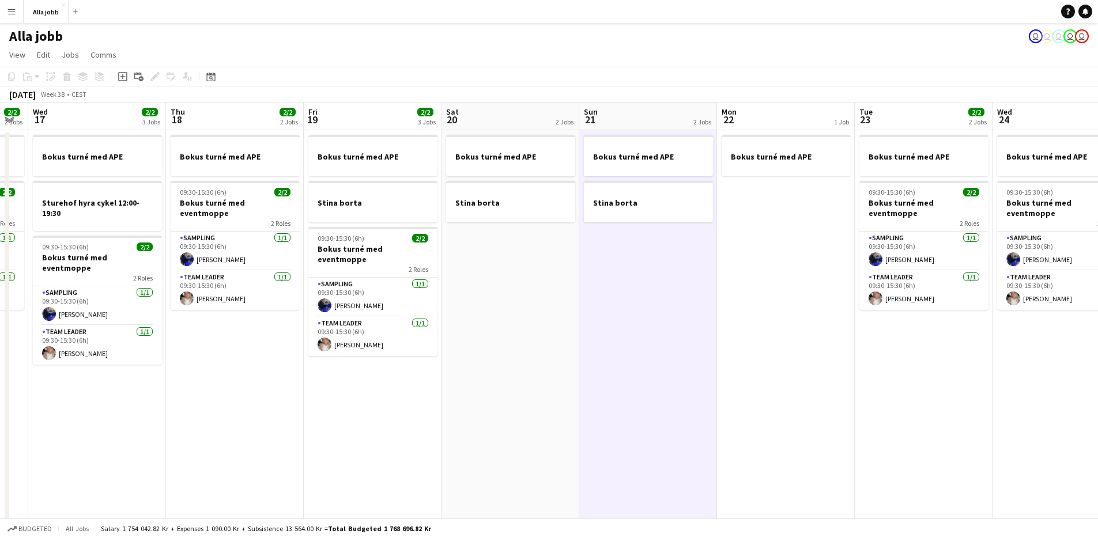
click at [583, 265] on app-date-cell "Bokus turné med APE Stina borta" at bounding box center [648, 384] width 138 height 508
click at [559, 263] on app-date-cell "Bokus turné med APE Stina borta" at bounding box center [510, 384] width 138 height 508
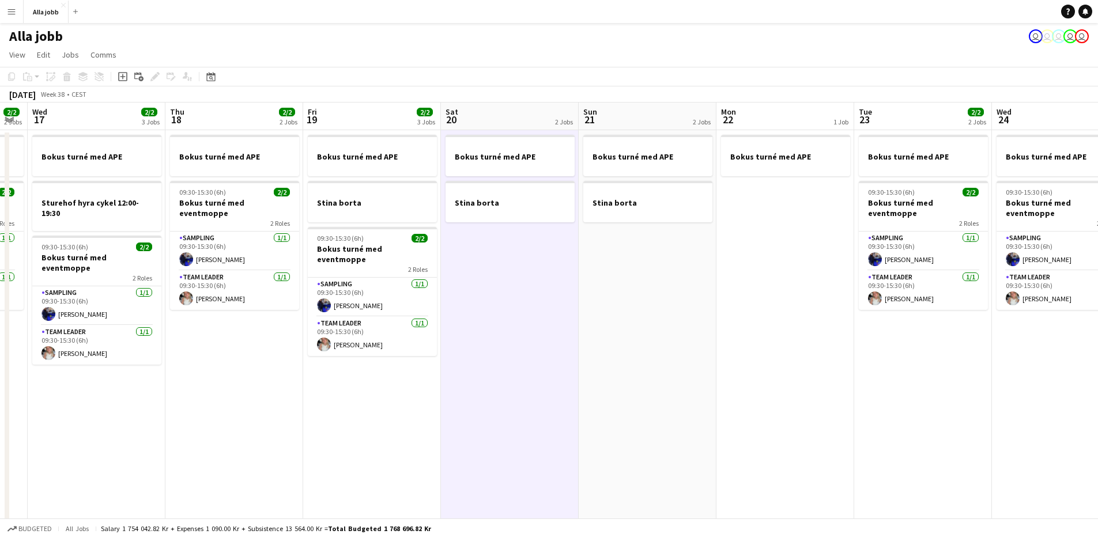
click at [560, 263] on app-date-cell "Bokus turné med APE Stina borta" at bounding box center [510, 384] width 138 height 508
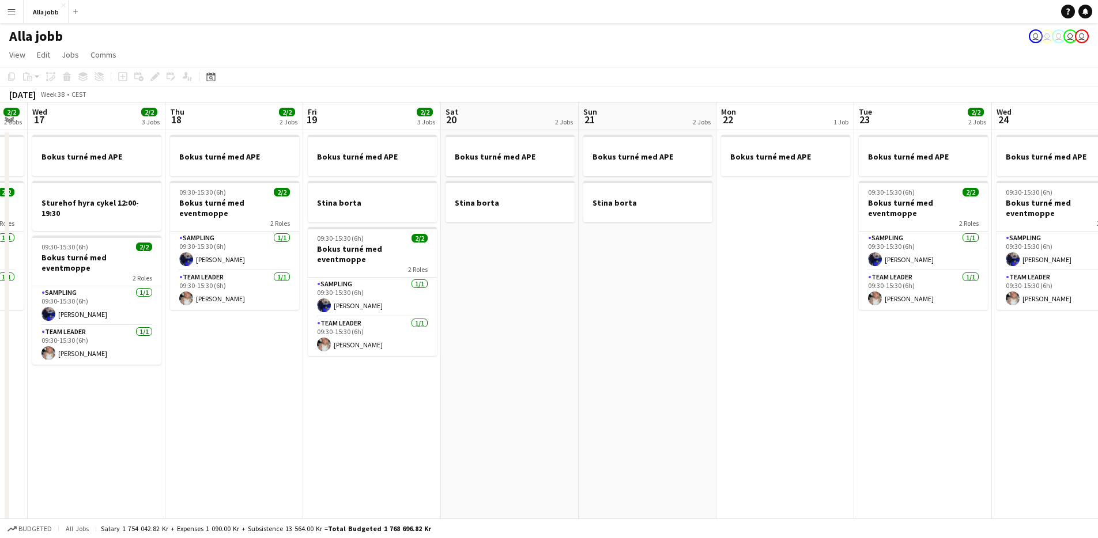
click at [603, 258] on app-date-cell "Bokus turné med APE Stina borta" at bounding box center [648, 384] width 138 height 508
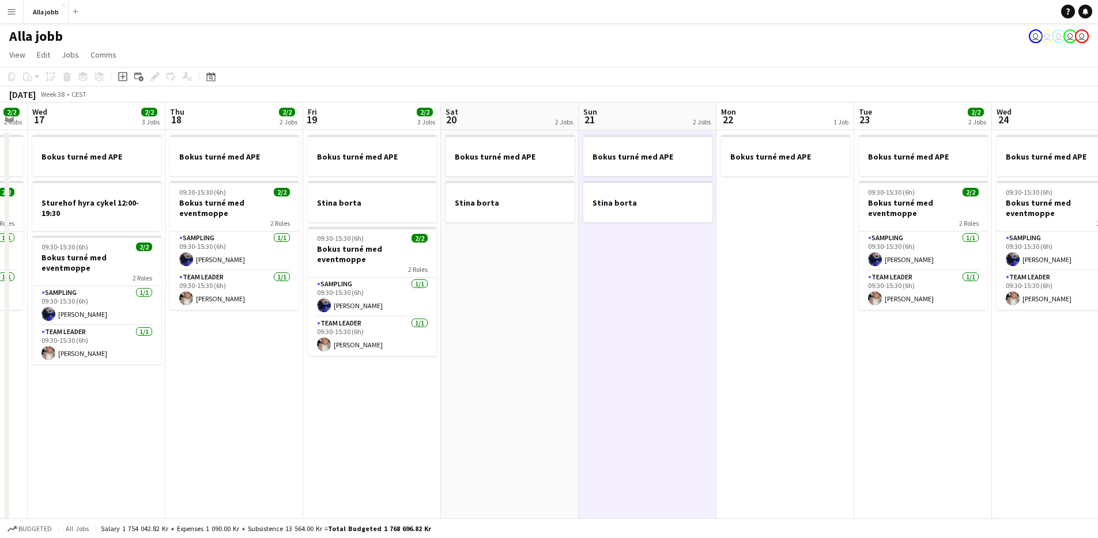
click at [560, 274] on app-date-cell "Bokus turné med APE Stina borta" at bounding box center [510, 384] width 138 height 508
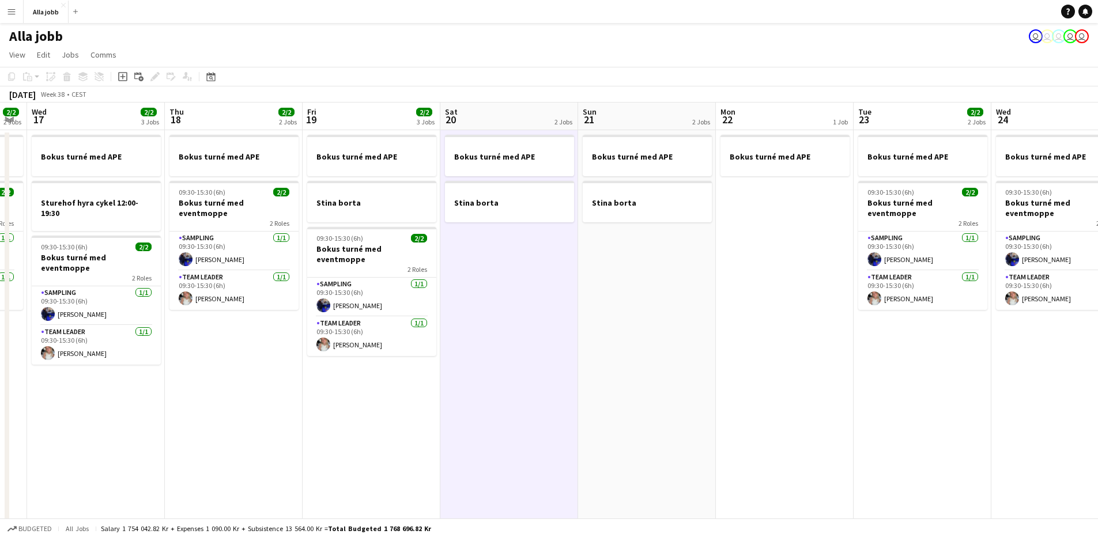
click at [560, 273] on app-date-cell "Bokus turné med APE Stina borta" at bounding box center [509, 384] width 138 height 508
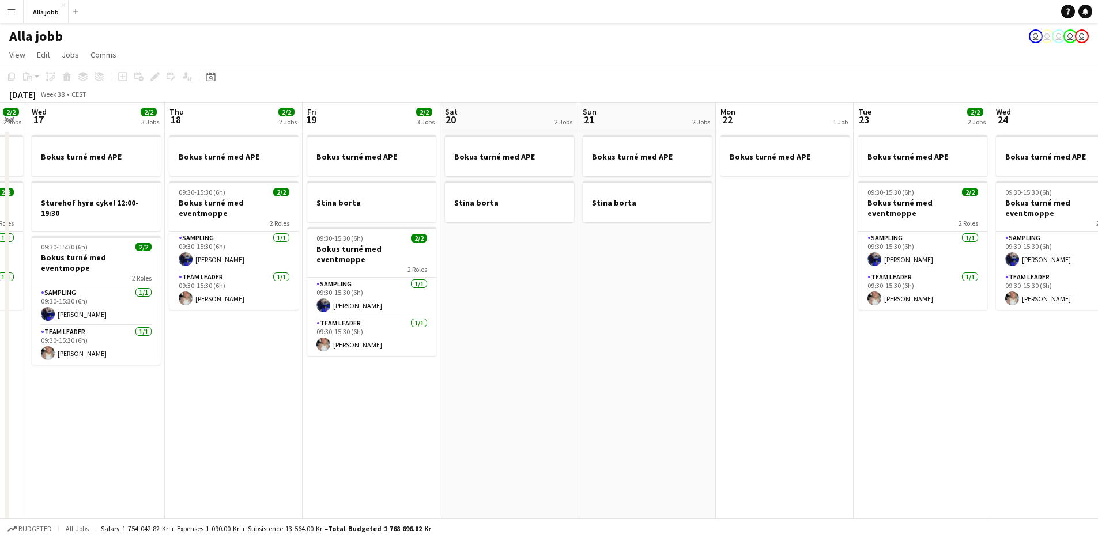
click at [565, 272] on app-date-cell "Bokus turné med APE Stina borta" at bounding box center [509, 384] width 138 height 508
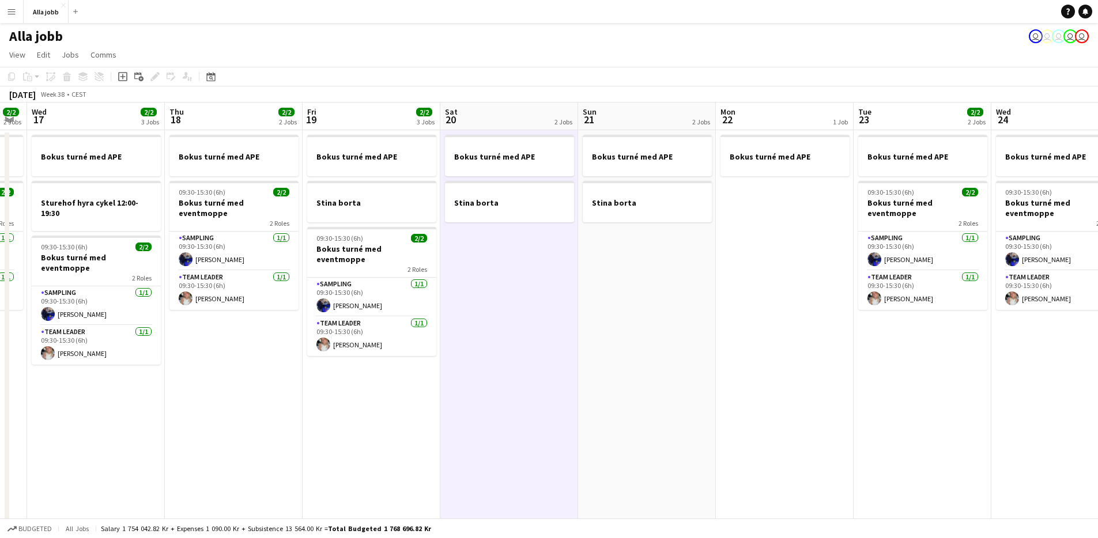
click at [545, 275] on app-date-cell "Bokus turné med APE Stina borta" at bounding box center [509, 384] width 138 height 508
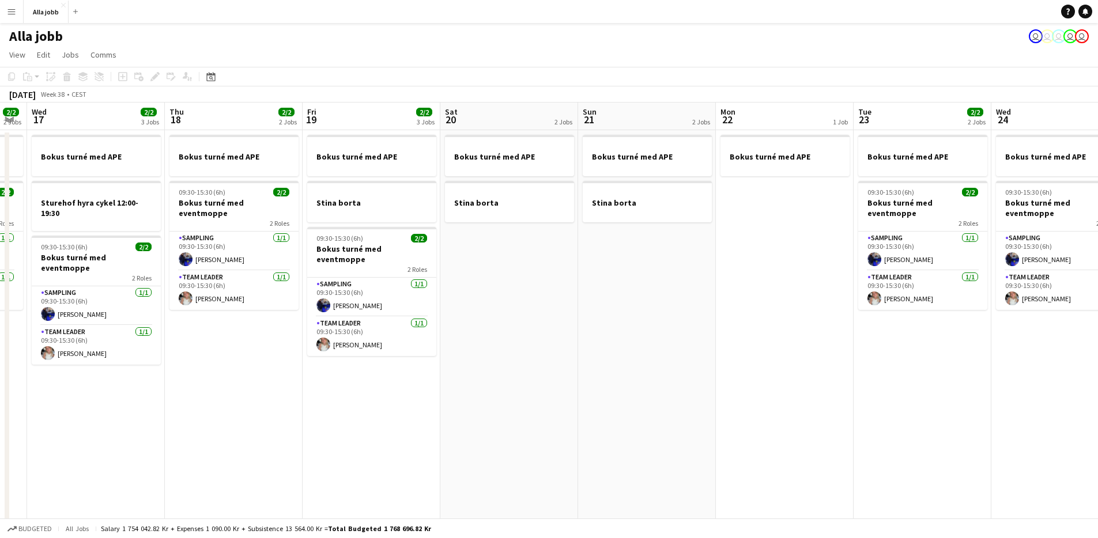
click at [601, 276] on app-date-cell "Bokus turné med APE Stina borta" at bounding box center [647, 384] width 138 height 508
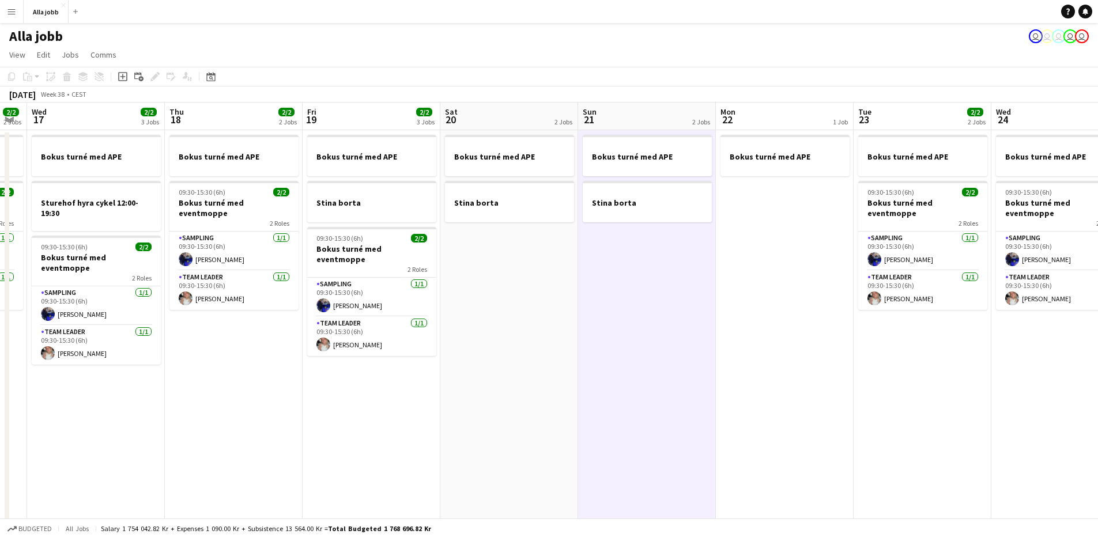
scroll to position [0, 387]
click at [522, 276] on app-date-cell "Bokus turné med APE Stina borta" at bounding box center [509, 384] width 138 height 508
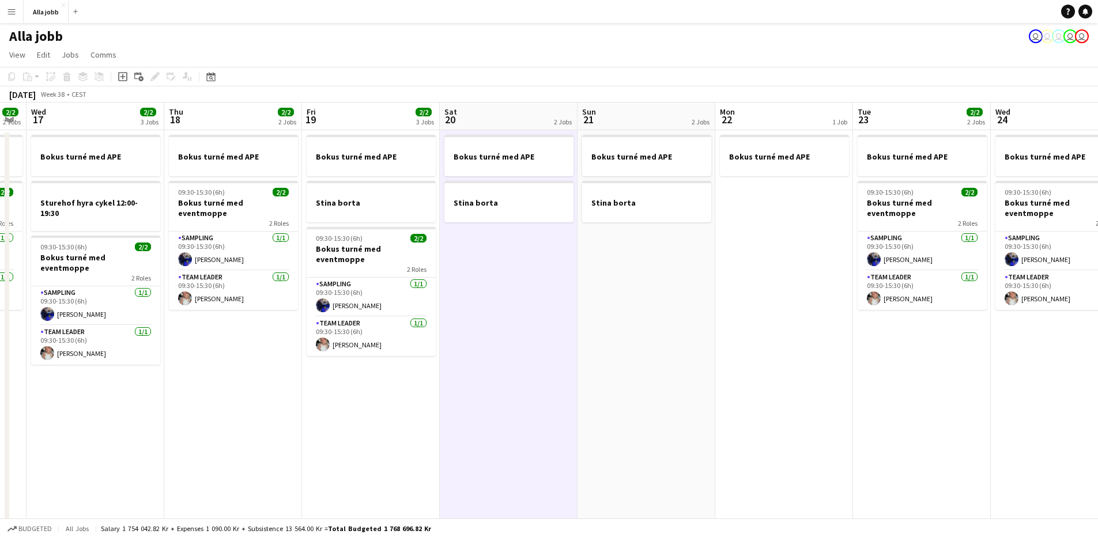
click at [522, 276] on app-date-cell "Bokus turné med APE Stina borta" at bounding box center [509, 384] width 138 height 508
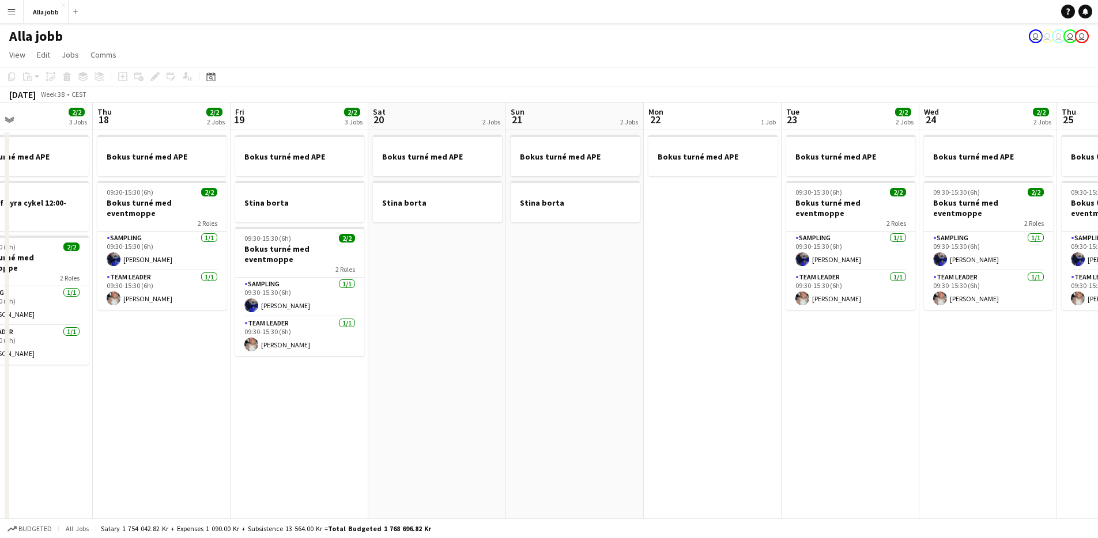
drag, startPoint x: 646, startPoint y: 337, endPoint x: 257, endPoint y: 354, distance: 389.5
click at [255, 355] on app-calendar-viewport "Sun 14 2 Jobs Mon 15 2/2 2 Jobs Tue 16 2/2 2 Jobs Wed 17 2/2 3 Jobs Thu 18 2/2 …" at bounding box center [549, 371] width 1098 height 536
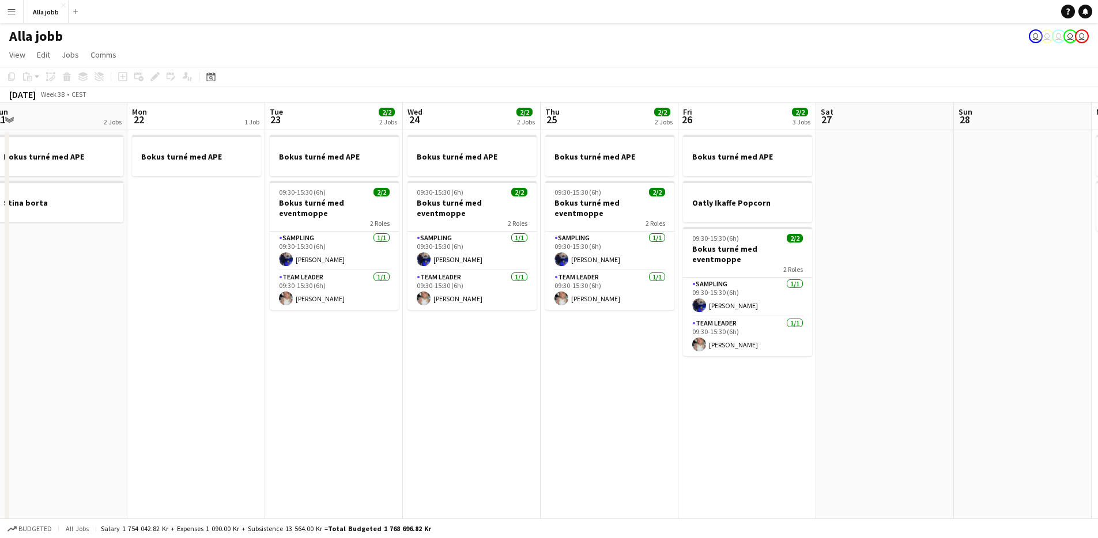
drag, startPoint x: 421, startPoint y: 413, endPoint x: 340, endPoint y: 406, distance: 81.6
click at [327, 417] on app-calendar-viewport "Thu 18 2/2 2 Jobs Fri 19 2/2 3 Jobs Sat 20 2 Jobs Sun 21 2 Jobs Mon 22 1 Job Tu…" at bounding box center [549, 371] width 1098 height 536
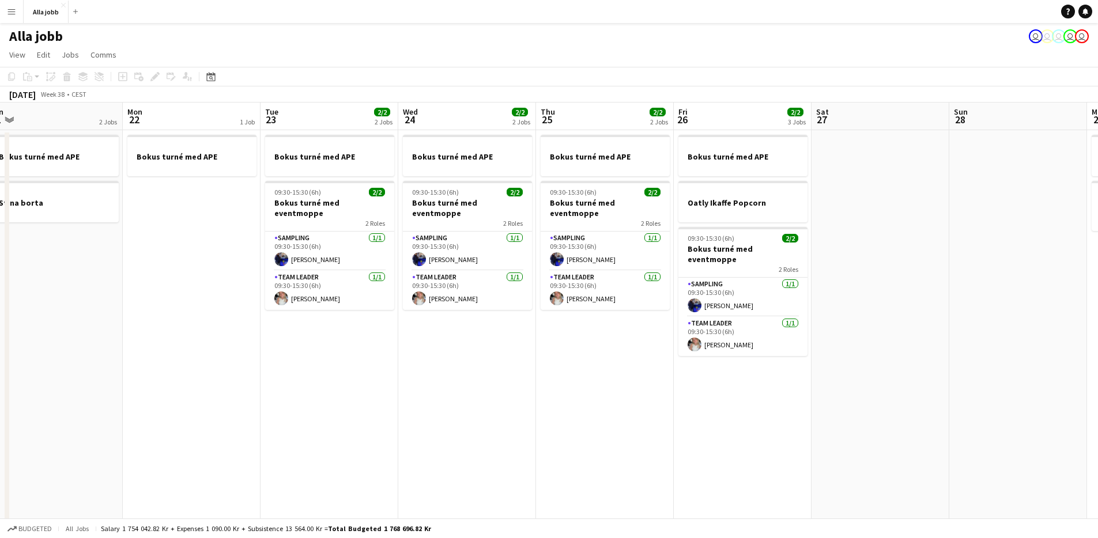
click at [337, 402] on app-date-cell "Bokus turné med APE 09:30-15:30 (6h) 2/2 Bokus turné med eventmoppe 2 Roles Sam…" at bounding box center [330, 384] width 138 height 508
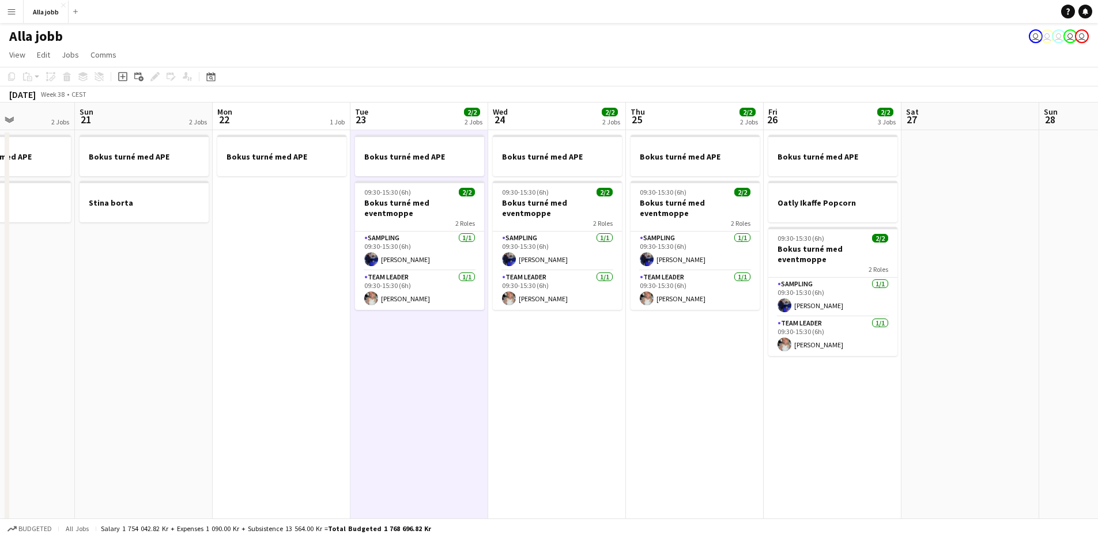
scroll to position [0, 301]
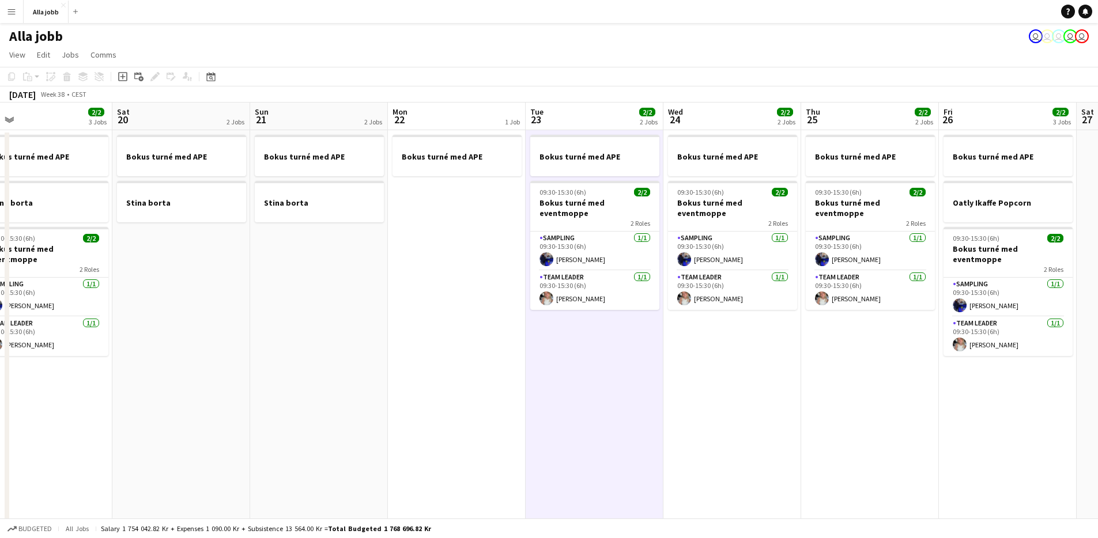
drag, startPoint x: 275, startPoint y: 400, endPoint x: 540, endPoint y: 408, distance: 265.3
click at [540, 408] on app-calendar-viewport "Wed 17 2/2 3 Jobs Thu 18 2/2 2 Jobs Fri 19 2/2 3 Jobs Sat 20 2 Jobs Sun 21 2 Jo…" at bounding box center [549, 371] width 1098 height 536
click at [385, 314] on app-date-cell "Bokus turné med APE Stina borta" at bounding box center [319, 384] width 138 height 508
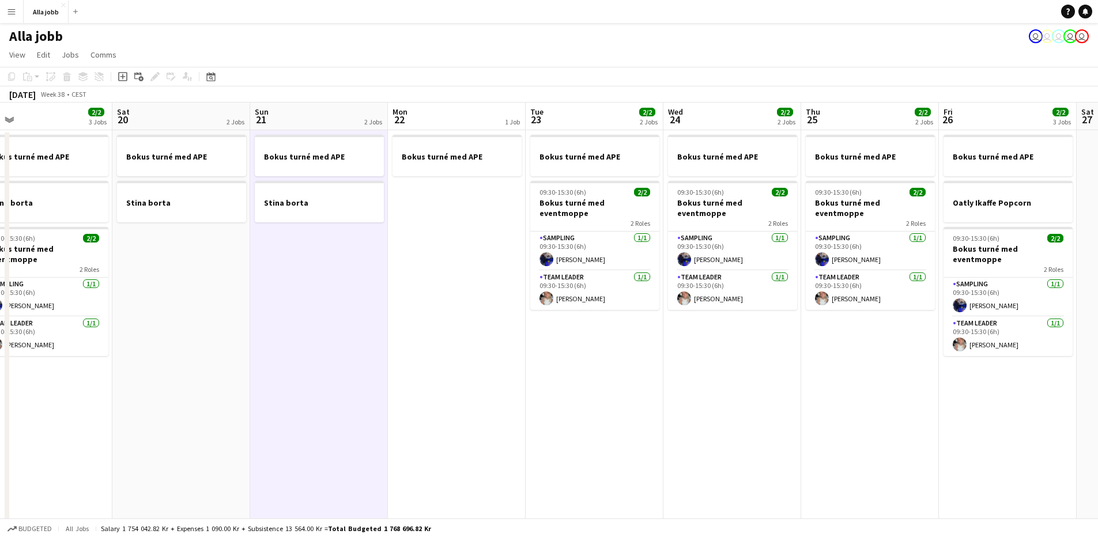
click at [419, 297] on app-date-cell "Bokus turné med APE" at bounding box center [457, 384] width 138 height 508
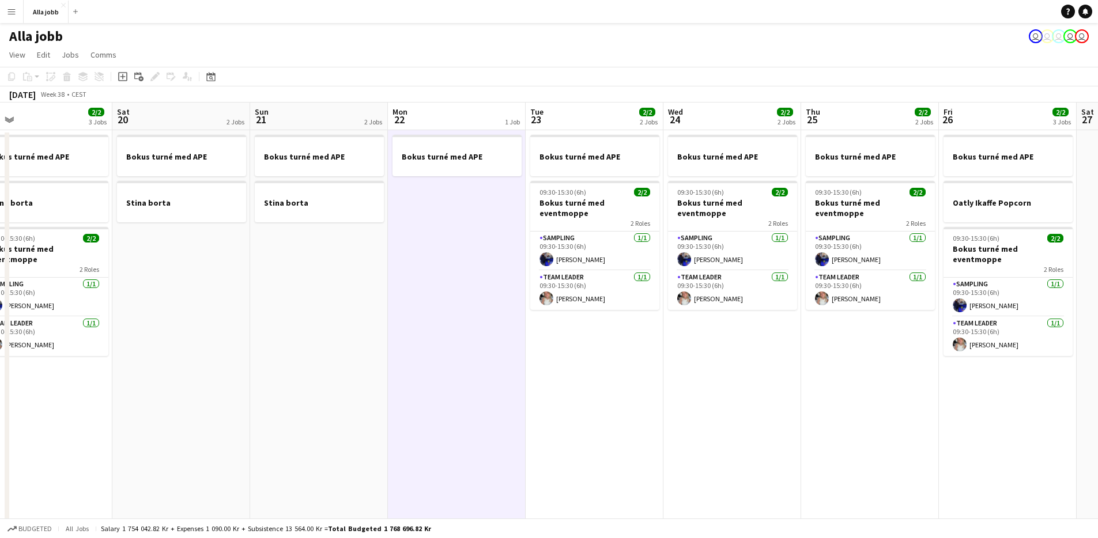
click at [412, 308] on app-date-cell "Bokus turné med APE" at bounding box center [457, 384] width 138 height 508
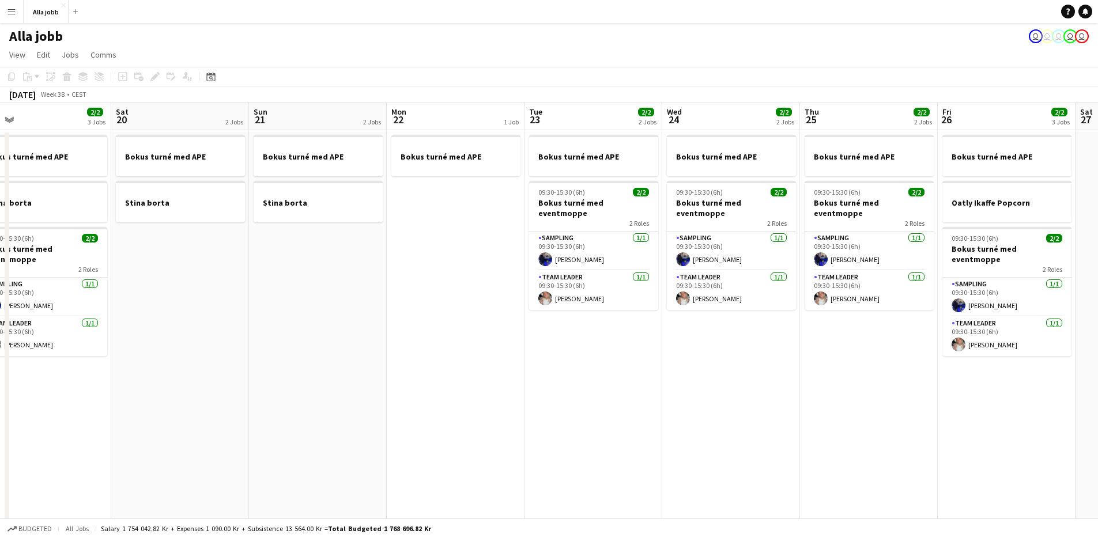
scroll to position [0, 300]
click at [312, 308] on app-date-cell "Bokus turné med APE Stina borta" at bounding box center [320, 384] width 138 height 508
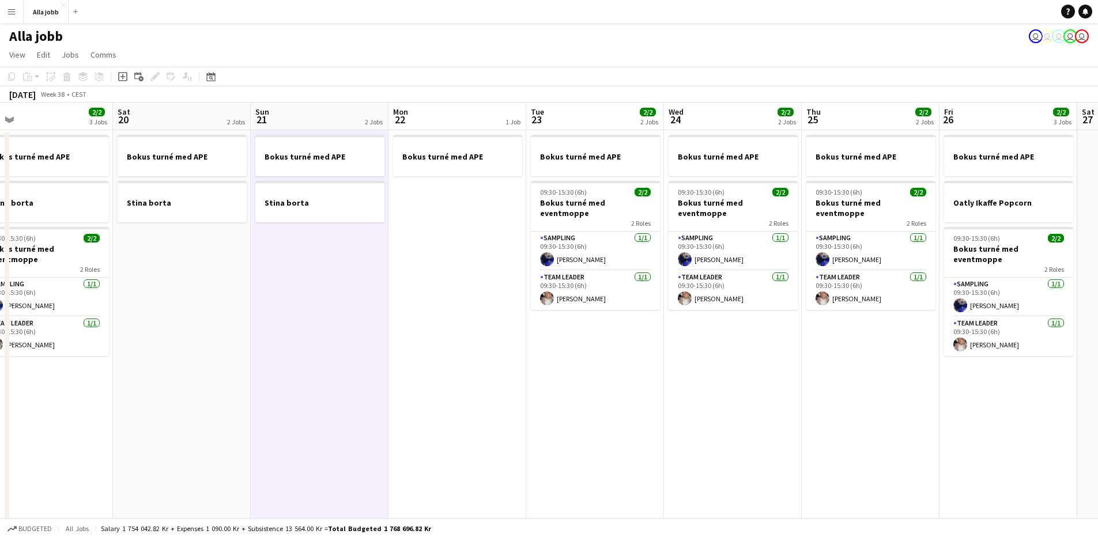
click at [312, 308] on app-date-cell "Bokus turné med APE Stina borta" at bounding box center [320, 384] width 138 height 508
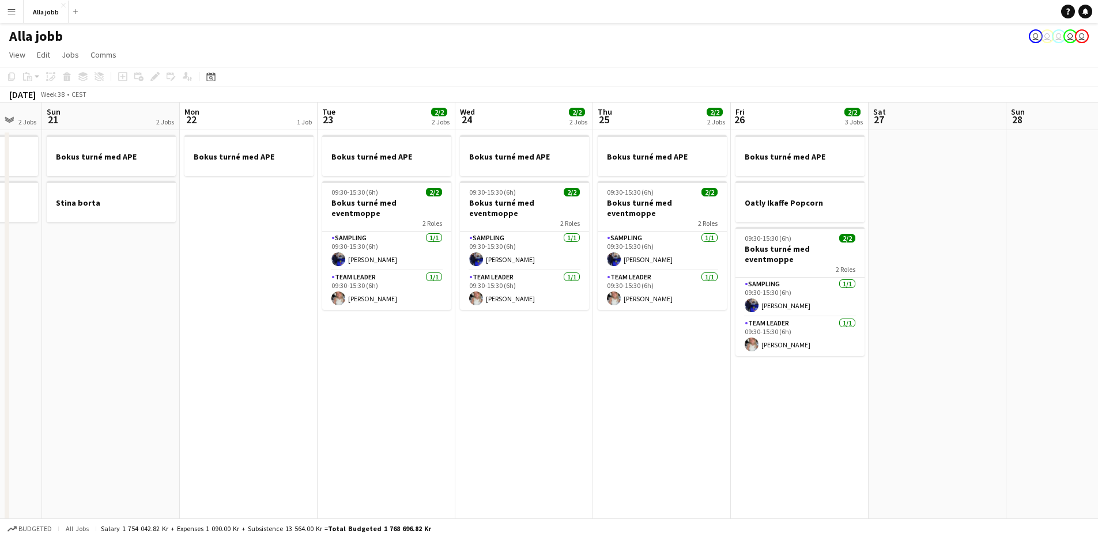
drag, startPoint x: 502, startPoint y: 390, endPoint x: 398, endPoint y: 389, distance: 103.8
click at [398, 389] on app-calendar-viewport "Thu 18 2/2 2 Jobs Fri 19 2/2 3 Jobs Sat 20 2 Jobs Sun 21 2 Jobs Mon 22 1 Job Tu…" at bounding box center [549, 371] width 1098 height 536
click at [587, 398] on app-date-cell "Bokus turné med APE 09:30-15:30 (6h) 2/2 Bokus turné med eventmoppe 2 Roles Sam…" at bounding box center [524, 384] width 138 height 508
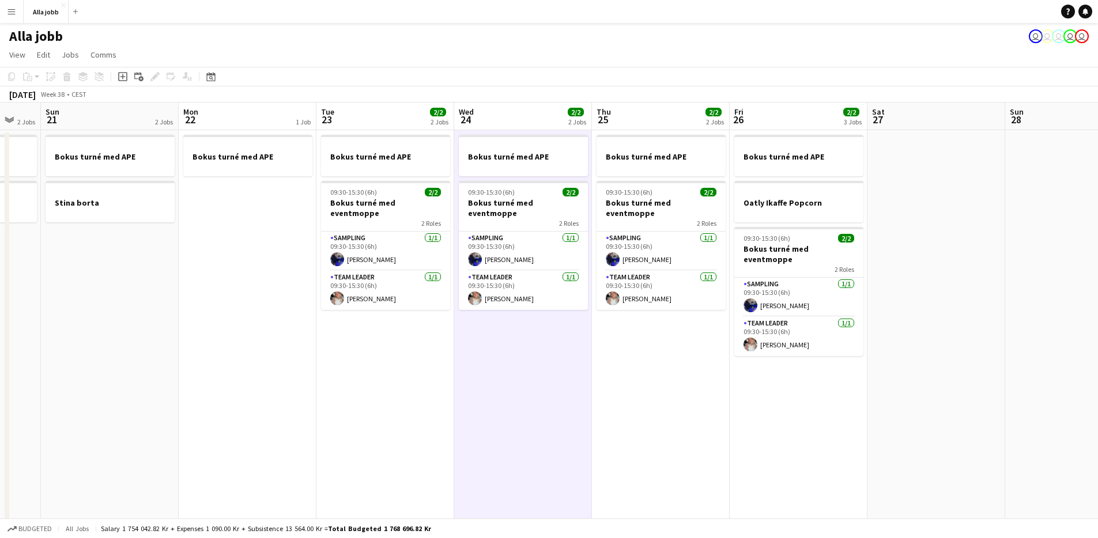
drag, startPoint x: 587, startPoint y: 398, endPoint x: 783, endPoint y: 393, distance: 195.5
click at [630, 400] on app-calendar-viewport "Thu 18 2/2 2 Jobs Fri 19 2/2 3 Jobs Sat 20 2 Jobs Sun 21 2 Jobs Mon 22 1 Job Tu…" at bounding box center [549, 371] width 1098 height 536
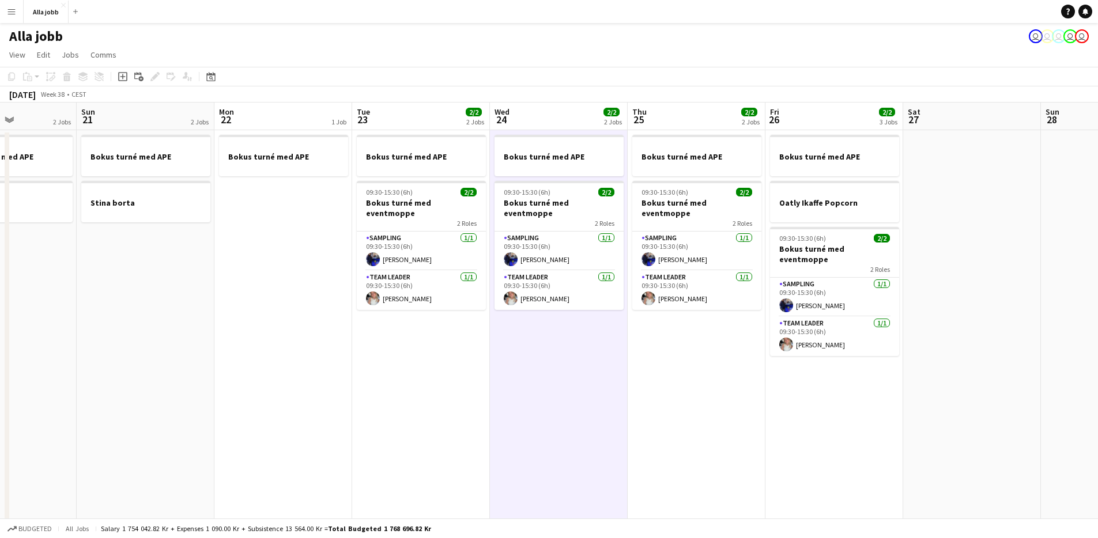
drag, startPoint x: 800, startPoint y: 392, endPoint x: 793, endPoint y: 395, distance: 8.3
click at [793, 395] on app-calendar-viewport "Thu 18 2/2 2 Jobs Fri 19 2/2 3 Jobs Sat 20 2 Jobs Sun 21 2 Jobs Mon 22 1 Job Tu…" at bounding box center [549, 371] width 1098 height 536
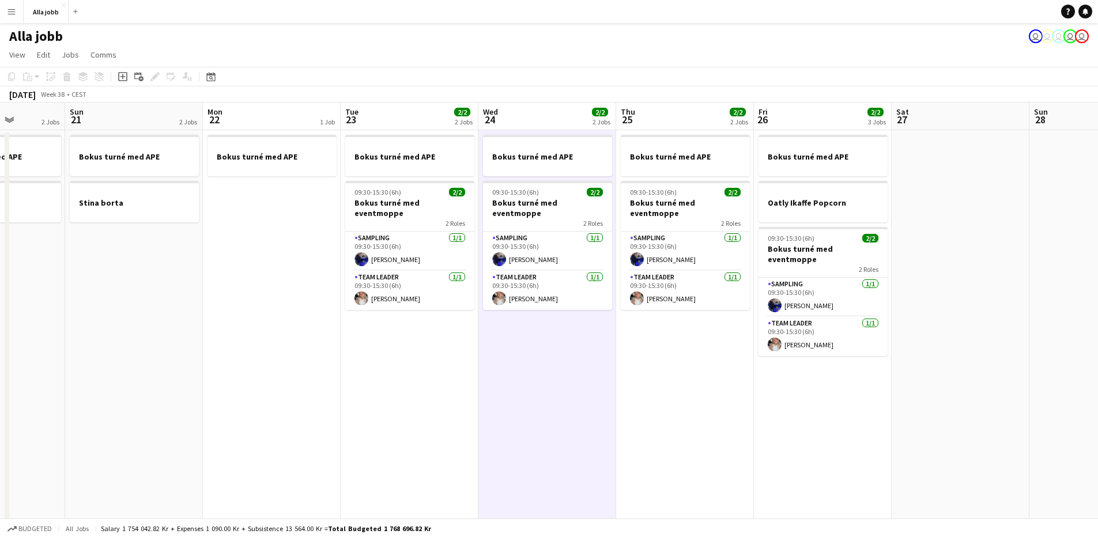
drag, startPoint x: 776, startPoint y: 400, endPoint x: 732, endPoint y: 401, distance: 44.4
click at [773, 400] on app-calendar-viewport "Thu 18 2/2 2 Jobs Fri 19 2/2 3 Jobs Sat 20 2 Jobs Sun 21 2 Jobs Mon 22 1 Job Tu…" at bounding box center [549, 371] width 1098 height 536
click at [628, 402] on app-date-cell "Bokus turné med APE 09:30-15:30 (6h) 2/2 Bokus turné med eventmoppe 2 Roles Sam…" at bounding box center [685, 384] width 138 height 508
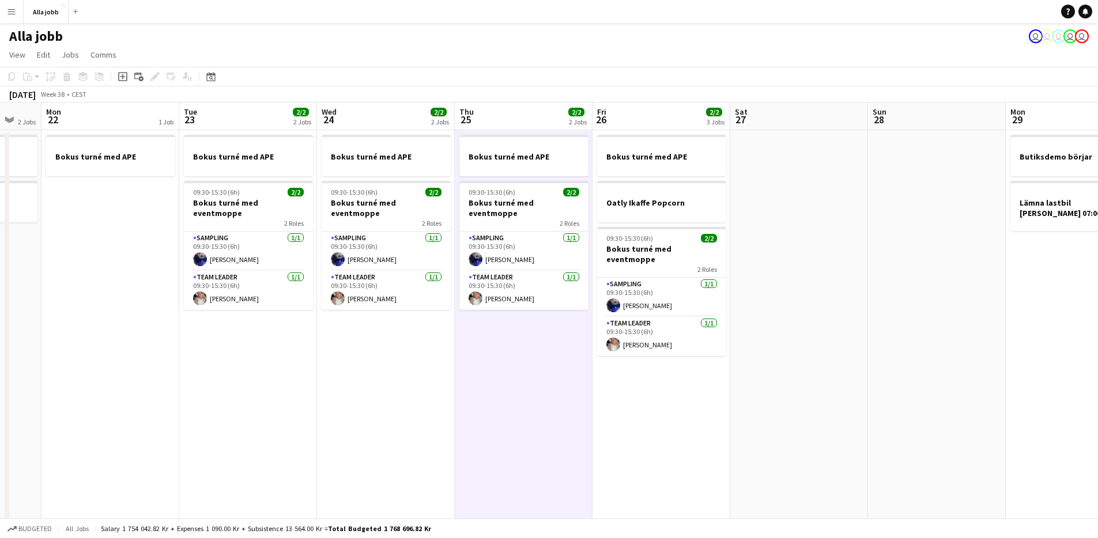
drag, startPoint x: 621, startPoint y: 401, endPoint x: 463, endPoint y: 415, distance: 158.6
click at [463, 415] on app-calendar-viewport "Fri 19 2/2 3 Jobs Sat 20 2 Jobs Sun 21 2 Jobs Mon 22 1 Job Tue 23 2/2 2 Jobs We…" at bounding box center [549, 371] width 1098 height 536
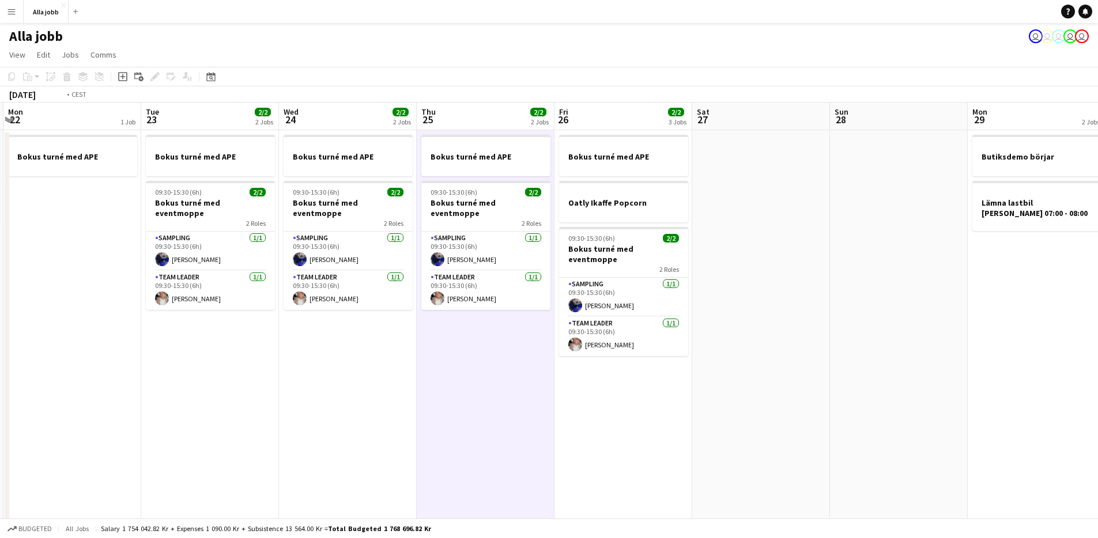
drag, startPoint x: 397, startPoint y: 420, endPoint x: 338, endPoint y: 425, distance: 59.1
click at [332, 427] on app-calendar-viewport "Fri 19 2/2 3 Jobs Sat 20 2 Jobs Sun 21 2 Jobs Mon 22 1 Job Tue 23 2/2 2 Jobs We…" at bounding box center [549, 371] width 1098 height 536
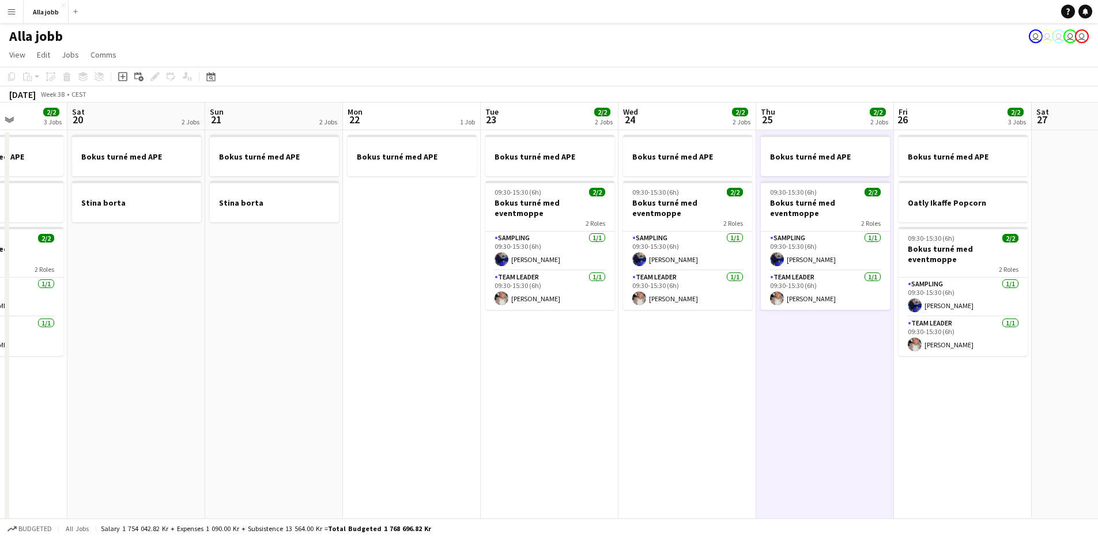
scroll to position [0, 336]
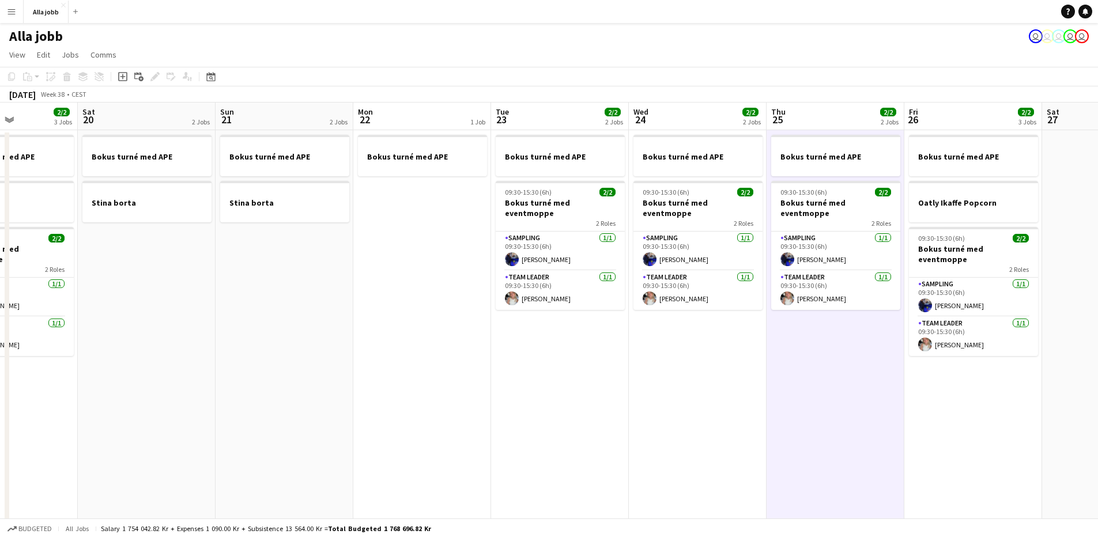
drag, startPoint x: 597, startPoint y: 416, endPoint x: 996, endPoint y: 321, distance: 409.6
click at [996, 321] on app-calendar-viewport "Wed 17 2/2 3 Jobs Thu 18 2/2 2 Jobs Fri 19 2/2 3 Jobs Sat 20 2 Jobs Sun 21 2 Jo…" at bounding box center [549, 371] width 1098 height 536
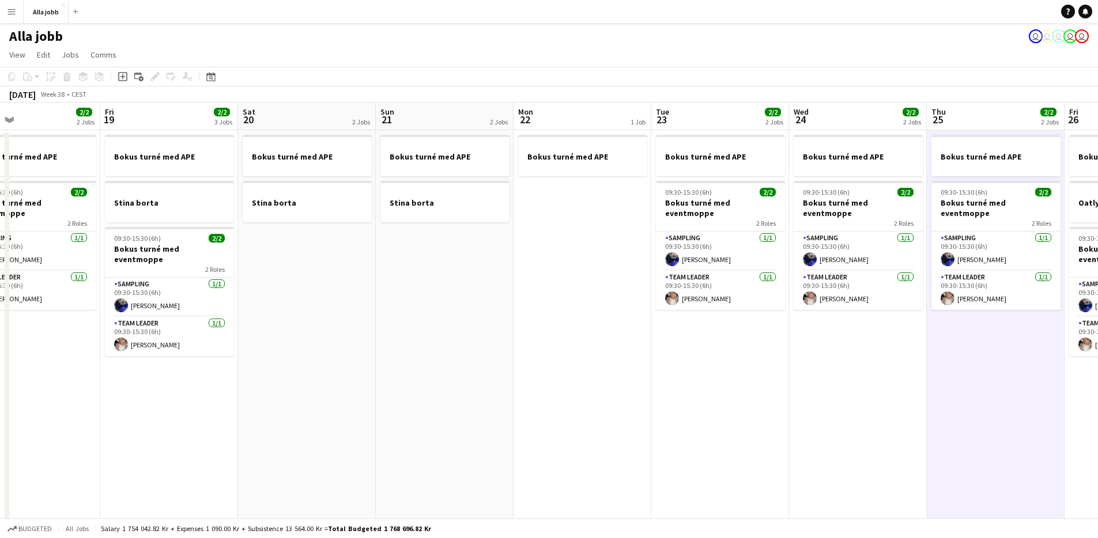
drag, startPoint x: 478, startPoint y: 409, endPoint x: 621, endPoint y: 379, distance: 146.6
click at [625, 378] on app-calendar-viewport "Tue 16 2/2 2 Jobs Wed 17 2/2 3 Jobs Thu 18 2/2 2 Jobs Fri 19 2/2 3 Jobs Sat 20 …" at bounding box center [549, 371] width 1098 height 536
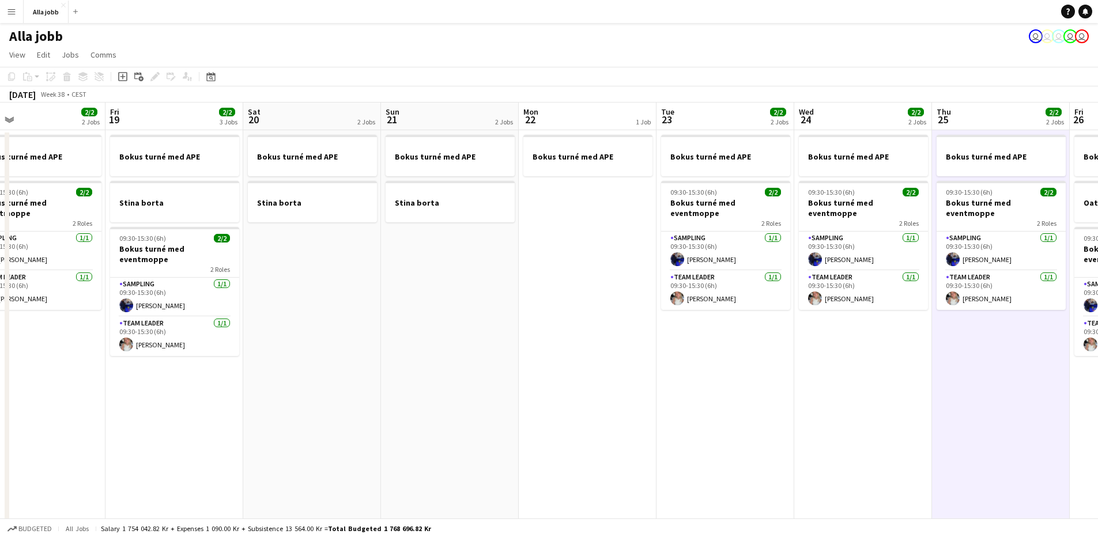
click at [391, 396] on app-date-cell "Bokus turné med APE Stina borta" at bounding box center [450, 384] width 138 height 508
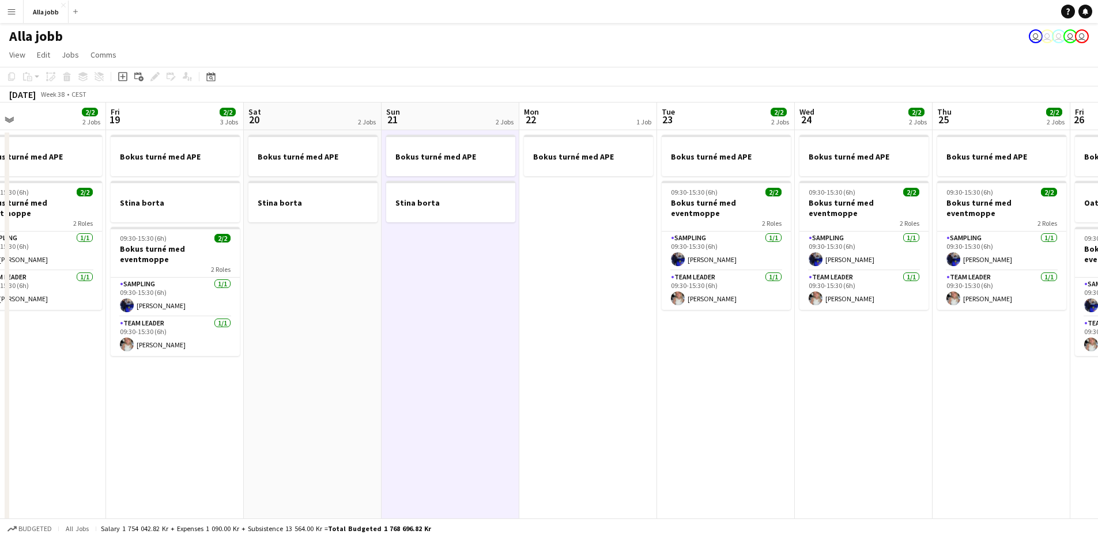
scroll to position [0, 306]
click at [341, 394] on app-date-cell "Bokus turné med APE Stina borta" at bounding box center [314, 384] width 138 height 508
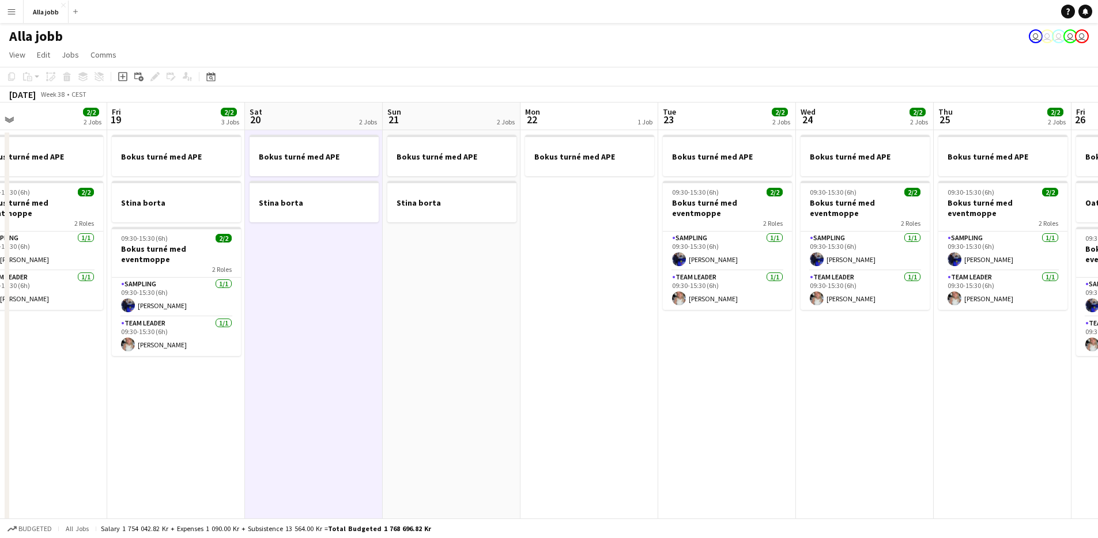
click at [341, 394] on app-date-cell "Bokus turné med APE Stina borta" at bounding box center [314, 384] width 138 height 508
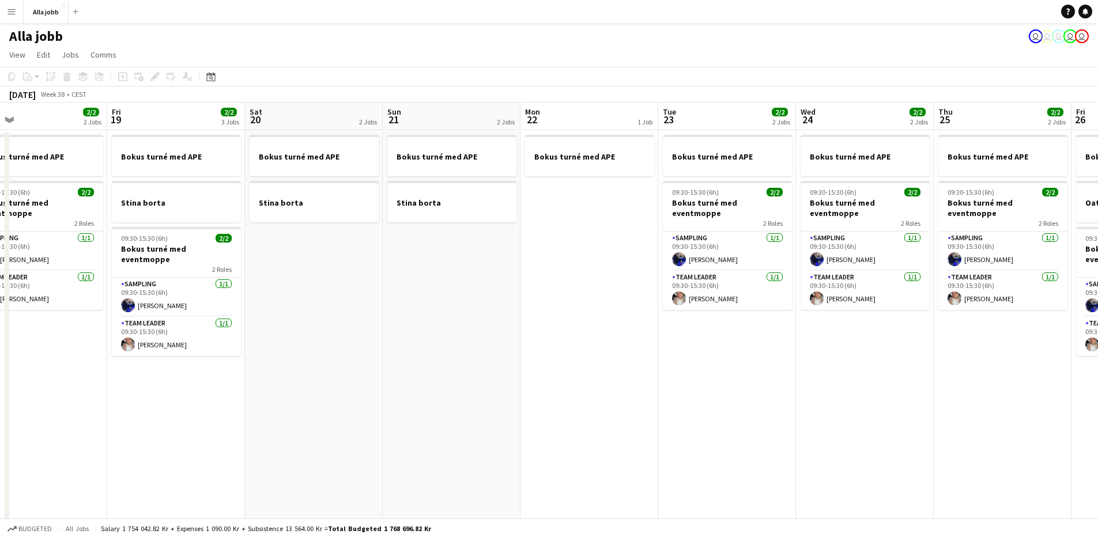
click at [341, 394] on app-date-cell "Bokus turné med APE Stina borta" at bounding box center [314, 384] width 138 height 508
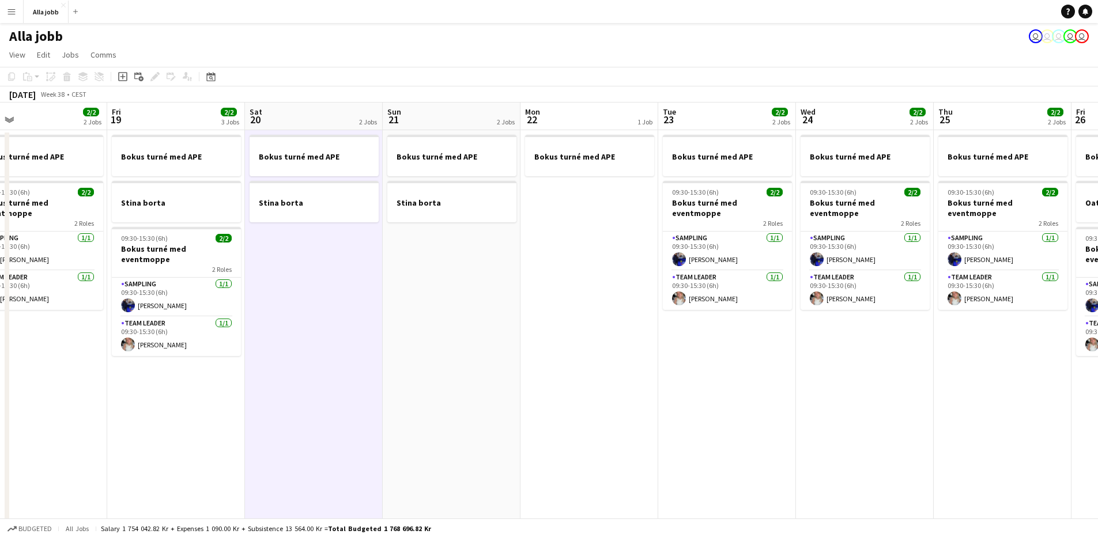
click at [341, 394] on app-date-cell "Bokus turné med APE Stina borta" at bounding box center [314, 384] width 138 height 508
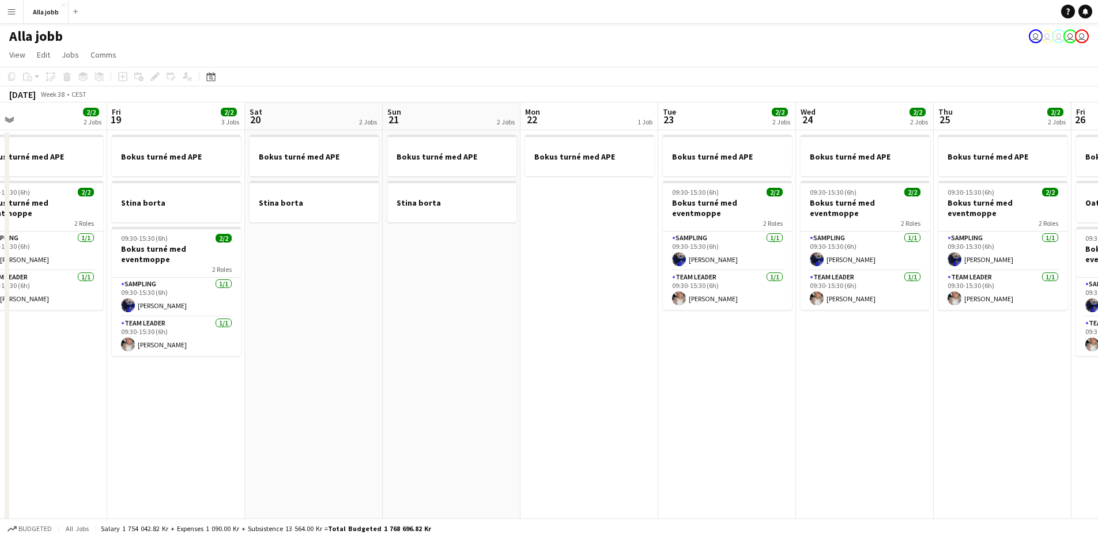
click at [341, 394] on app-date-cell "Bokus turné med APE Stina borta" at bounding box center [314, 384] width 138 height 508
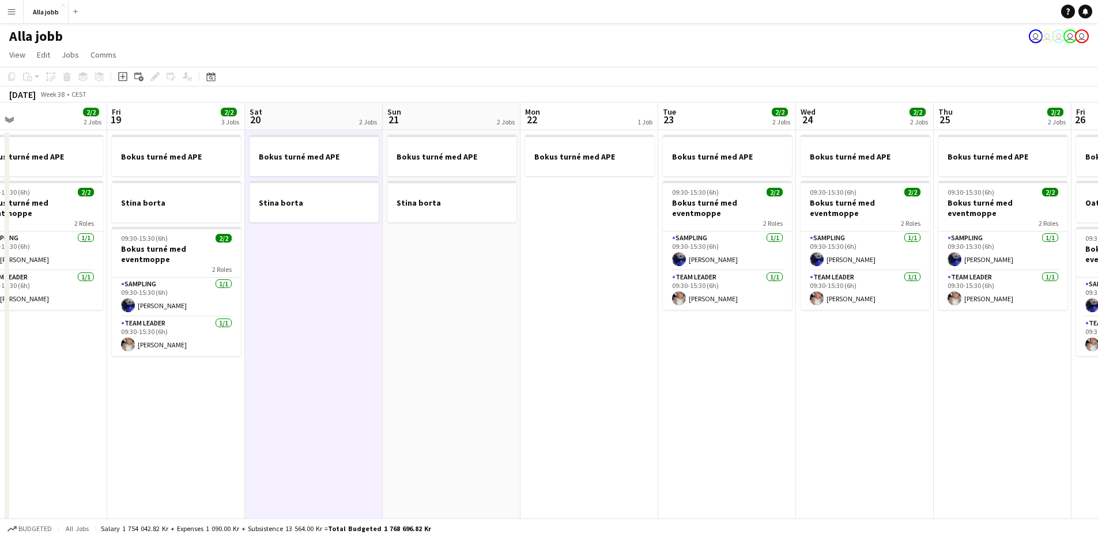
click at [344, 393] on app-date-cell "Bokus turné med APE Stina borta" at bounding box center [314, 384] width 138 height 508
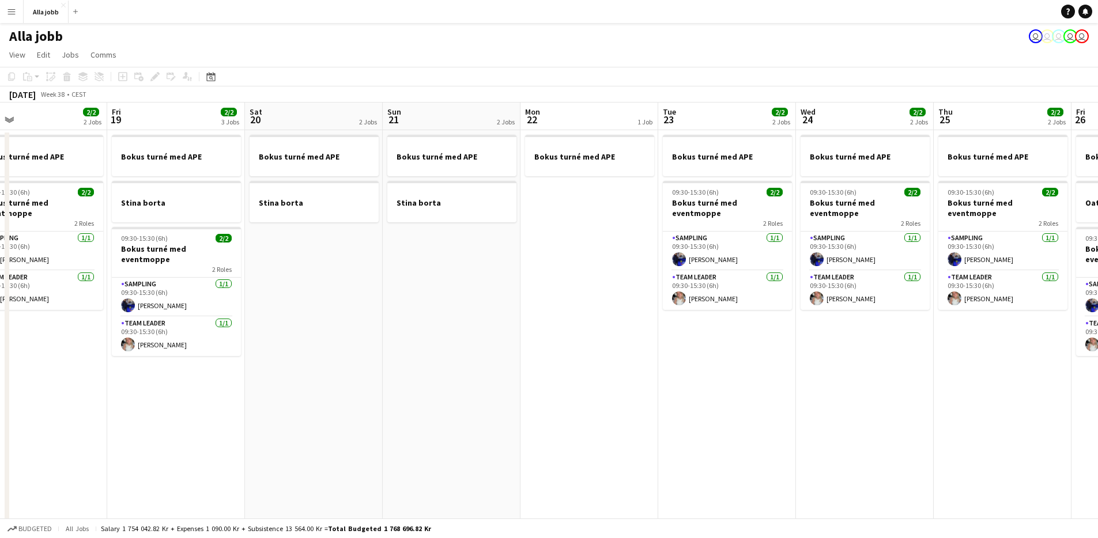
click at [344, 393] on app-date-cell "Bokus turné med APE Stina borta" at bounding box center [314, 384] width 138 height 508
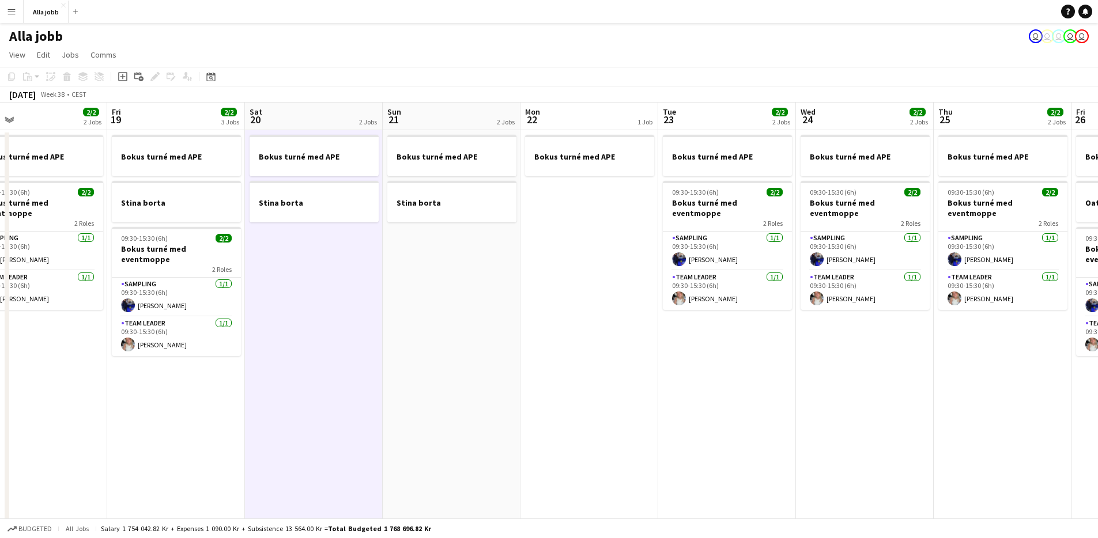
click at [344, 393] on app-date-cell "Bokus turné med APE Stina borta" at bounding box center [314, 384] width 138 height 508
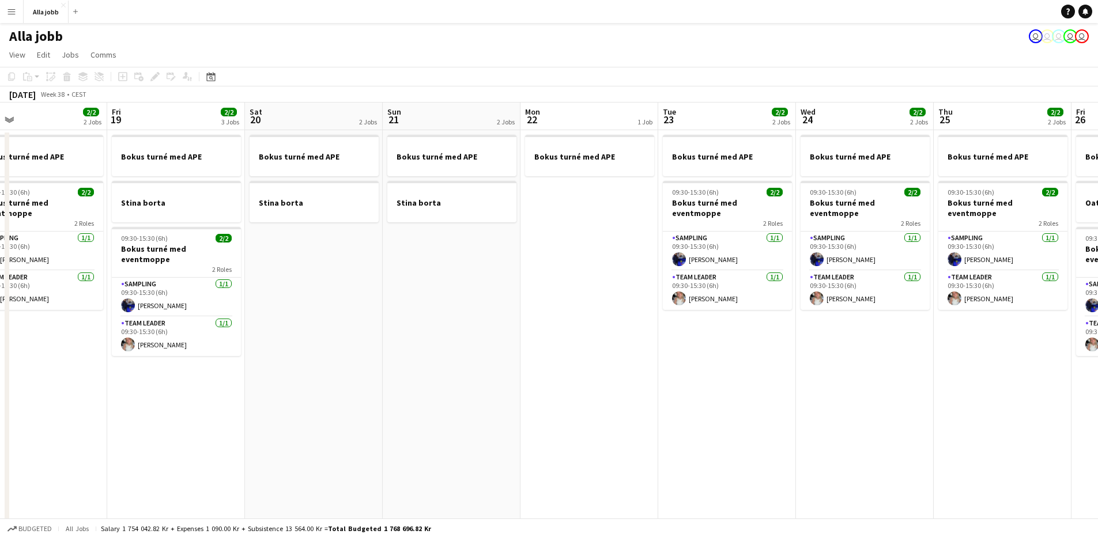
click at [344, 393] on app-date-cell "Bokus turné med APE Stina borta" at bounding box center [314, 384] width 138 height 508
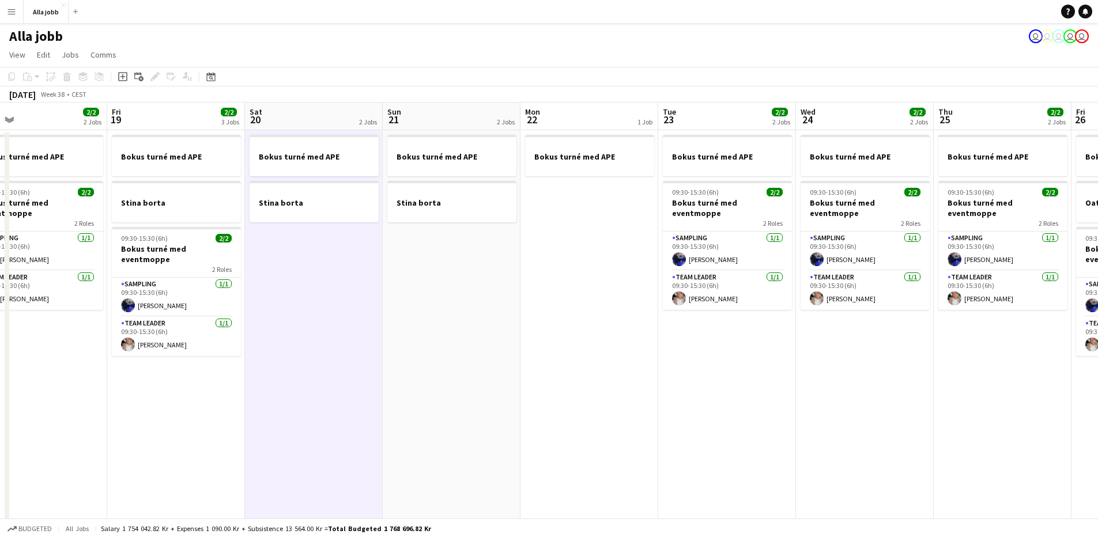
click at [344, 393] on app-date-cell "Bokus turné med APE Stina borta" at bounding box center [314, 384] width 138 height 508
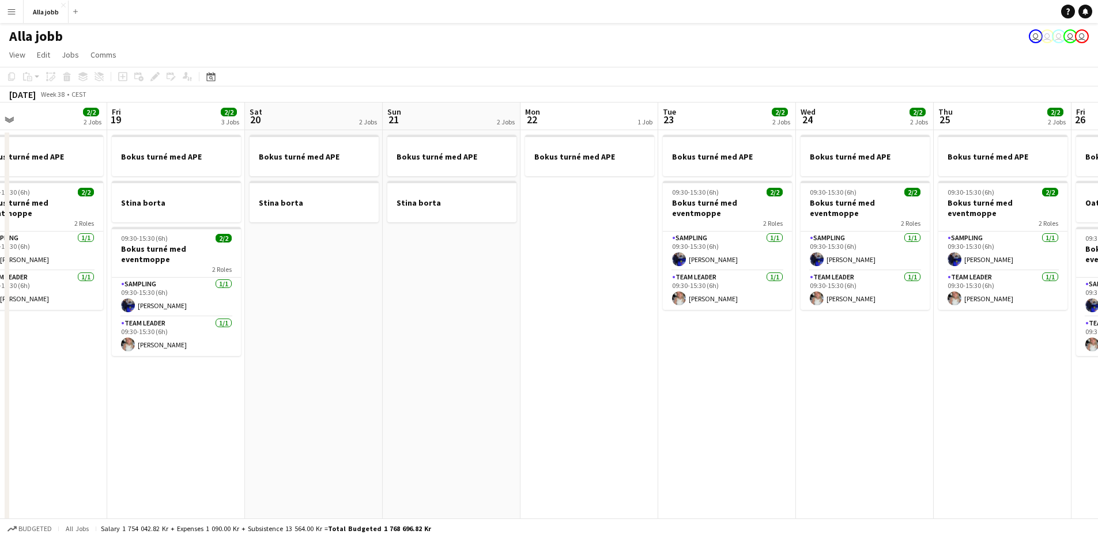
click at [344, 393] on app-date-cell "Bokus turné med APE Stina borta" at bounding box center [314, 384] width 138 height 508
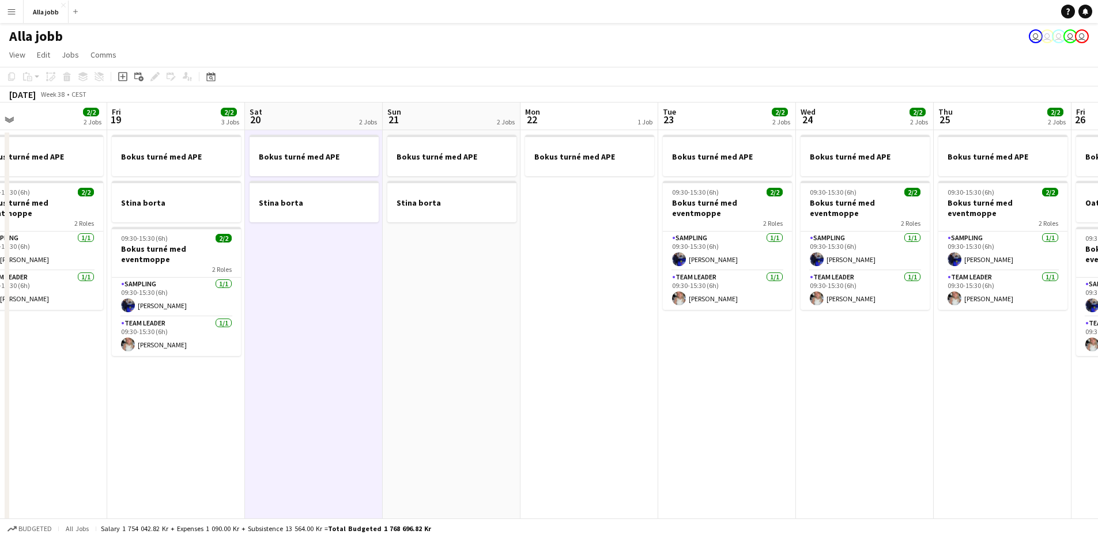
click at [344, 393] on app-date-cell "Bokus turné med APE Stina borta" at bounding box center [314, 384] width 138 height 508
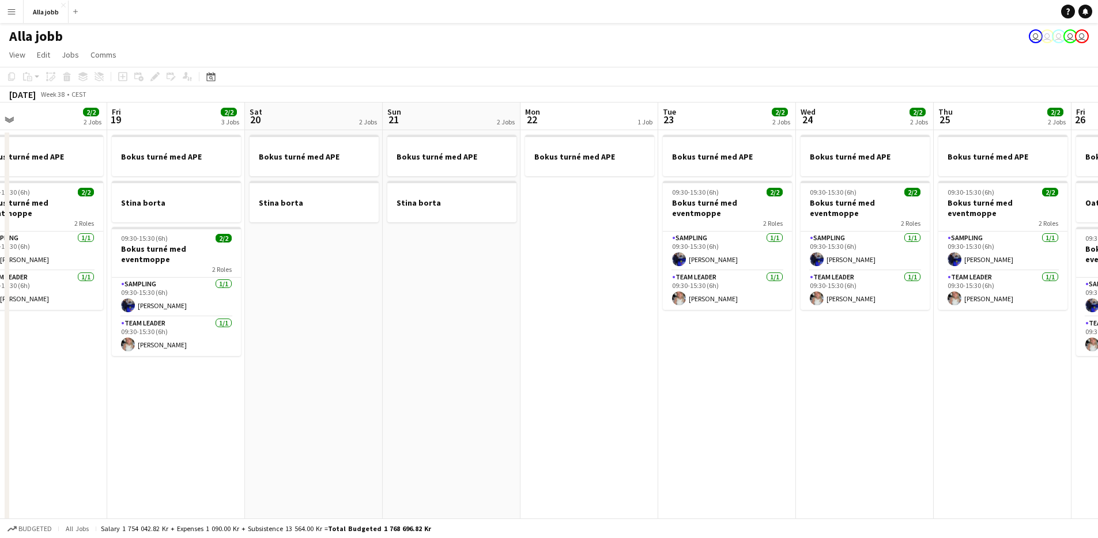
click at [344, 393] on app-date-cell "Bokus turné med APE Stina borta" at bounding box center [314, 384] width 138 height 508
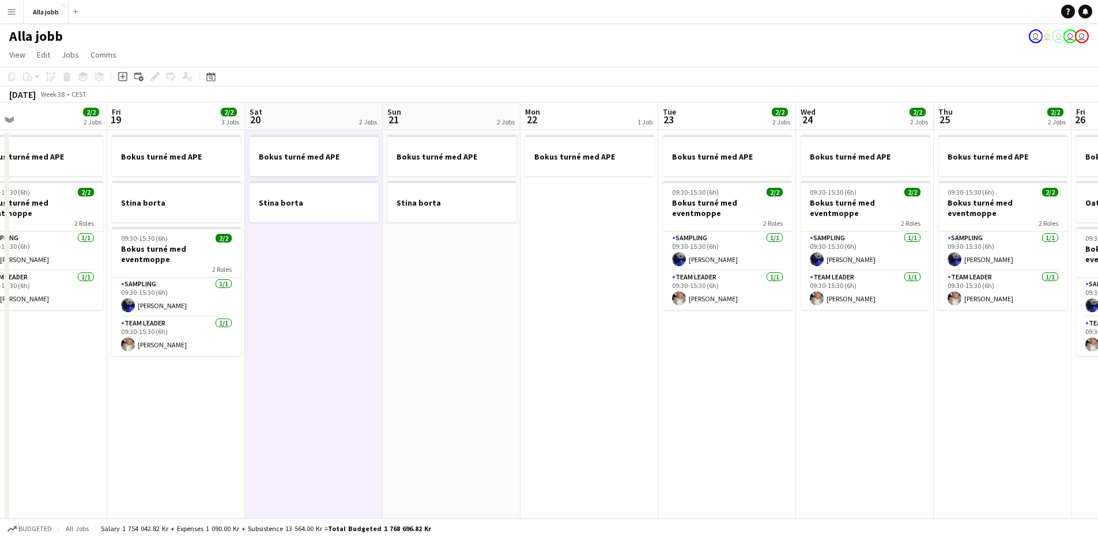
click at [344, 393] on app-date-cell "Bokus turné med APE Stina borta" at bounding box center [314, 384] width 138 height 508
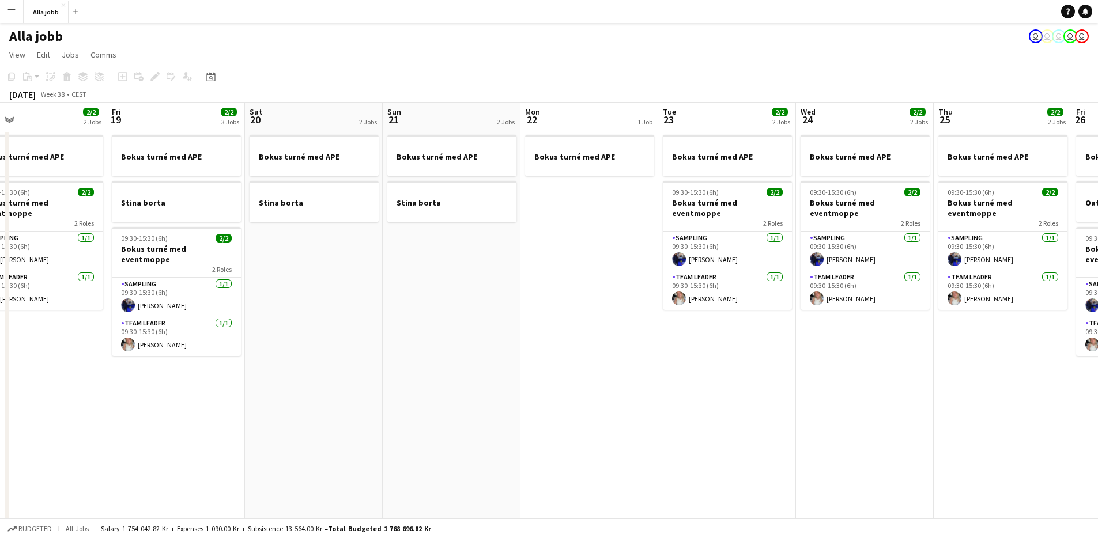
click at [344, 393] on app-date-cell "Bokus turné med APE Stina borta" at bounding box center [314, 384] width 138 height 508
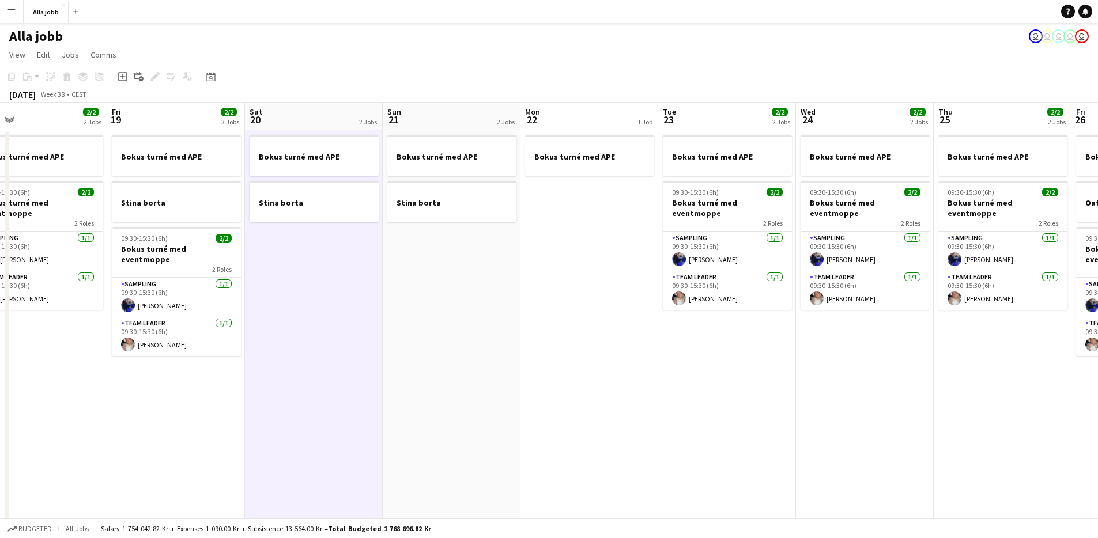
click at [568, 291] on app-date-cell "Bokus turné med APE" at bounding box center [590, 384] width 138 height 508
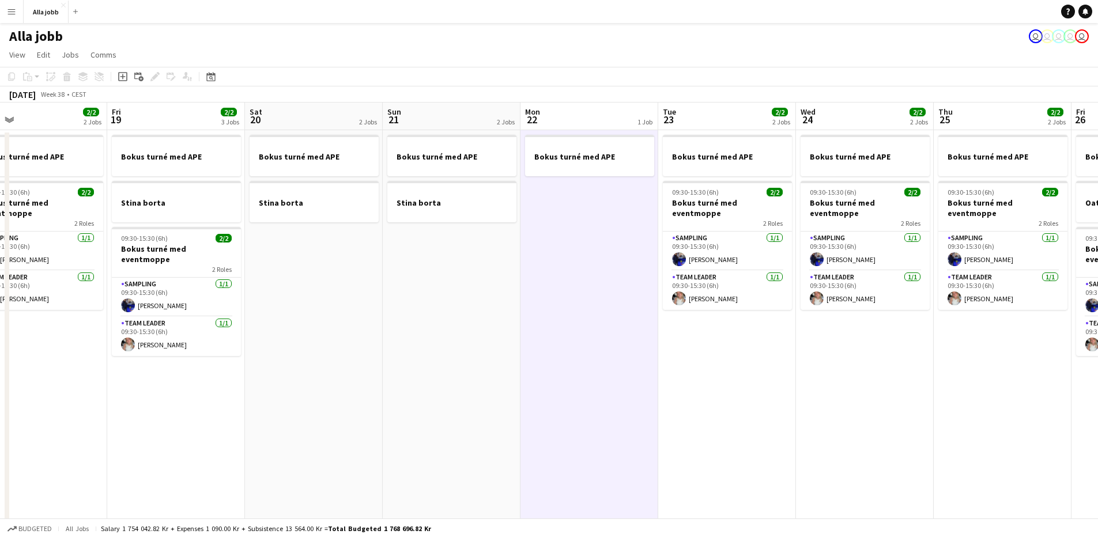
click at [571, 291] on app-date-cell "Bokus turné med APE" at bounding box center [590, 384] width 138 height 508
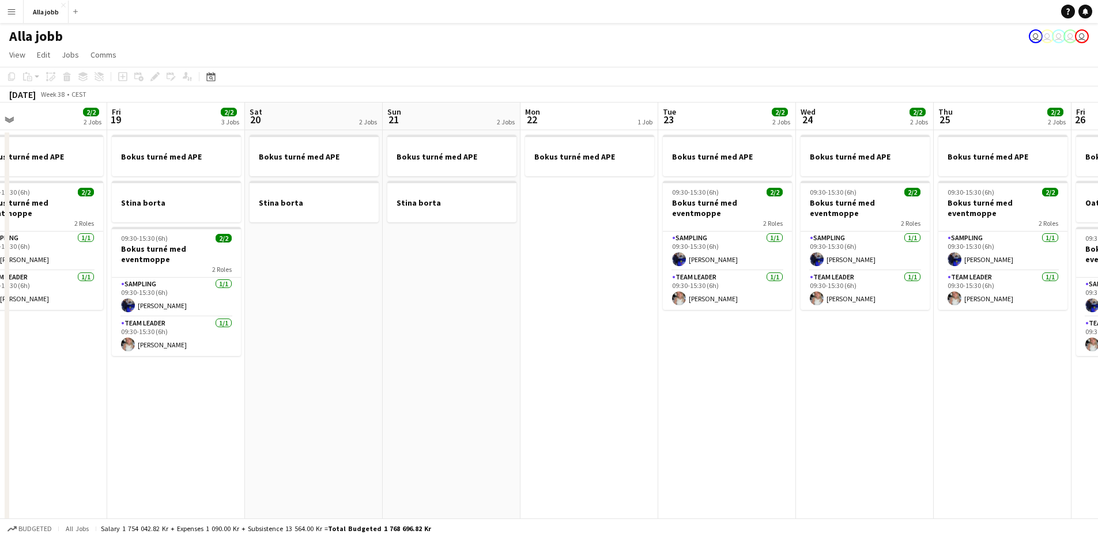
click at [571, 291] on app-date-cell "Bokus turné med APE" at bounding box center [590, 384] width 138 height 508
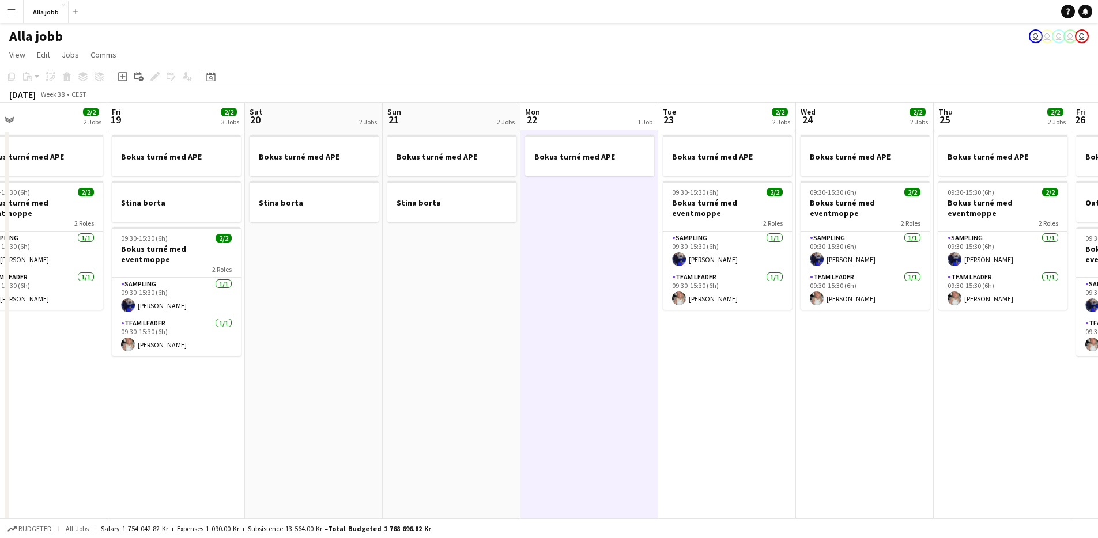
click at [571, 291] on app-date-cell "Bokus turné med APE" at bounding box center [590, 384] width 138 height 508
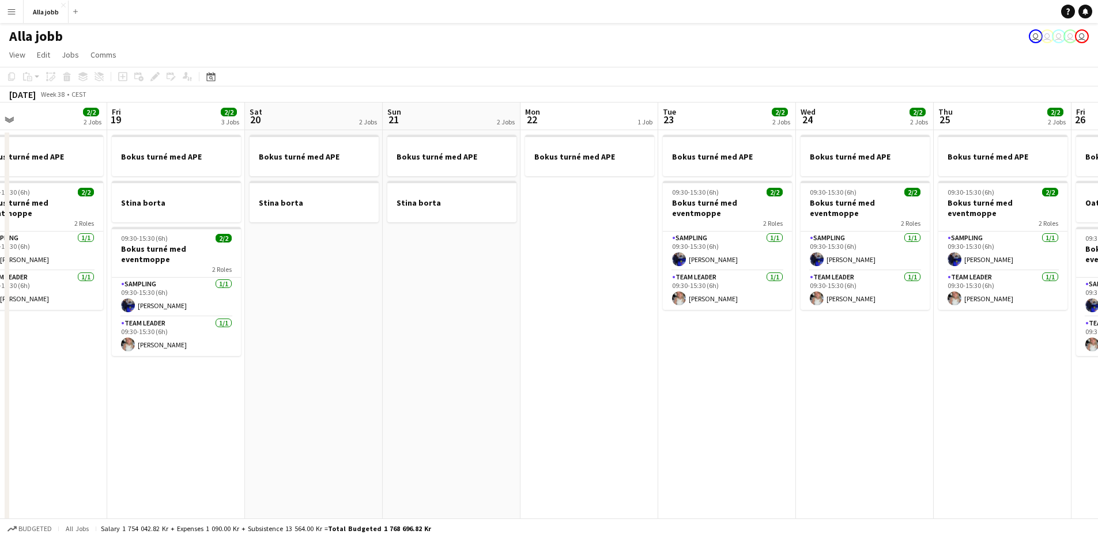
click at [571, 291] on app-date-cell "Bokus turné med APE" at bounding box center [590, 384] width 138 height 508
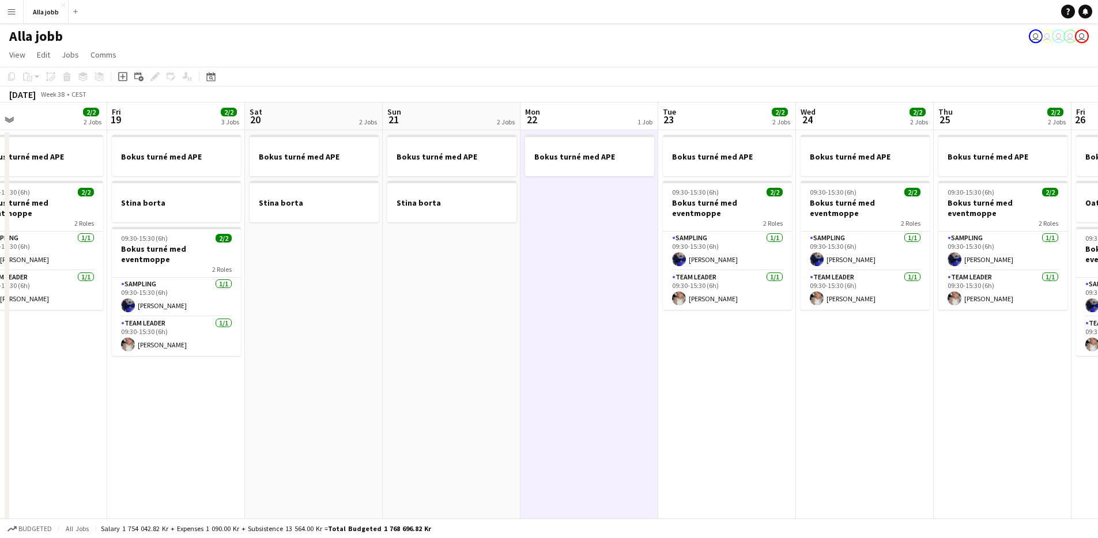
click at [560, 287] on app-date-cell "Bokus turné med APE" at bounding box center [590, 384] width 138 height 508
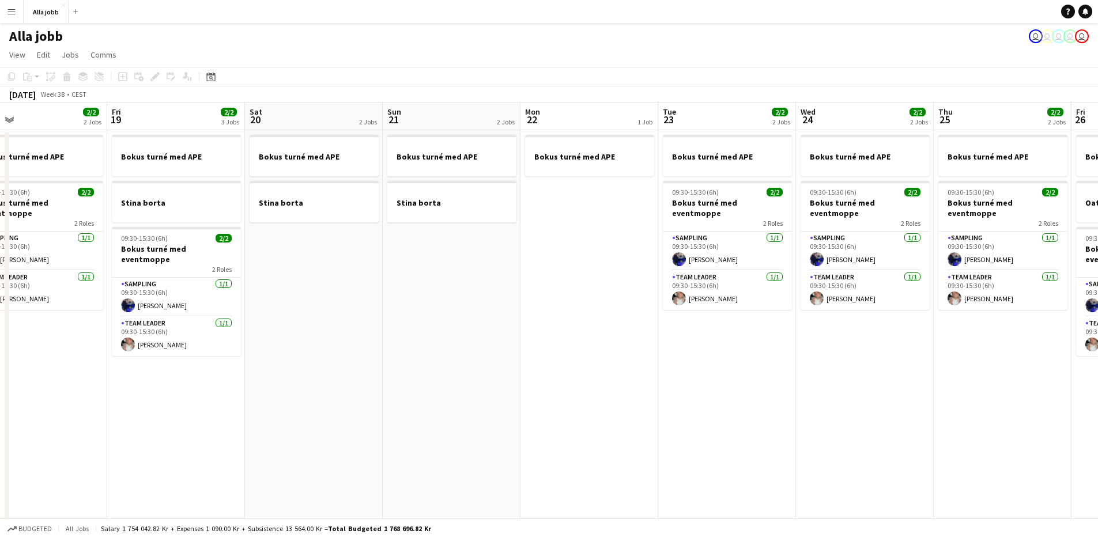
click at [498, 302] on app-date-cell "Bokus turné med APE Stina borta" at bounding box center [452, 384] width 138 height 508
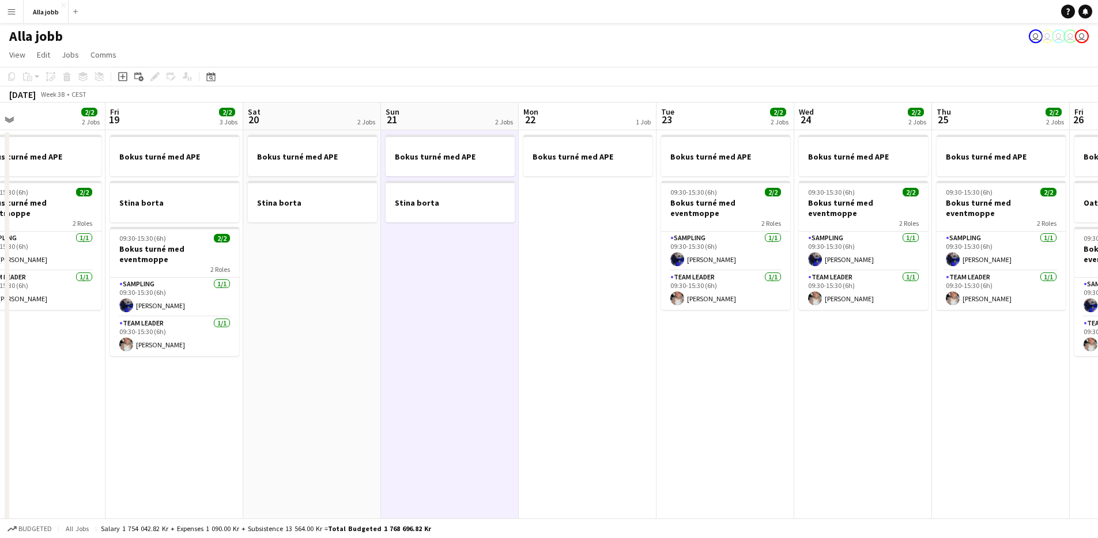
click at [498, 301] on app-date-cell "Bokus turné med APE Stina borta" at bounding box center [450, 384] width 138 height 508
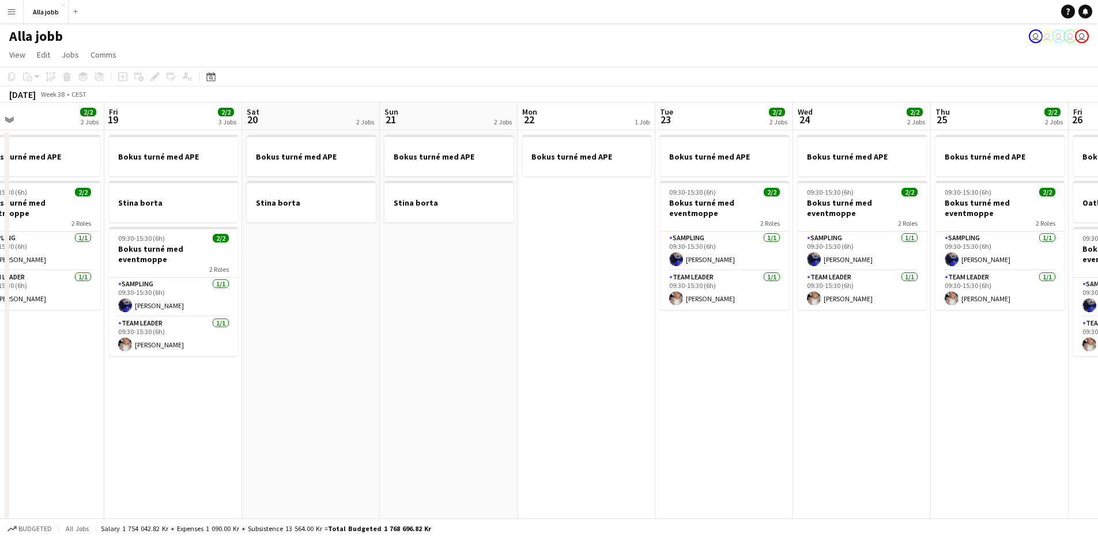
click at [608, 284] on app-date-cell "Bokus turné med APE" at bounding box center [587, 384] width 138 height 508
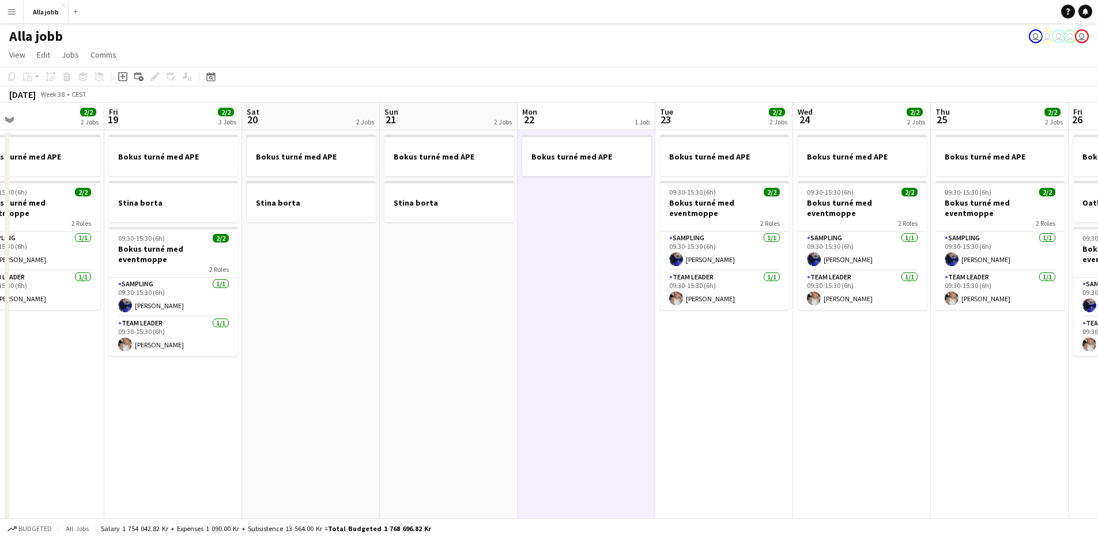
click at [421, 314] on app-date-cell "Bokus turné med APE Stina borta" at bounding box center [449, 384] width 138 height 508
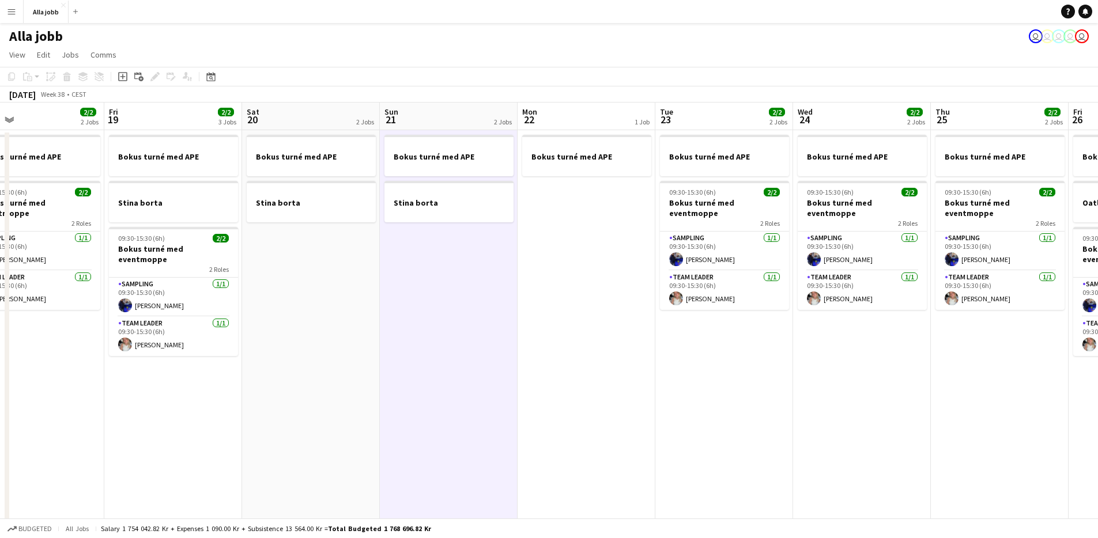
scroll to position [0, 318]
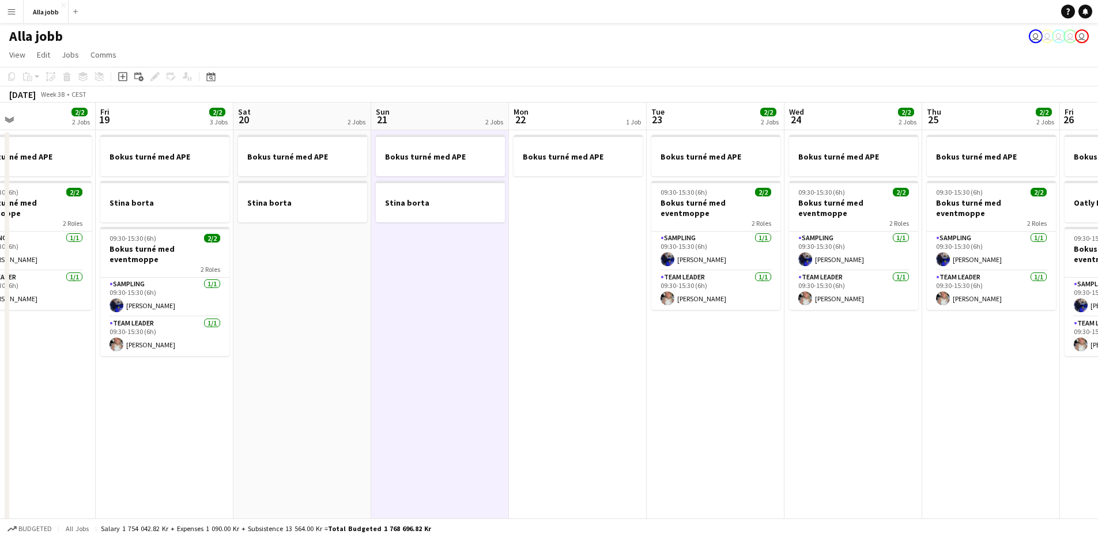
click at [462, 293] on app-calendar-viewport "Tue 16 2/2 2 Jobs Wed 17 2/2 3 Jobs Thu 18 2/2 2 Jobs Fri 19 2/2 3 Jobs Sat 20 …" at bounding box center [549, 371] width 1098 height 536
drag, startPoint x: 579, startPoint y: 229, endPoint x: 568, endPoint y: 231, distance: 11.1
click at [579, 229] on app-date-cell "Bokus turné med APE" at bounding box center [578, 384] width 138 height 508
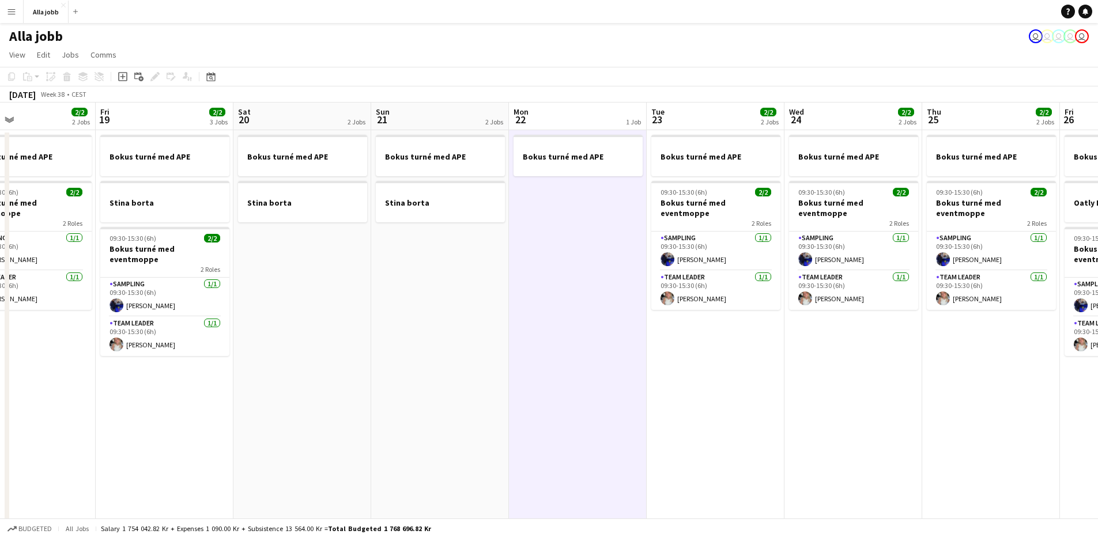
click at [471, 274] on app-date-cell "Bokus turné med APE Stina borta" at bounding box center [440, 384] width 138 height 508
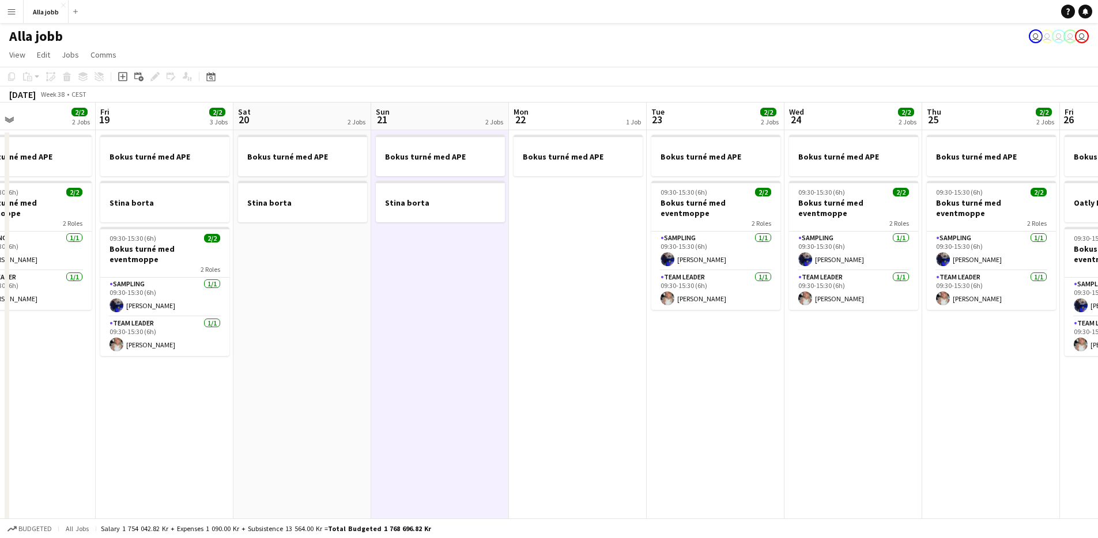
drag, startPoint x: 314, startPoint y: 274, endPoint x: 320, endPoint y: 275, distance: 6.4
click at [314, 274] on app-date-cell "Bokus turné med APE Stina borta" at bounding box center [302, 384] width 138 height 508
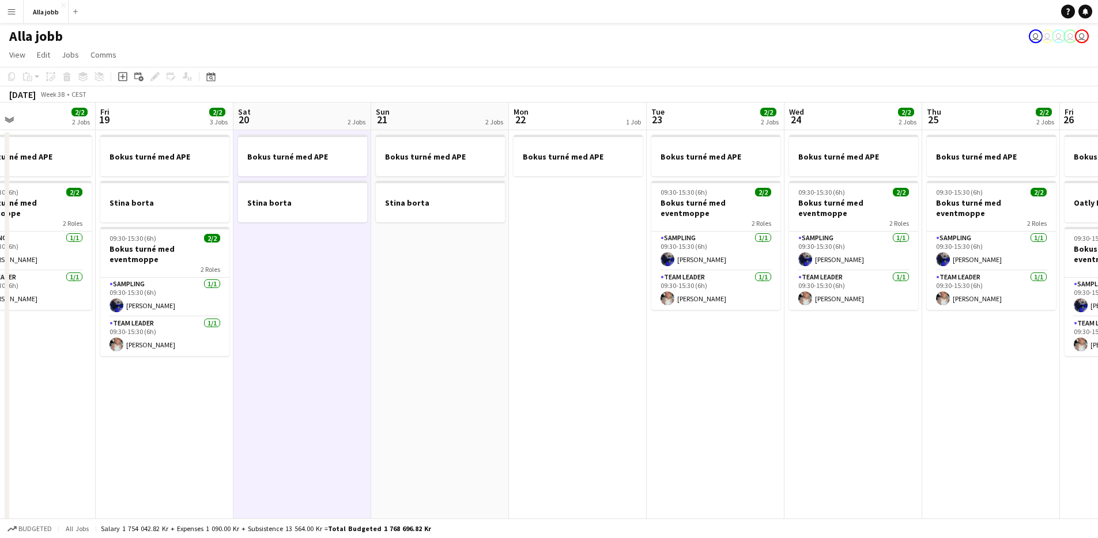
click at [444, 289] on app-date-cell "Bokus turné med APE Stina borta" at bounding box center [440, 384] width 138 height 508
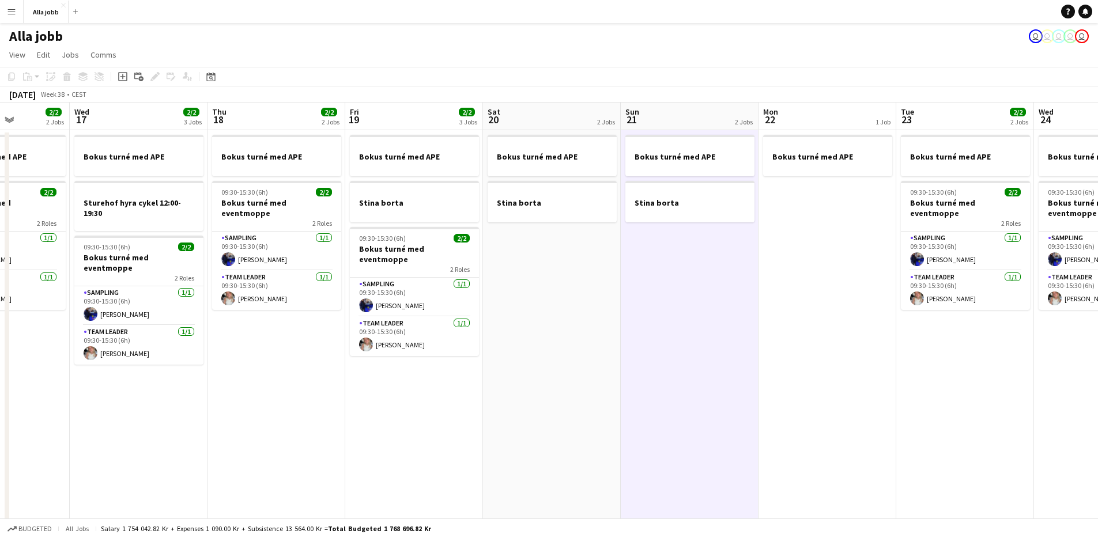
drag, startPoint x: 688, startPoint y: 286, endPoint x: 736, endPoint y: 287, distance: 47.9
click at [733, 287] on app-calendar-viewport "Sun 14 2 Jobs Mon 15 2/2 2 Jobs Tue 16 2/2 2 Jobs Wed 17 2/2 3 Jobs Thu 18 2/2 …" at bounding box center [549, 371] width 1098 height 536
